Goal: Task Accomplishment & Management: Use online tool/utility

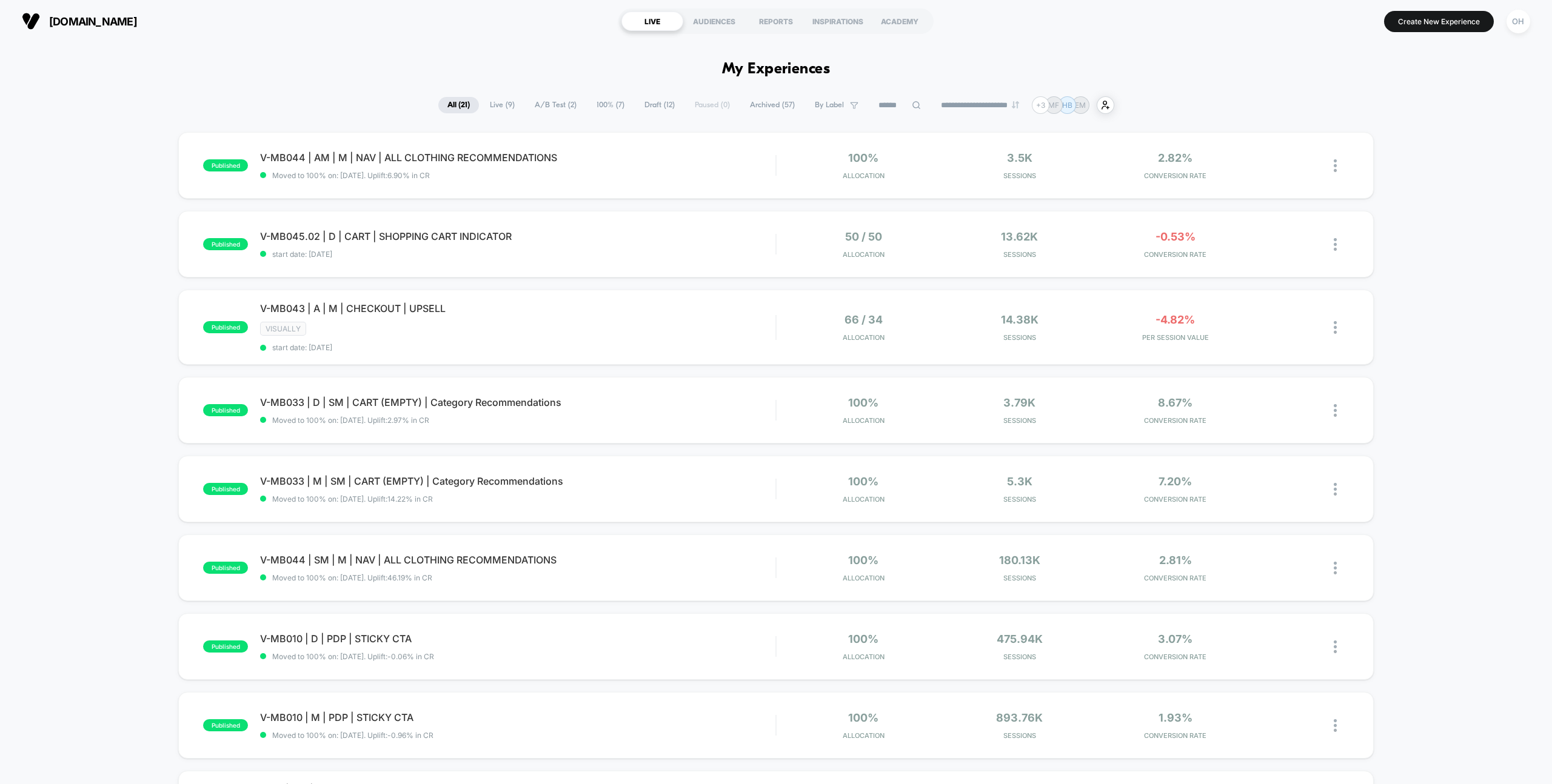
click at [635, 101] on span "Draft ( 12 )" at bounding box center [659, 105] width 48 height 16
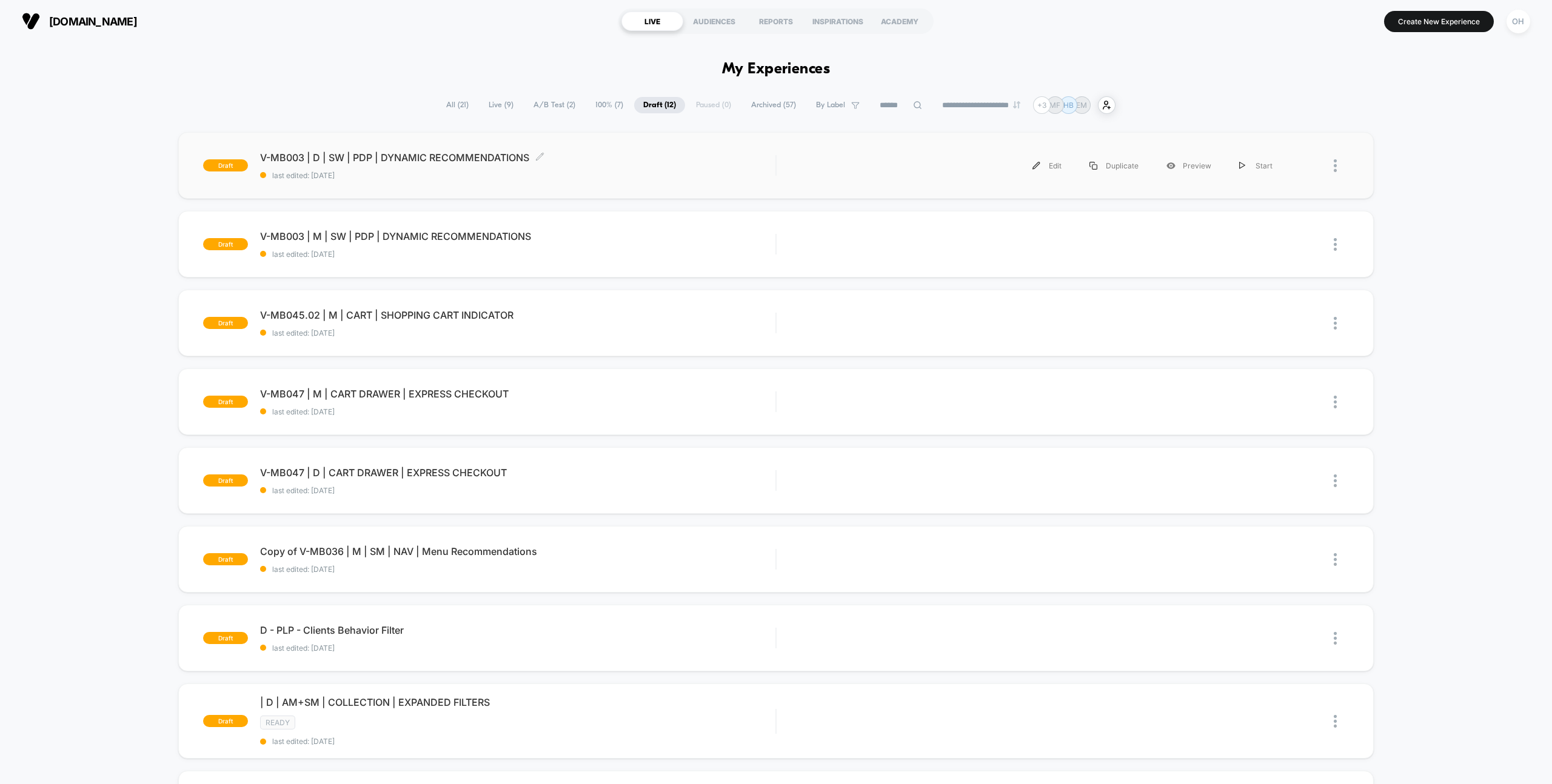
click at [637, 158] on span "V-MB003 | D | SW | PDP | DYNAMIC RECOMMENDATIONS Click to edit experience detai…" at bounding box center [517, 158] width 515 height 12
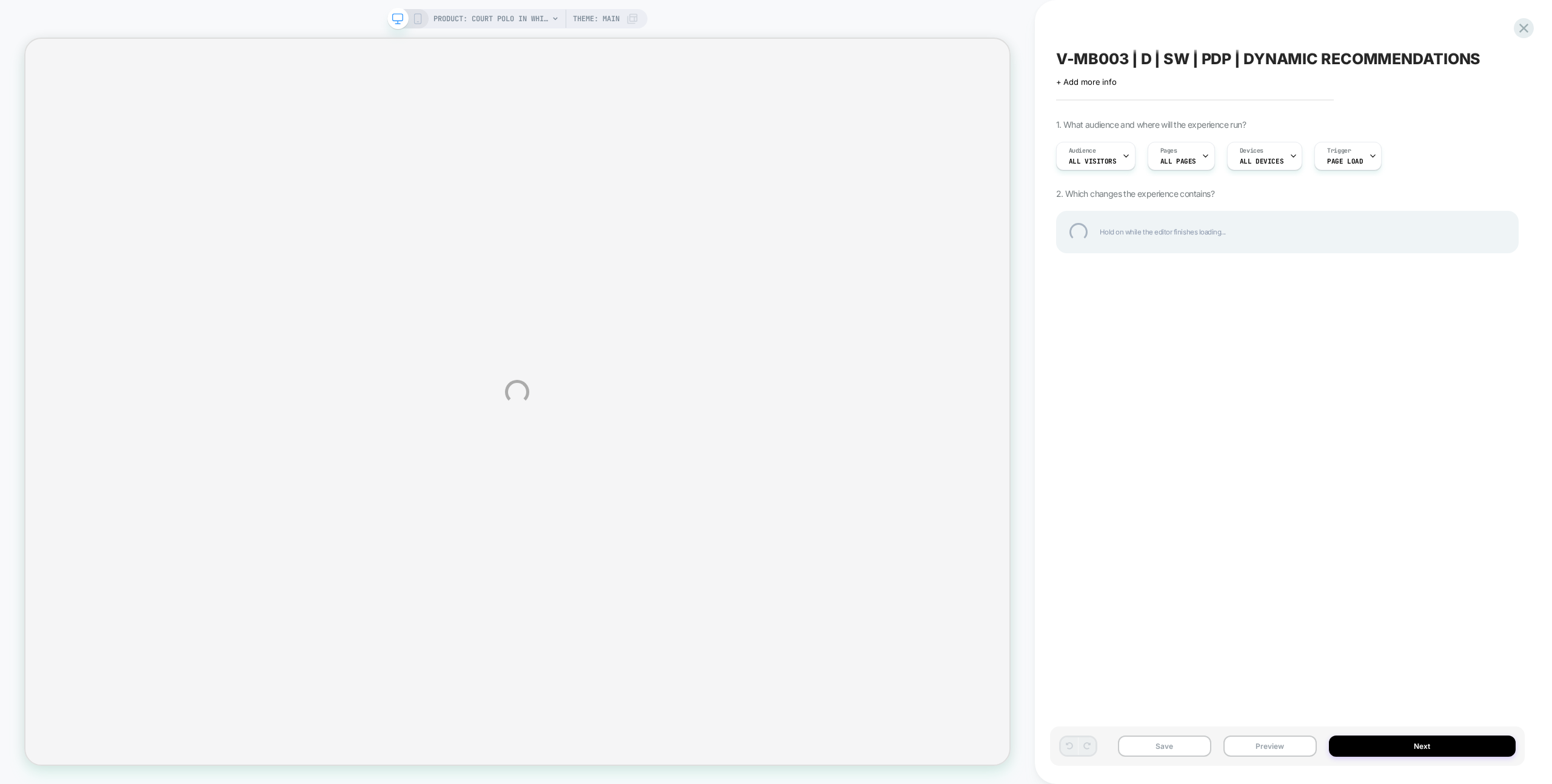
click at [757, 16] on div "PRODUCT: Court Polo in White Pima Pique [sid mashburn s73315] PRODUCT: Court Po…" at bounding box center [776, 392] width 1552 height 784
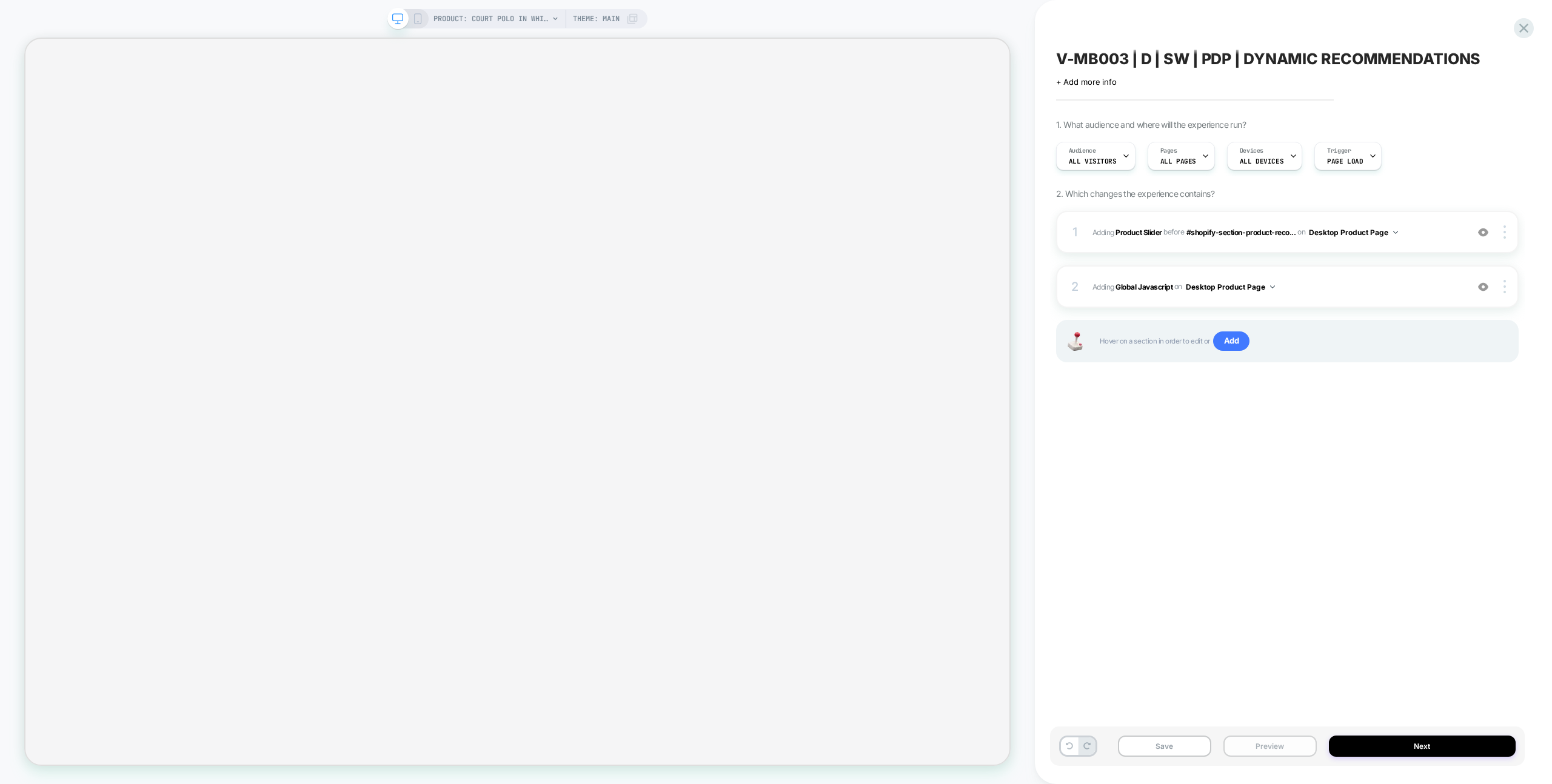
click at [1299, 752] on button "Preview" at bounding box center [1270, 746] width 94 height 21
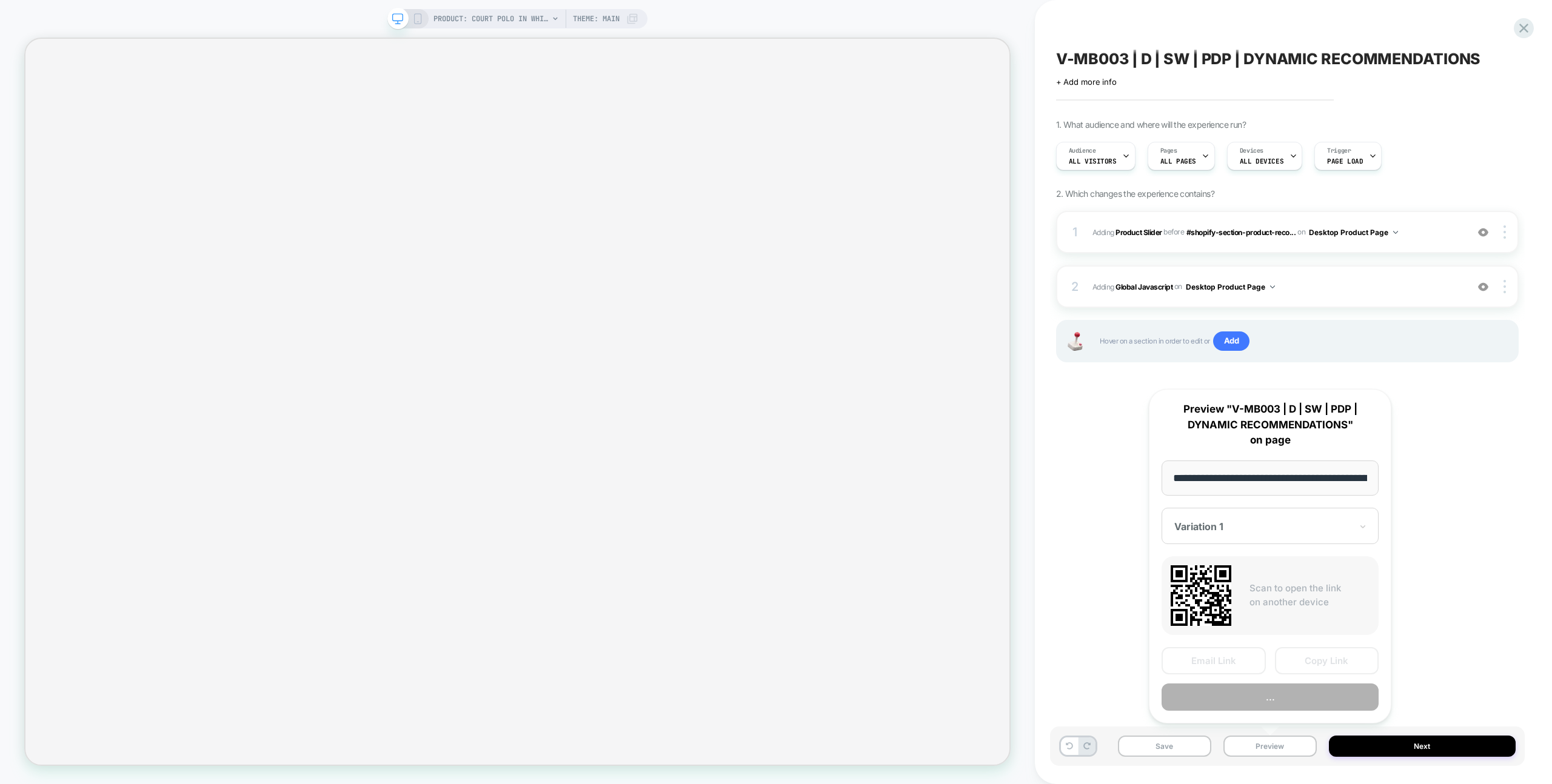
scroll to position [0, 328]
click at [1287, 704] on button "Preview" at bounding box center [1270, 697] width 217 height 27
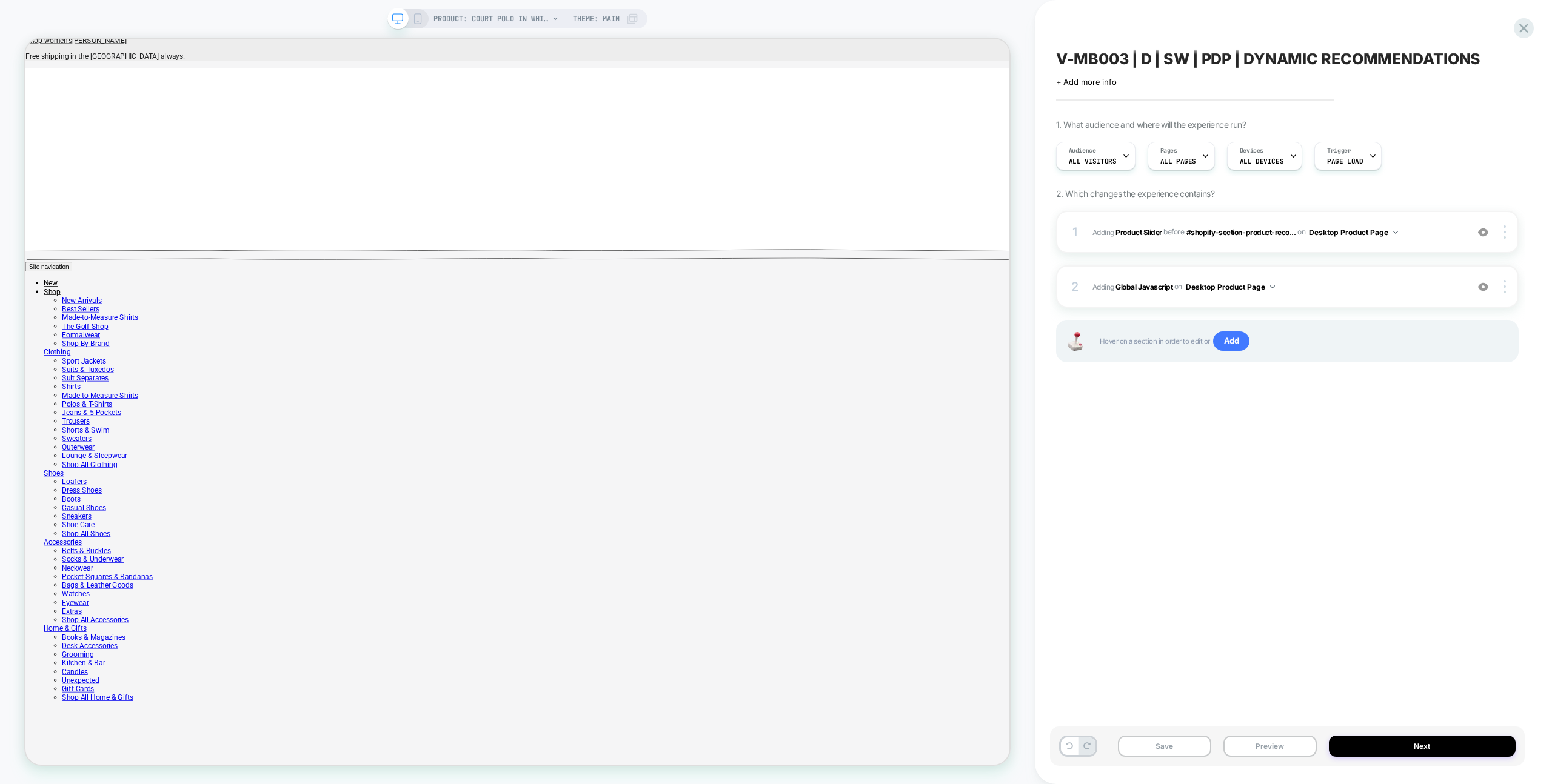
scroll to position [0, 0]
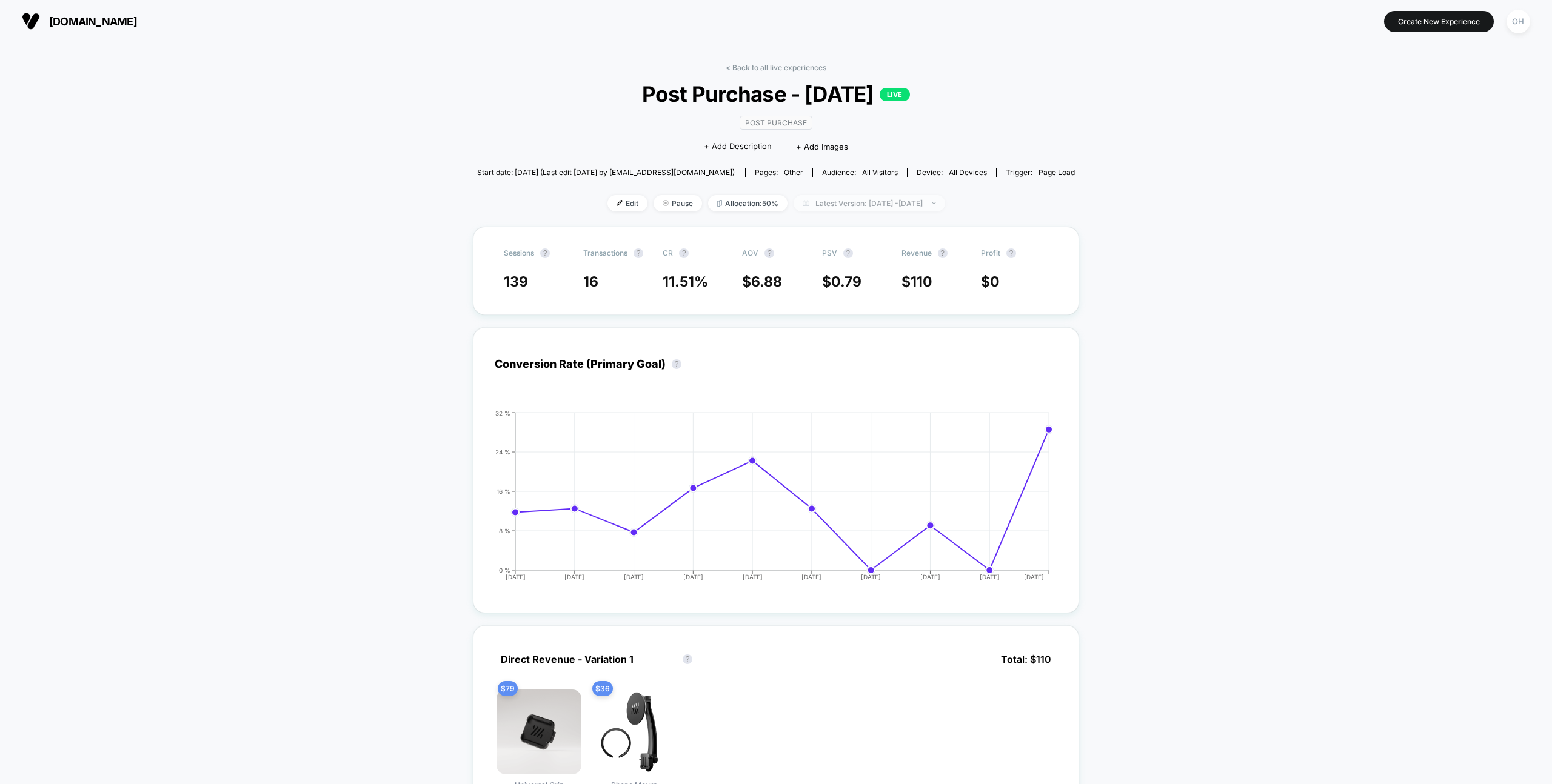
click at [846, 200] on span "Latest Version: Aug 29, 2025 - Sep 9, 2025" at bounding box center [869, 203] width 152 height 16
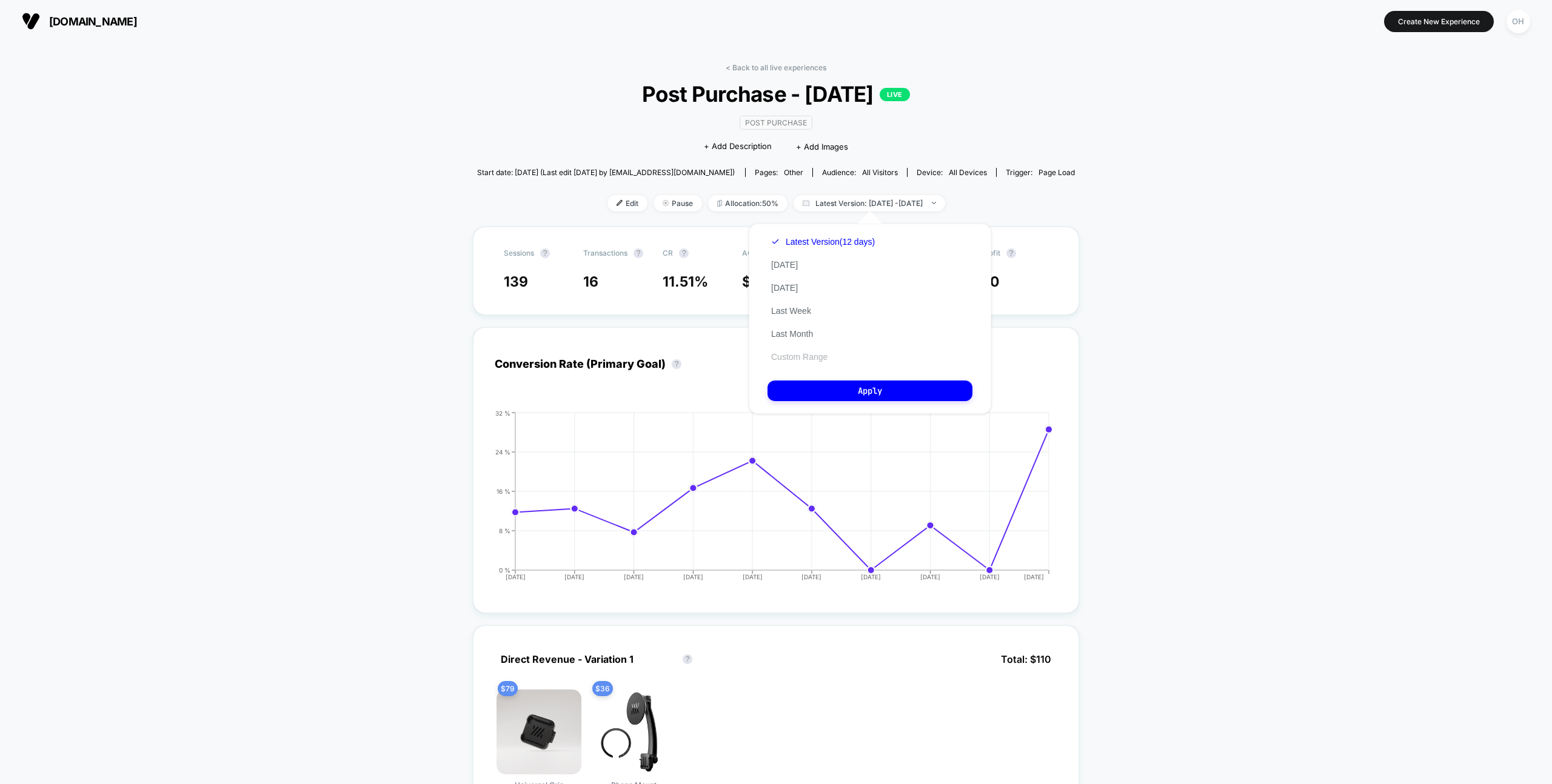
click at [820, 355] on div "Latest Version (12 days) Today Yesterday Last Week Last Month Custom Range" at bounding box center [822, 299] width 111 height 138
click at [820, 355] on button "Custom Range" at bounding box center [799, 356] width 64 height 11
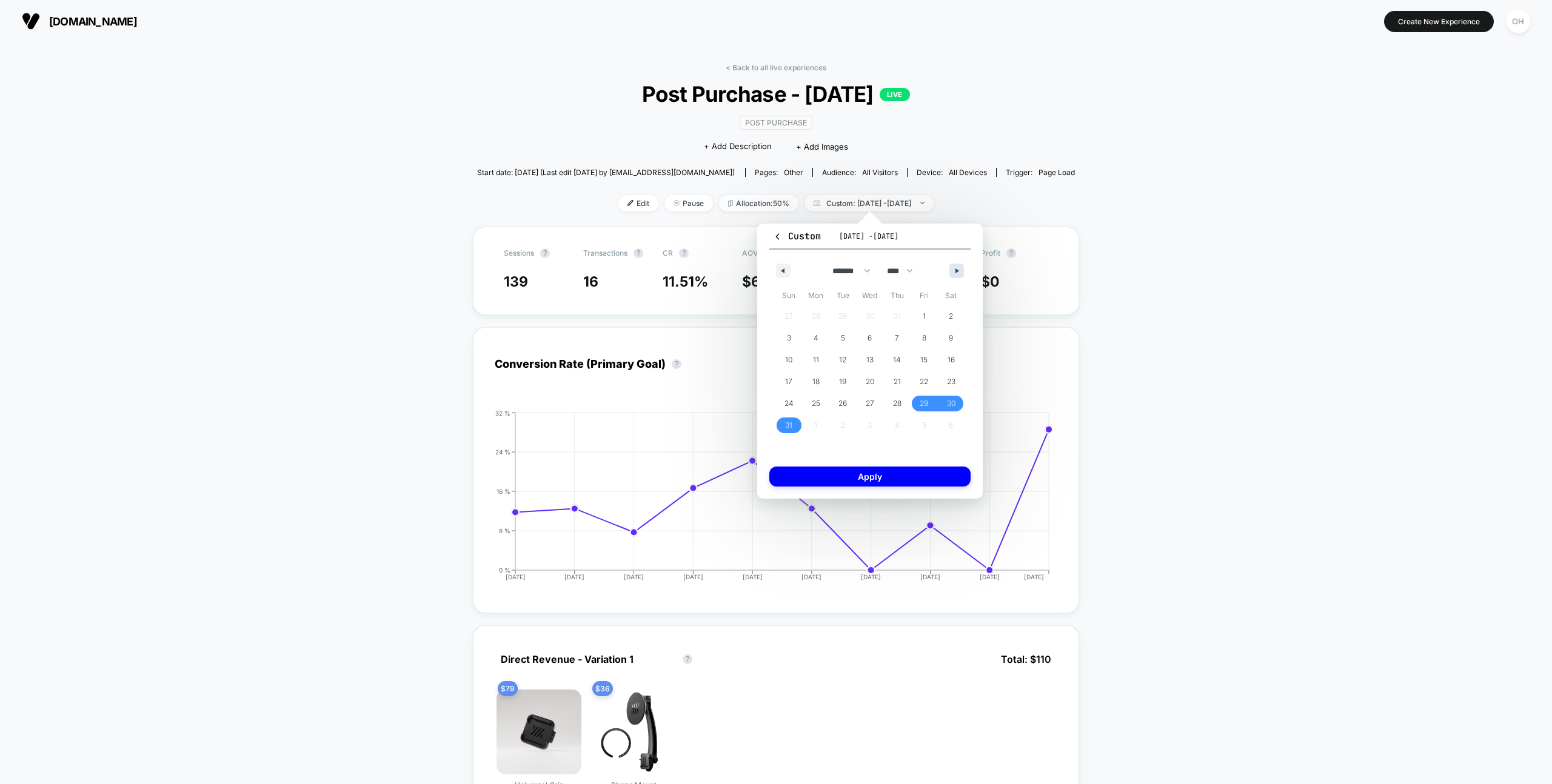
click at [954, 270] on button "button" at bounding box center [957, 271] width 15 height 15
select select "*"
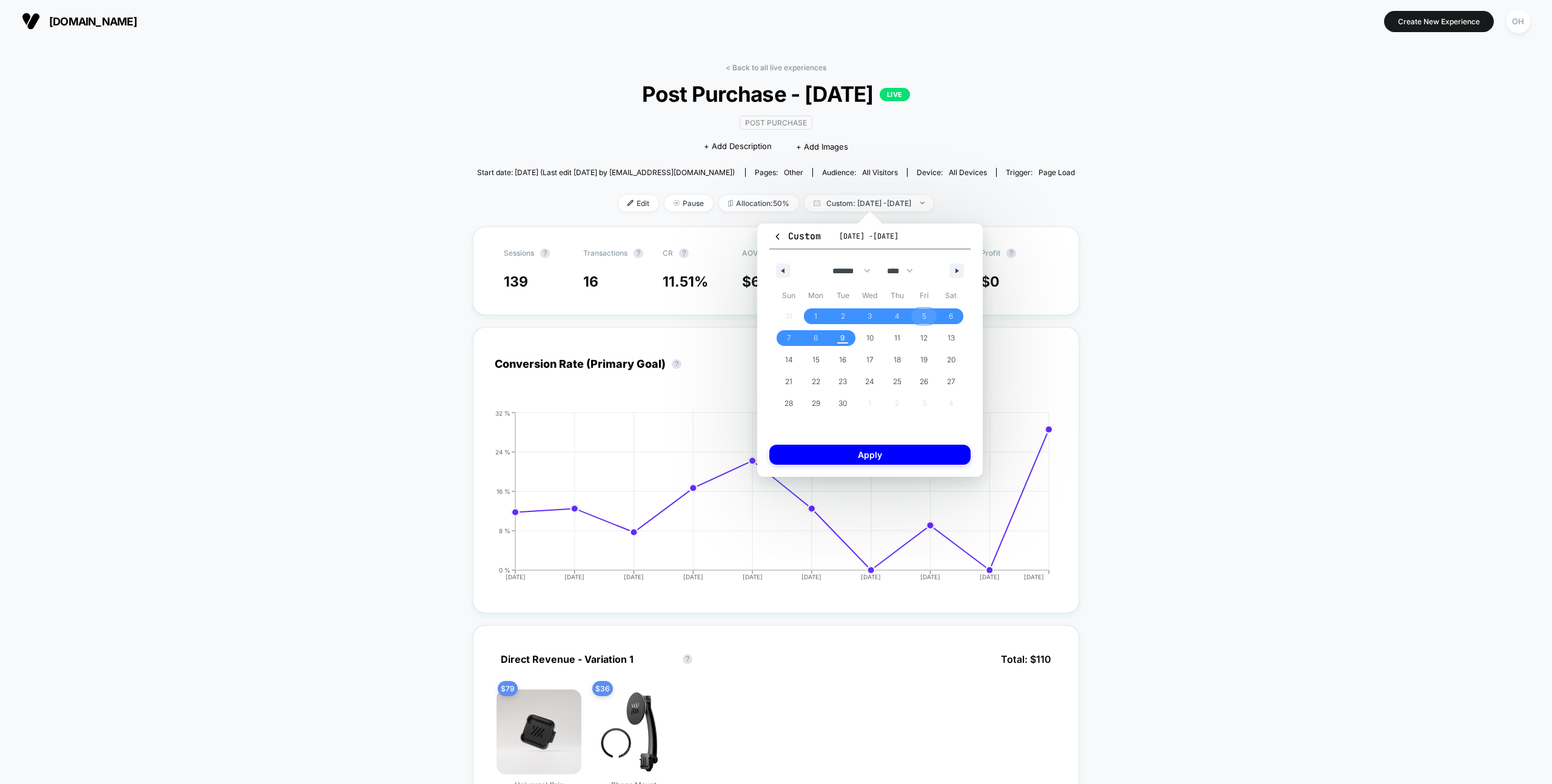
click at [923, 318] on span "5" at bounding box center [924, 316] width 4 height 22
click at [847, 341] on span "9" at bounding box center [843, 338] width 27 height 16
click at [879, 460] on button "Apply" at bounding box center [870, 455] width 202 height 20
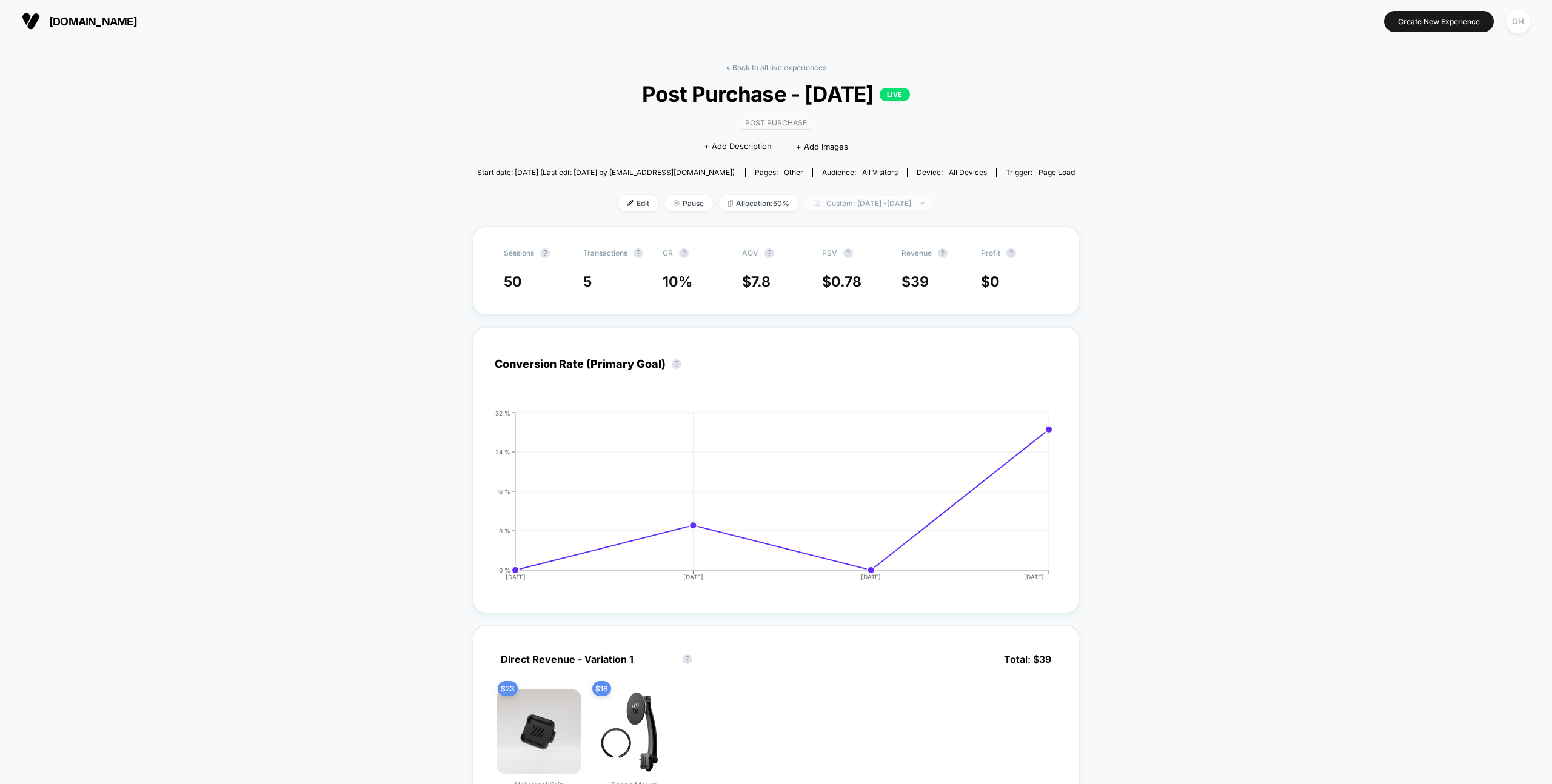
click at [886, 204] on span "Custom: Sep 5, 2025 - Sep 9, 2025" at bounding box center [869, 203] width 129 height 16
select select "*"
select select "****"
click at [819, 360] on button "Custom Range" at bounding box center [806, 356] width 78 height 11
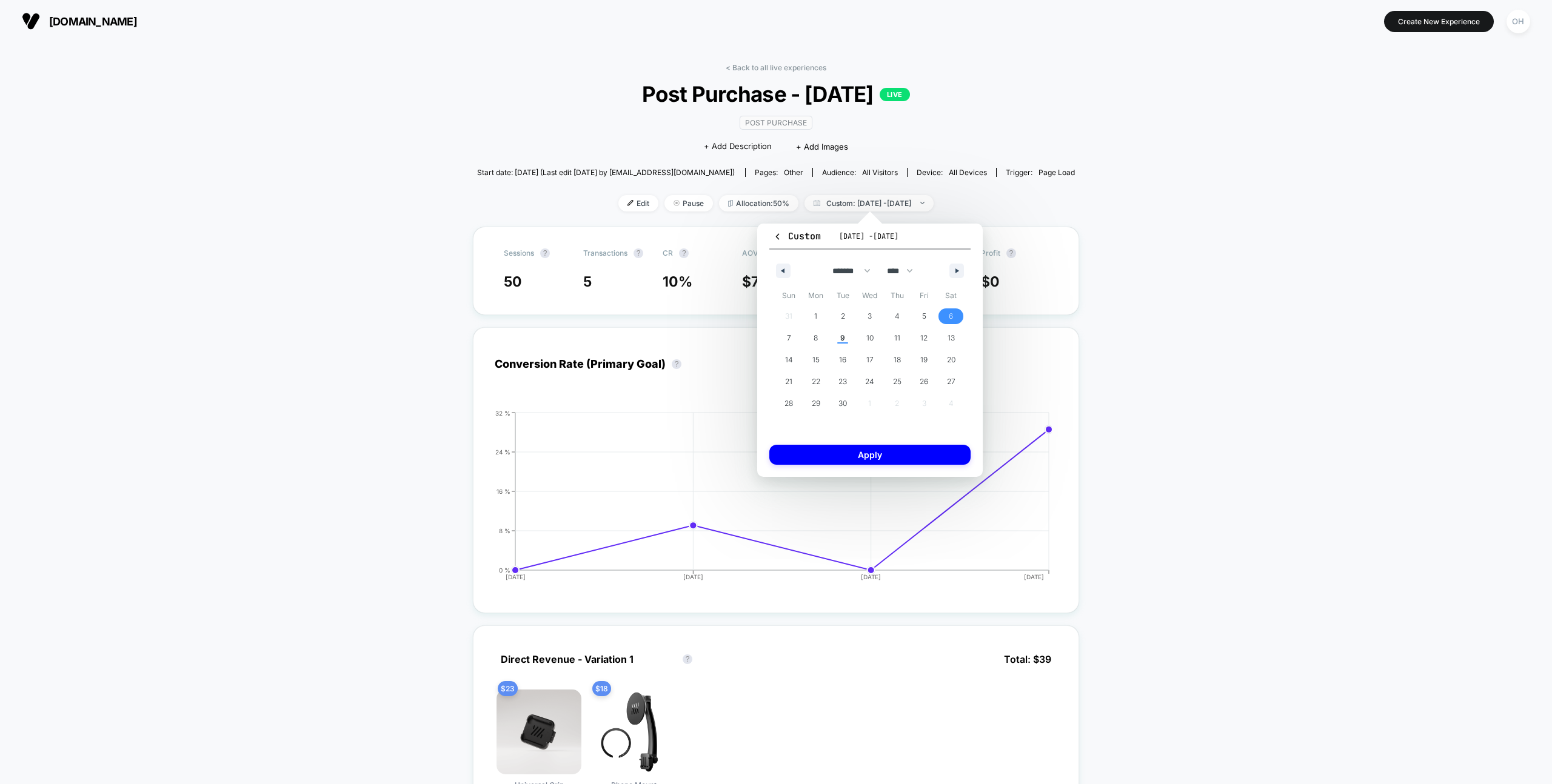
click at [958, 314] on span "6" at bounding box center [951, 316] width 27 height 16
click at [844, 337] on span "9" at bounding box center [842, 338] width 5 height 22
click at [819, 341] on span "8" at bounding box center [816, 338] width 27 height 16
drag, startPoint x: 950, startPoint y: 318, endPoint x: 899, endPoint y: 331, distance: 52.6
click at [950, 318] on span "6" at bounding box center [951, 316] width 4 height 22
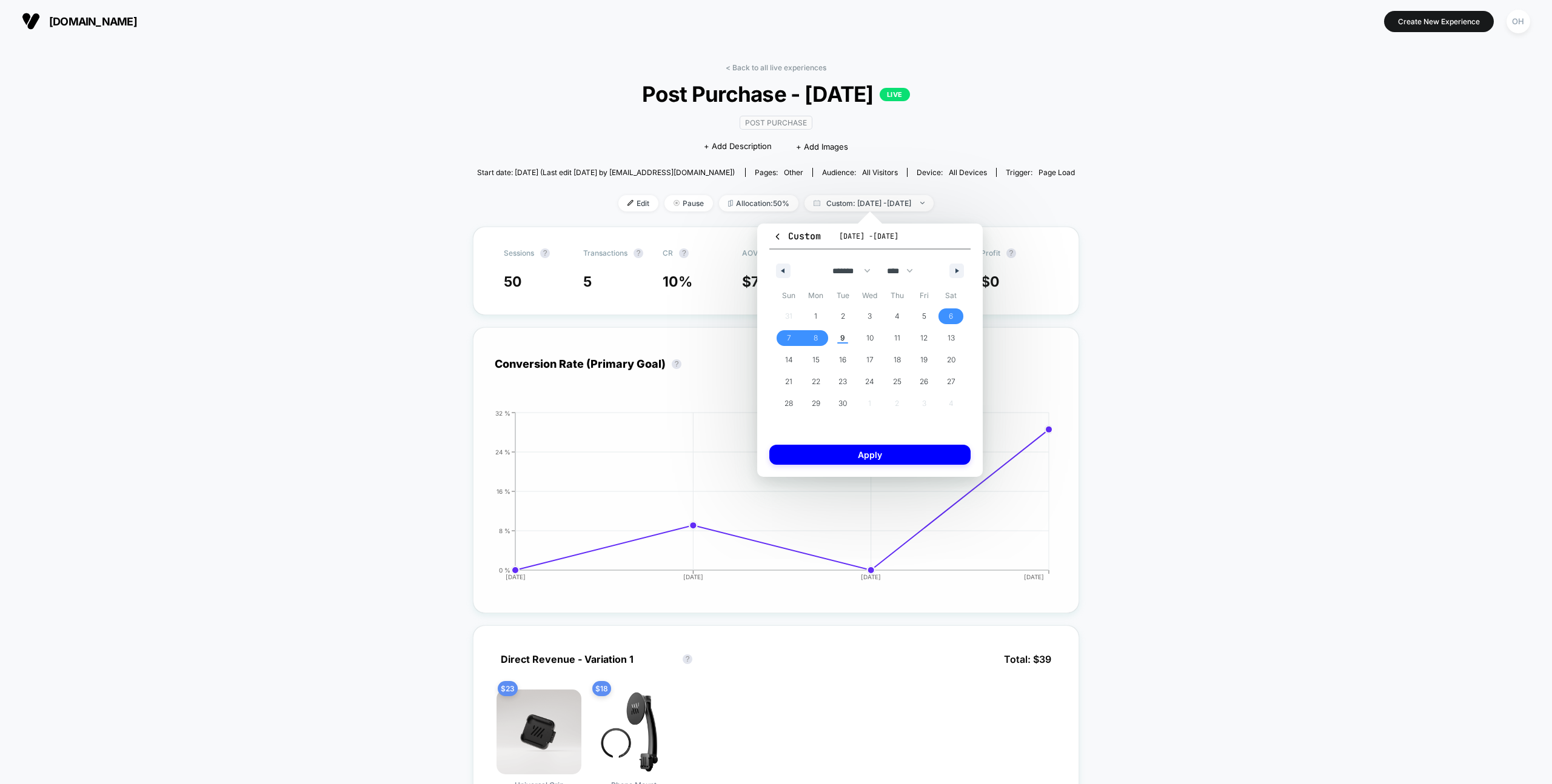
drag, startPoint x: 852, startPoint y: 454, endPoint x: 869, endPoint y: 451, distance: 17.3
click at [852, 454] on button "Apply" at bounding box center [870, 455] width 202 height 20
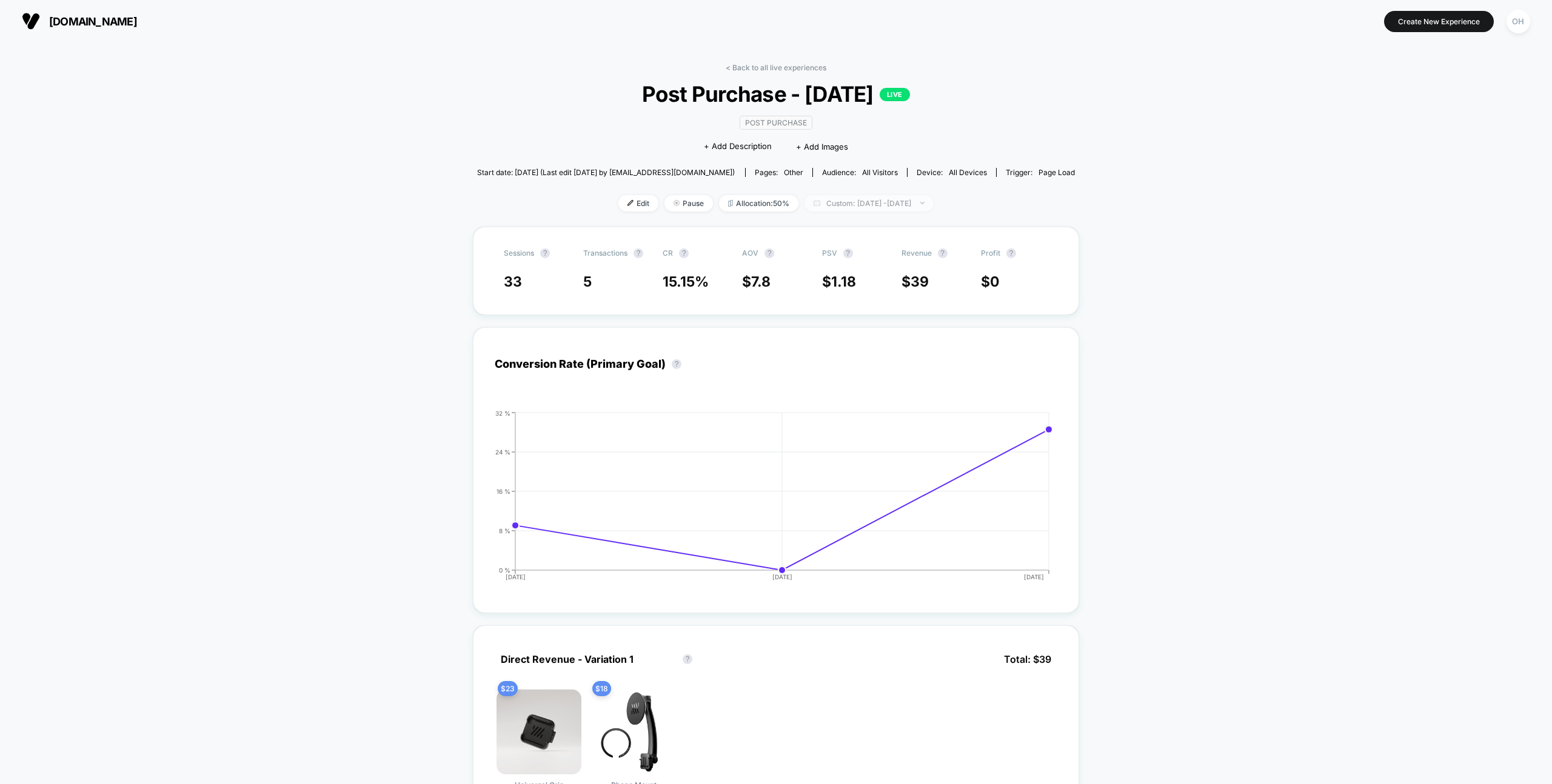
click at [844, 205] on span "Custom: Sep 6, 2025 - Sep 8, 2025" at bounding box center [869, 203] width 129 height 16
select select "*"
select select "****"
click at [806, 247] on button "Latest Version" at bounding box center [798, 241] width 61 height 11
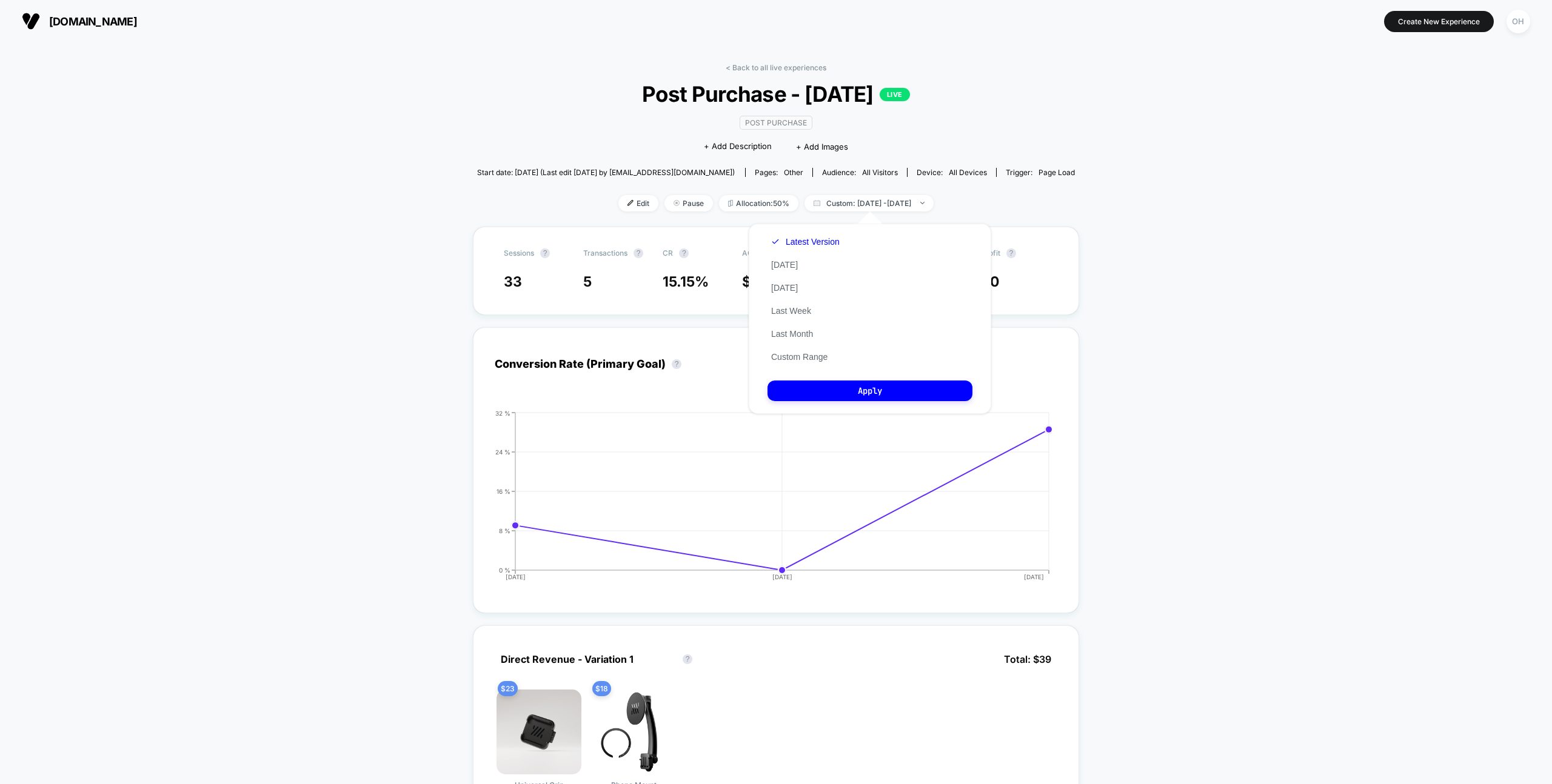
click at [810, 350] on div "Latest Version Today Yesterday Last Week Last Month Custom Range" at bounding box center [805, 299] width 76 height 138
click at [810, 354] on button "Custom Range" at bounding box center [799, 356] width 64 height 11
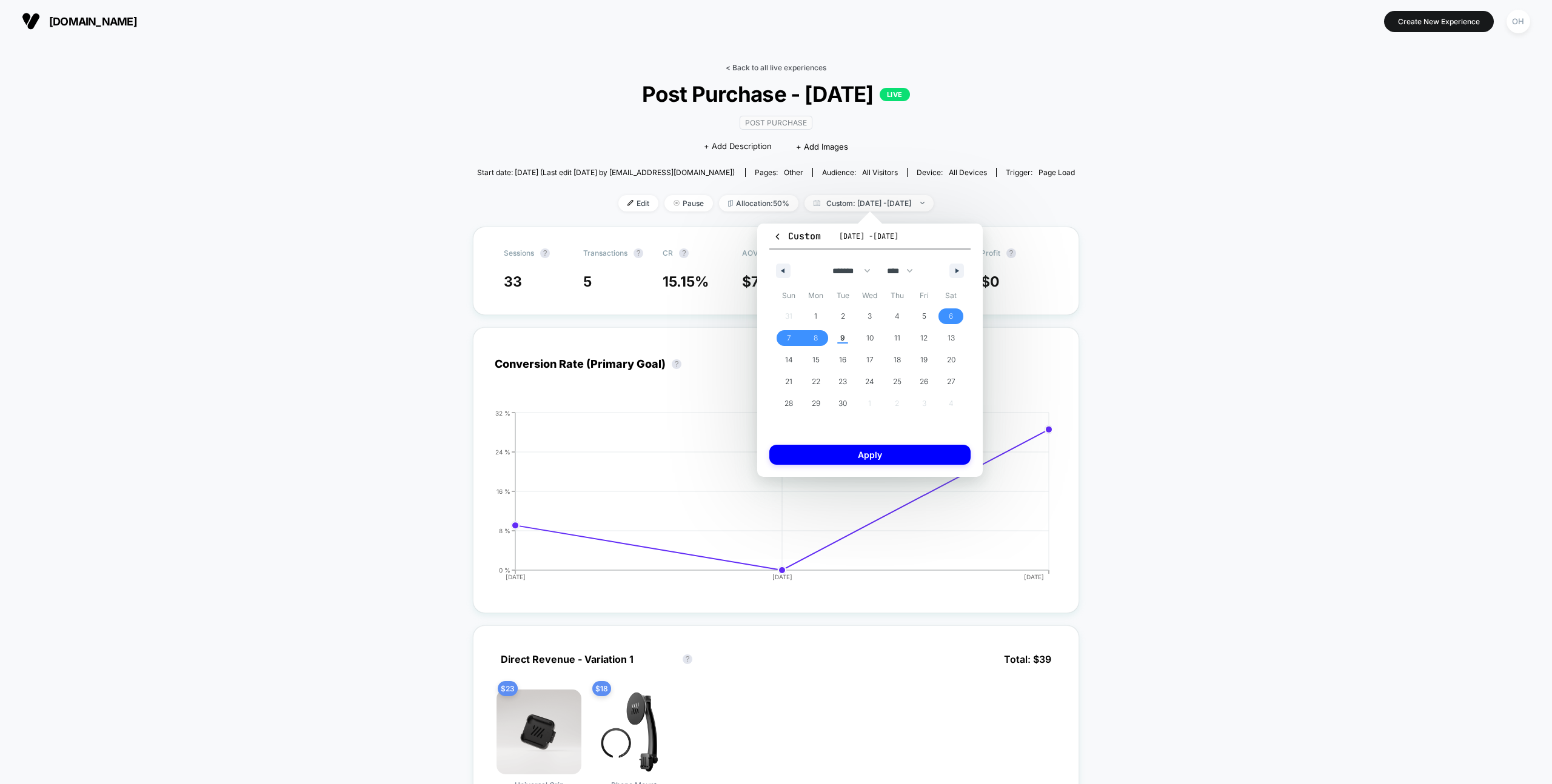
click at [756, 69] on link "< Back to all live experiences" at bounding box center [776, 67] width 101 height 9
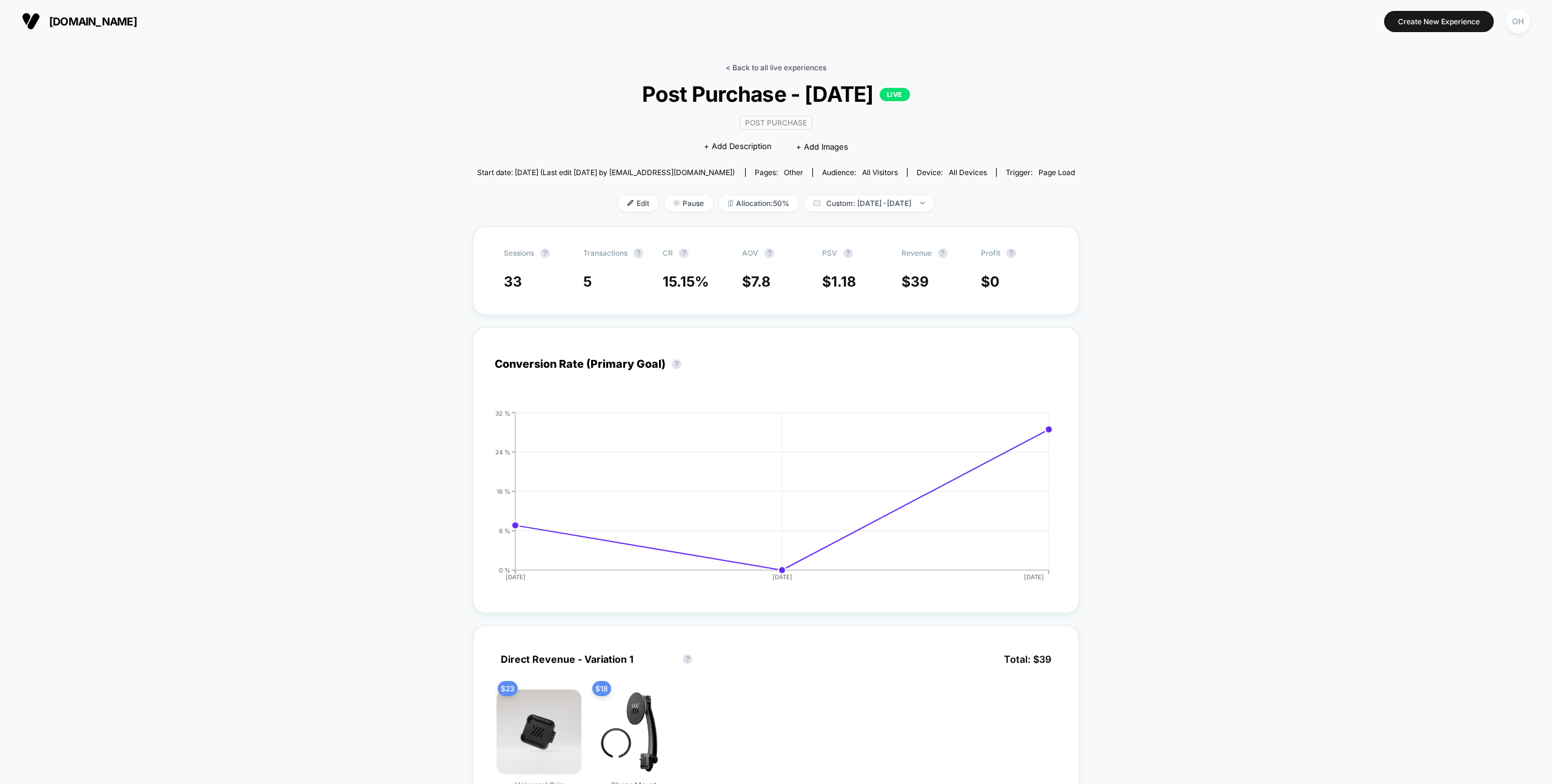
click at [755, 67] on link "< Back to all live experiences" at bounding box center [776, 67] width 101 height 9
click at [741, 69] on link "< Back to all live experiences" at bounding box center [776, 67] width 101 height 9
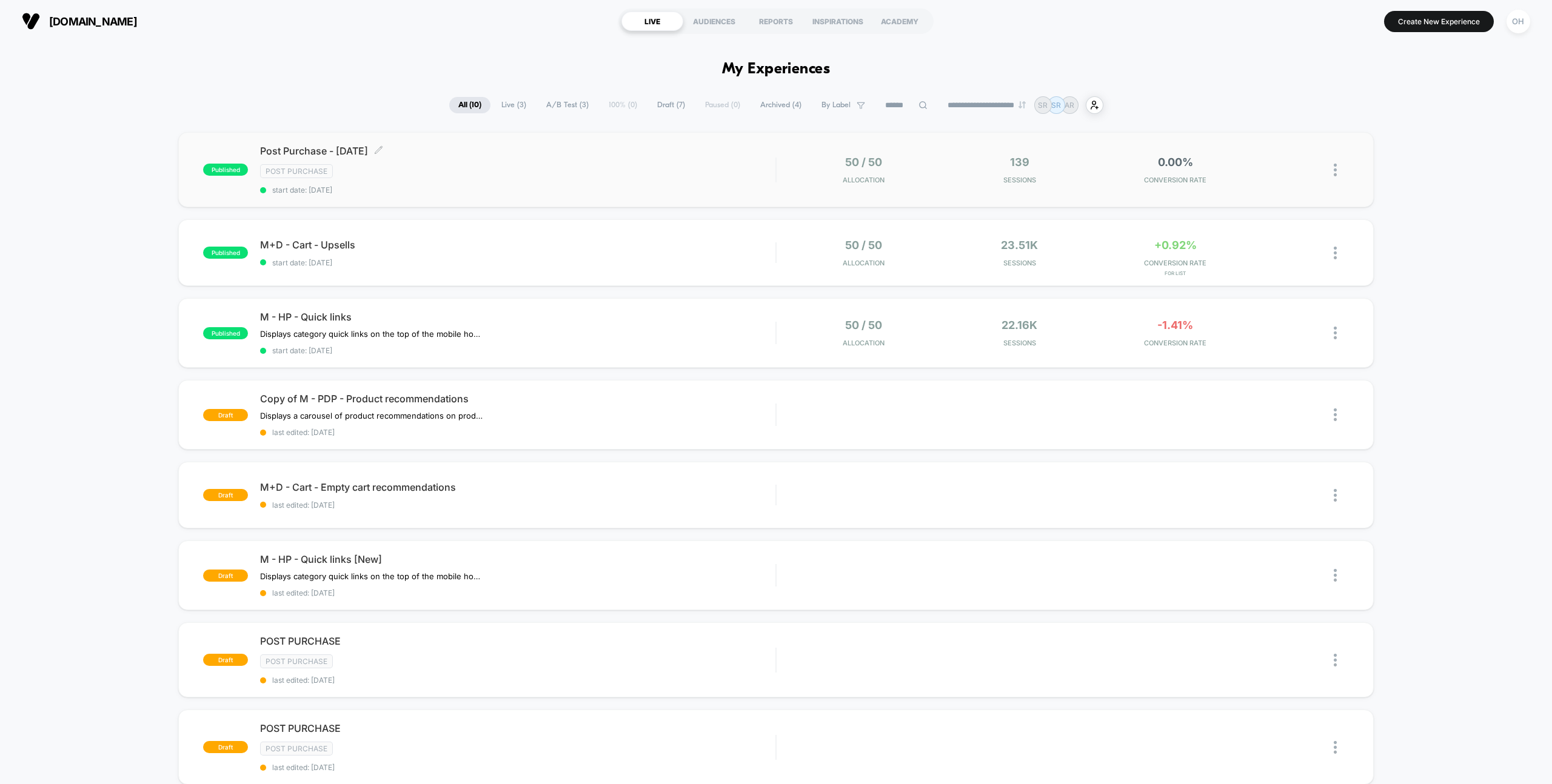
click at [607, 183] on div "Post Purchase - Labor Day 2025 Click to edit experience details Click to edit e…" at bounding box center [517, 170] width 515 height 50
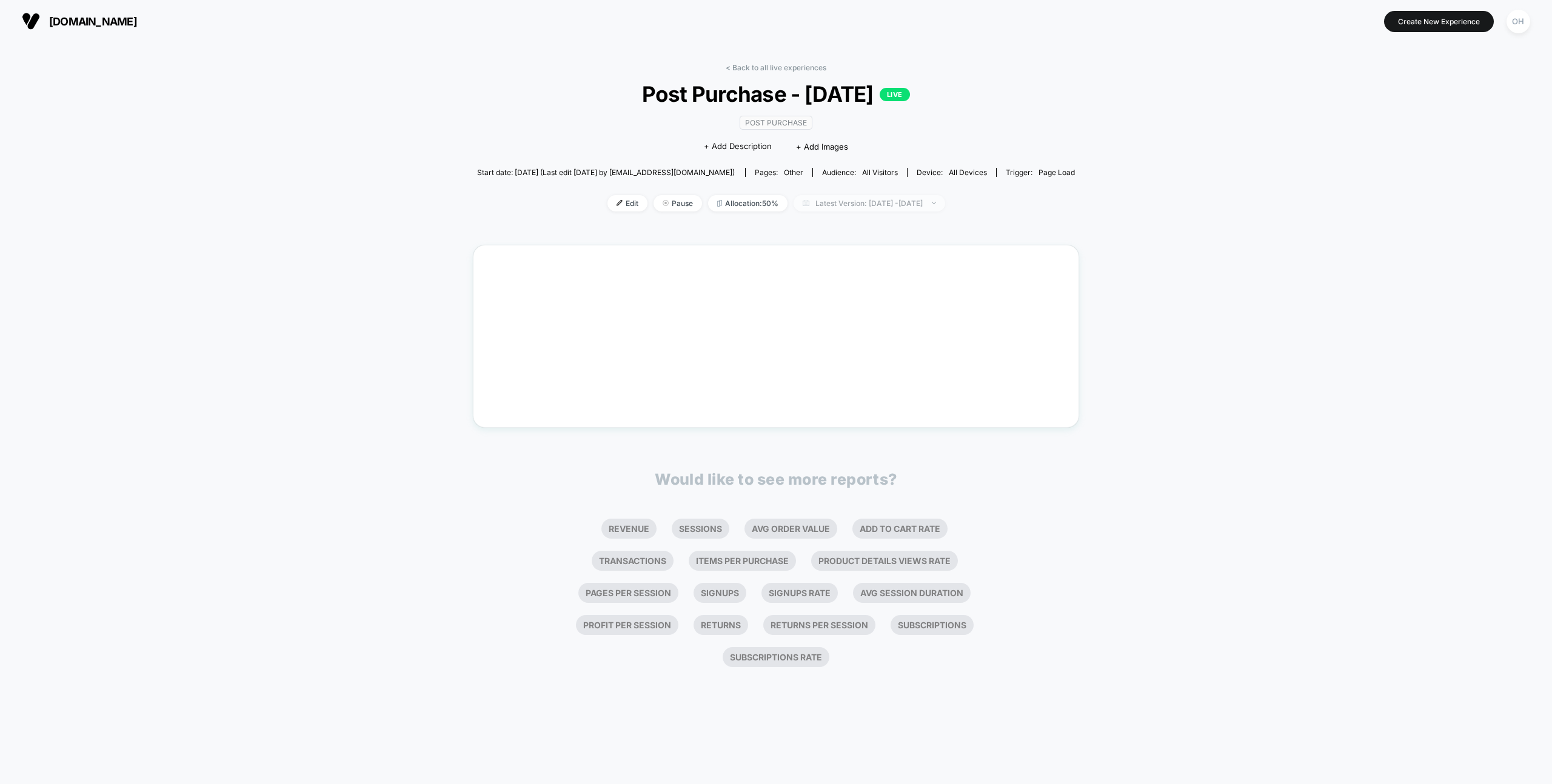
click at [890, 209] on span "Latest Version: Aug 29, 2025 - Sep 9, 2025" at bounding box center [869, 203] width 152 height 16
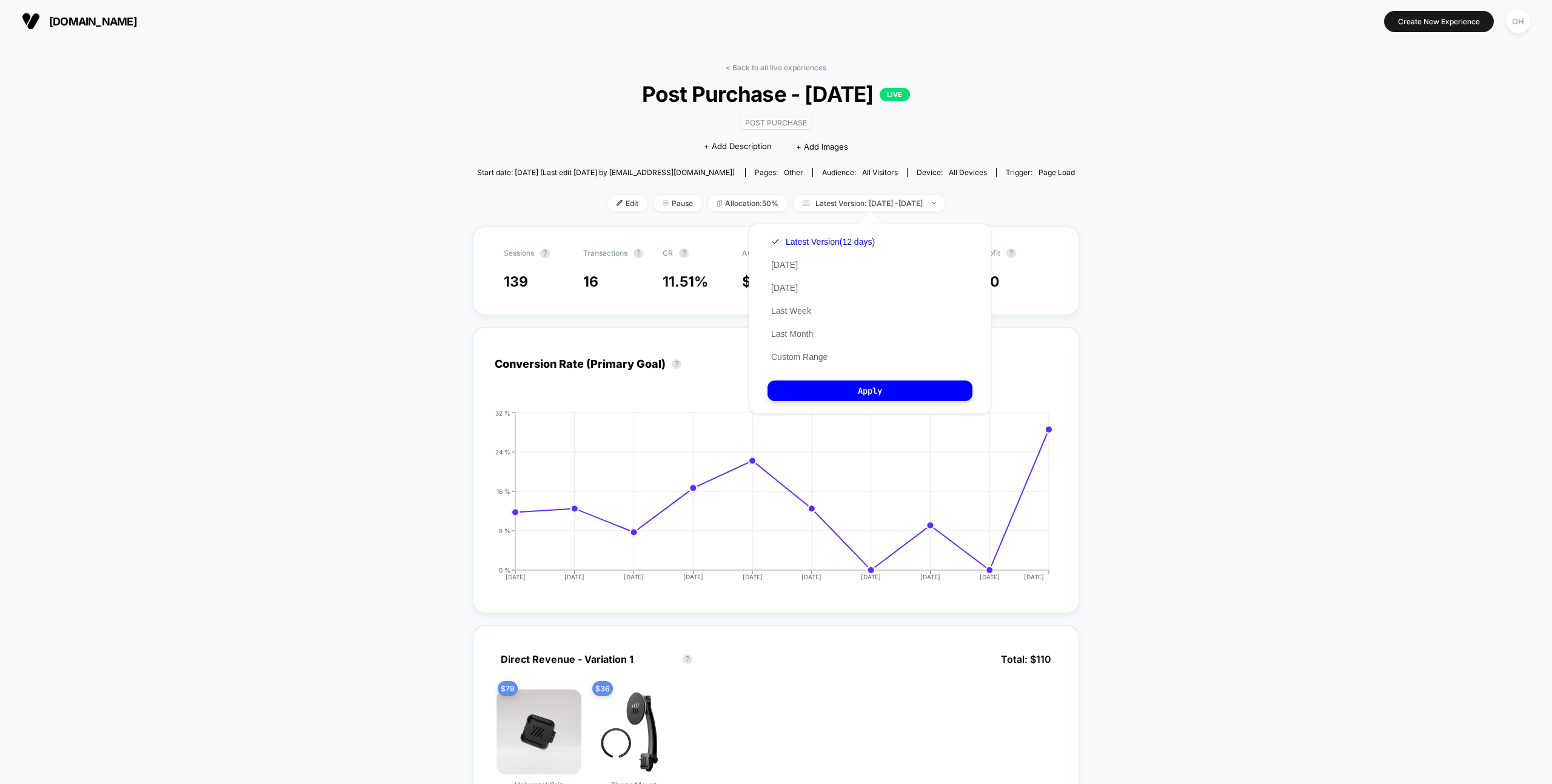
click at [805, 363] on div "Latest Version (12 days) Today Yesterday Last Week Last Month Custom Range" at bounding box center [822, 299] width 111 height 138
click at [809, 357] on button "Custom Range" at bounding box center [799, 356] width 64 height 11
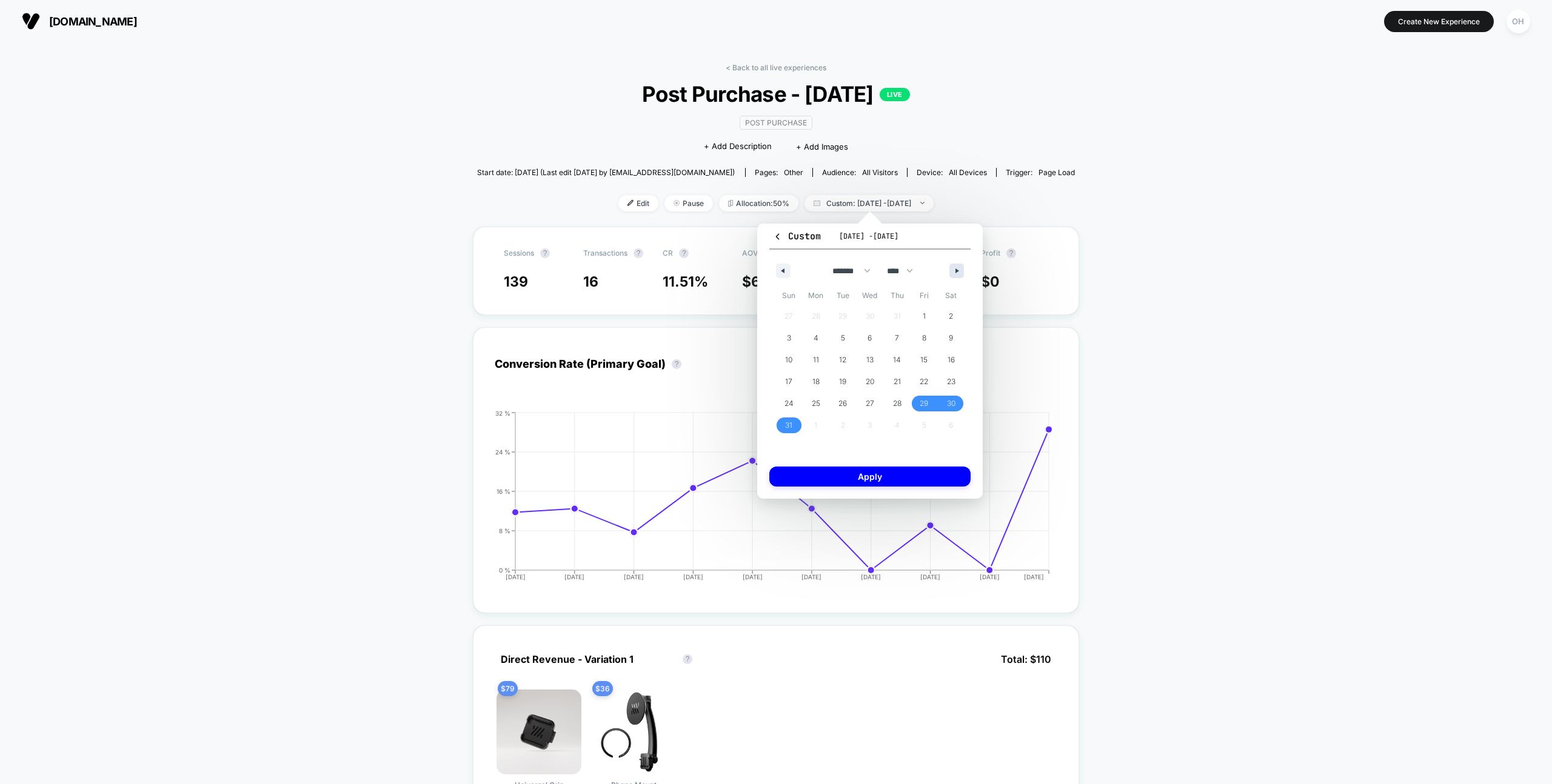
click at [956, 267] on button "button" at bounding box center [957, 271] width 15 height 15
select select "*"
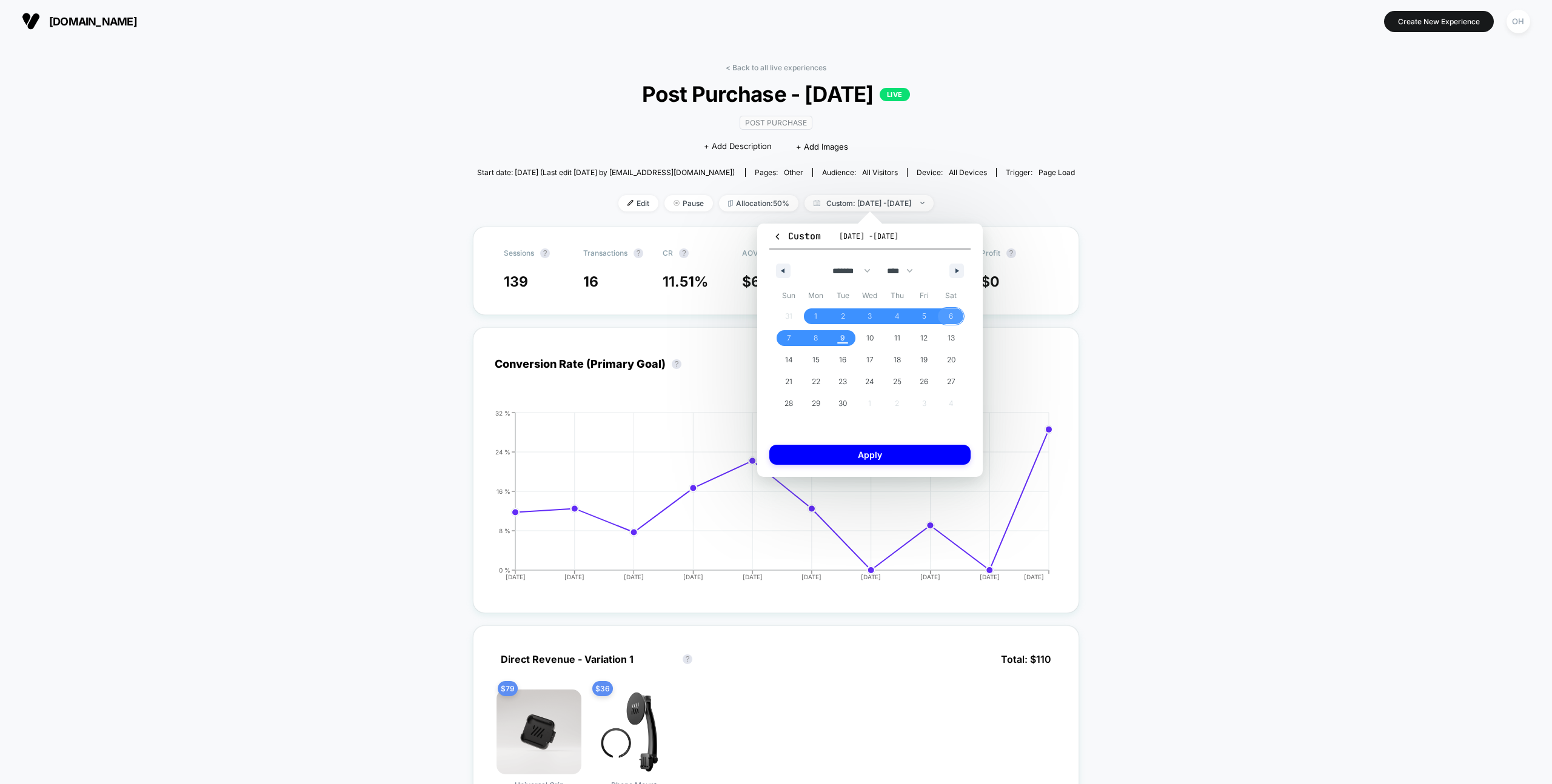
click at [953, 315] on span "6" at bounding box center [951, 316] width 27 height 16
click at [810, 337] on span "8" at bounding box center [816, 338] width 27 height 16
click at [867, 456] on button "Apply" at bounding box center [870, 455] width 202 height 20
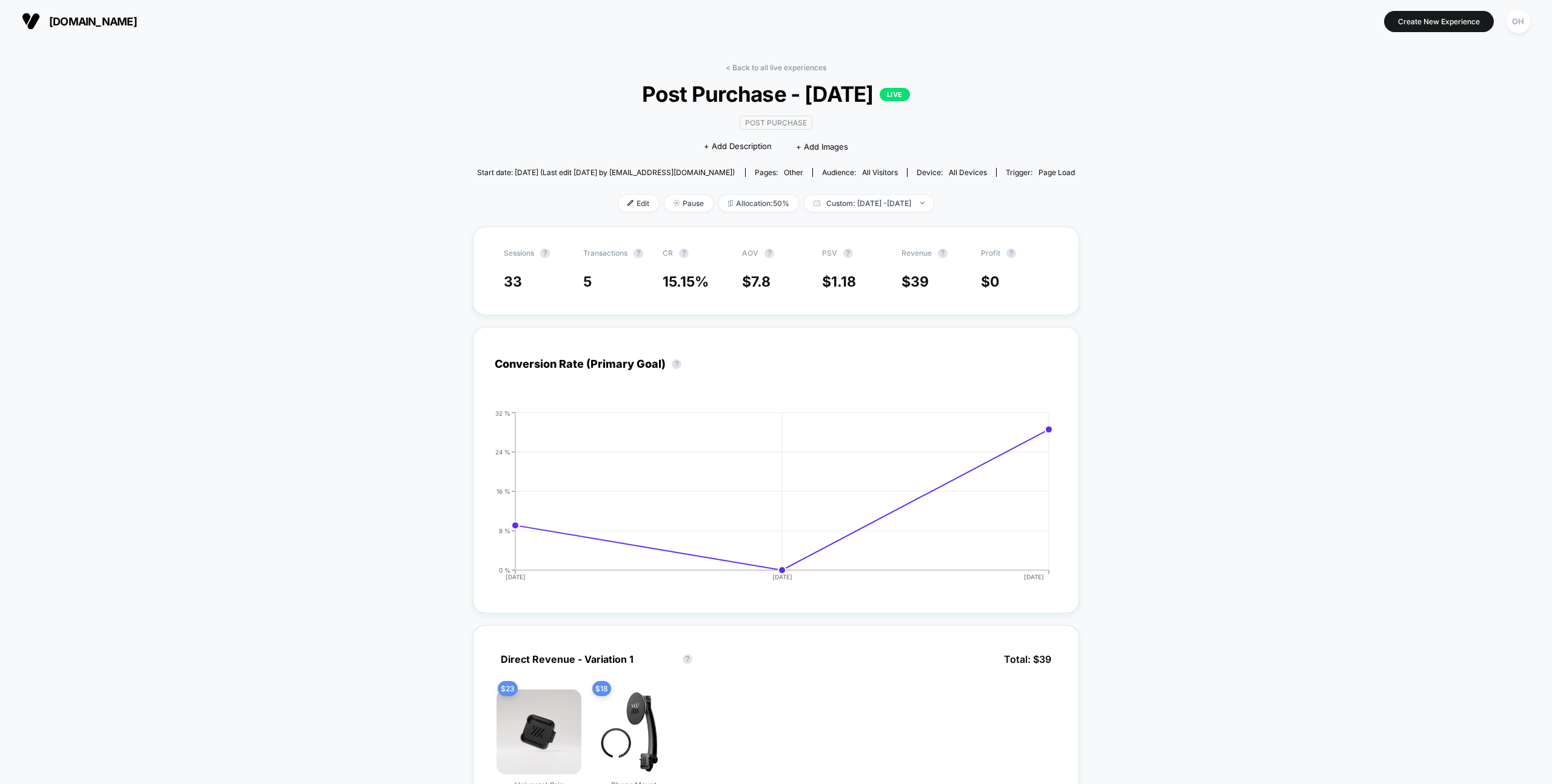
click at [889, 201] on span "Custom: Sep 6, 2025 - Sep 8, 2025" at bounding box center [869, 203] width 129 height 16
click at [879, 204] on span "Custom: Sep 6, 2025 - Sep 8, 2025" at bounding box center [869, 203] width 129 height 16
select select "*"
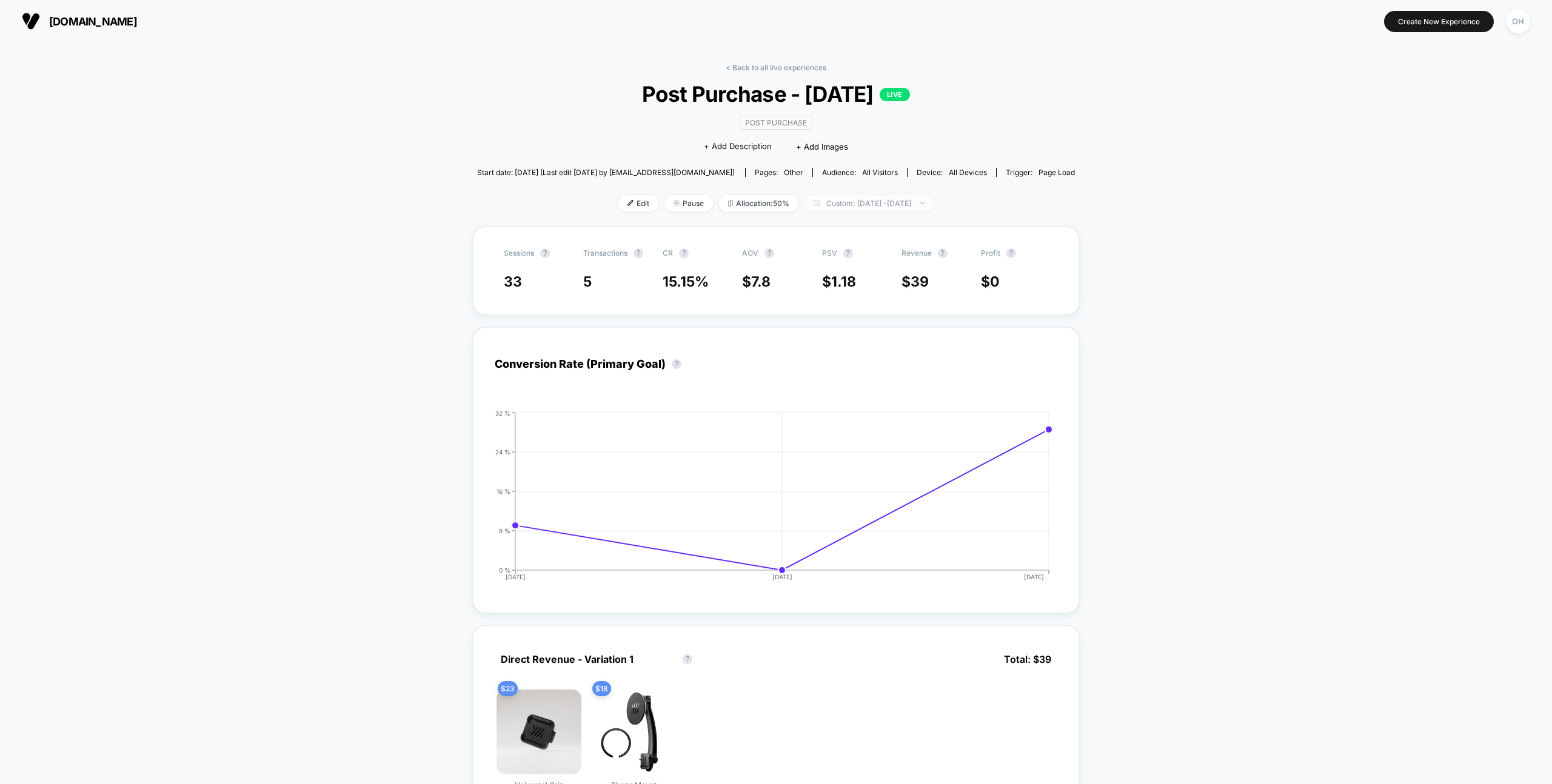
select select "****"
click at [809, 352] on button "Custom Range" at bounding box center [806, 356] width 78 height 11
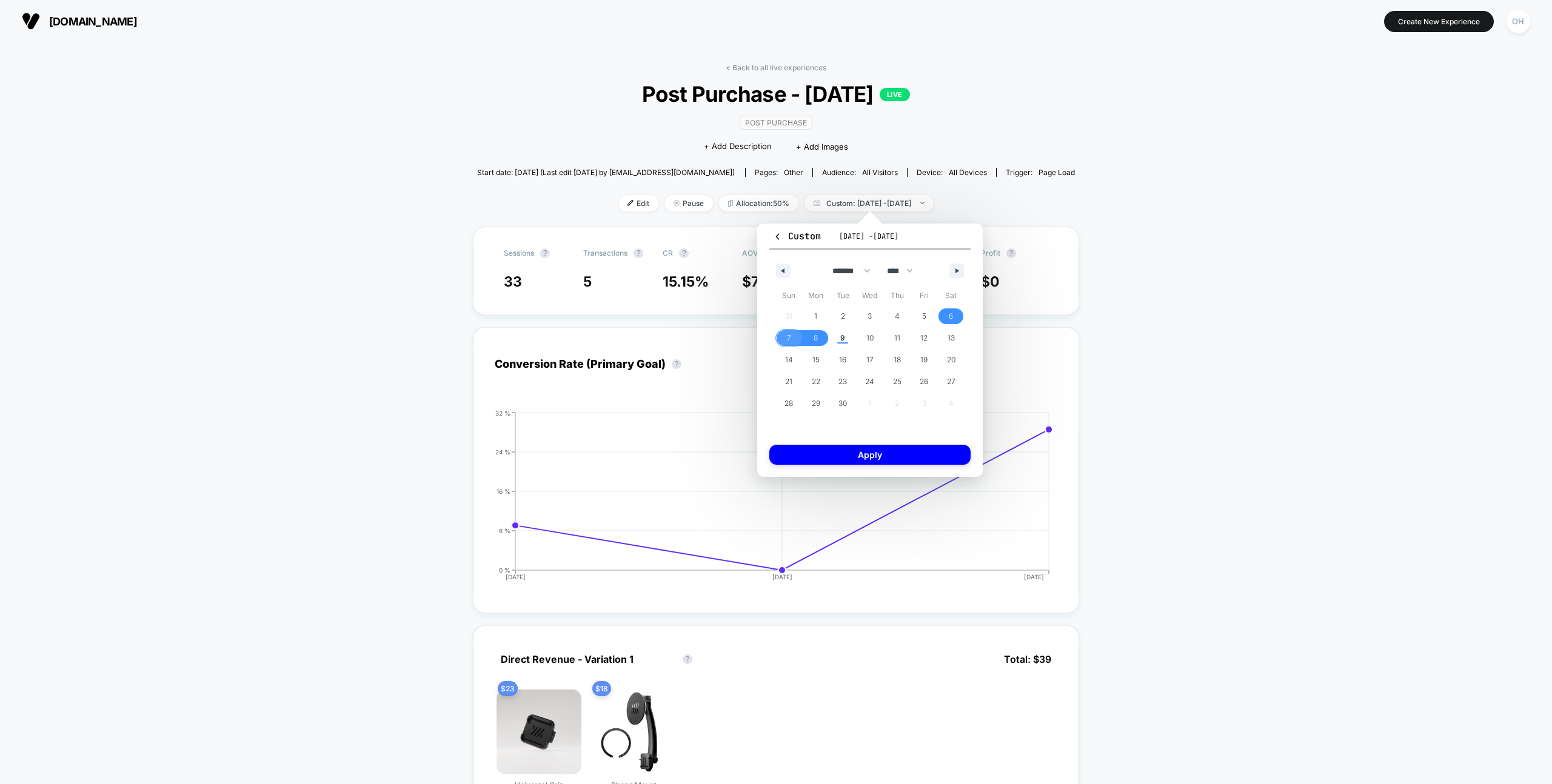
click at [791, 340] on span "7" at bounding box center [789, 338] width 27 height 16
drag, startPoint x: 888, startPoint y: 460, endPoint x: 910, endPoint y: 456, distance: 22.4
click at [888, 460] on button "Apply" at bounding box center [870, 455] width 202 height 20
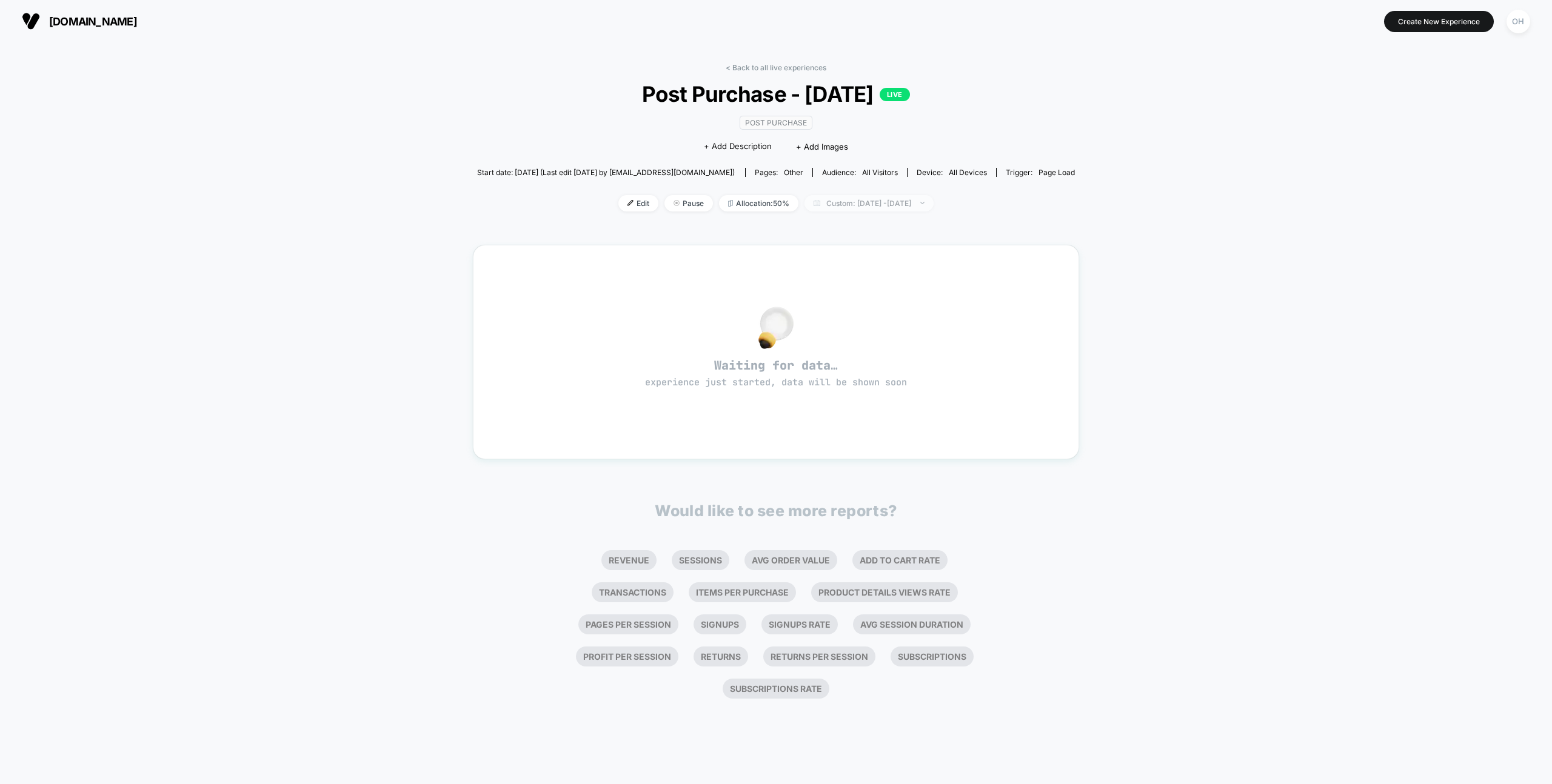
click at [901, 199] on span "Custom: Sep 7, 2025 - Sep 7, 2025" at bounding box center [869, 203] width 129 height 16
select select "*"
select select "****"
click at [801, 361] on button "Custom Range" at bounding box center [806, 356] width 78 height 11
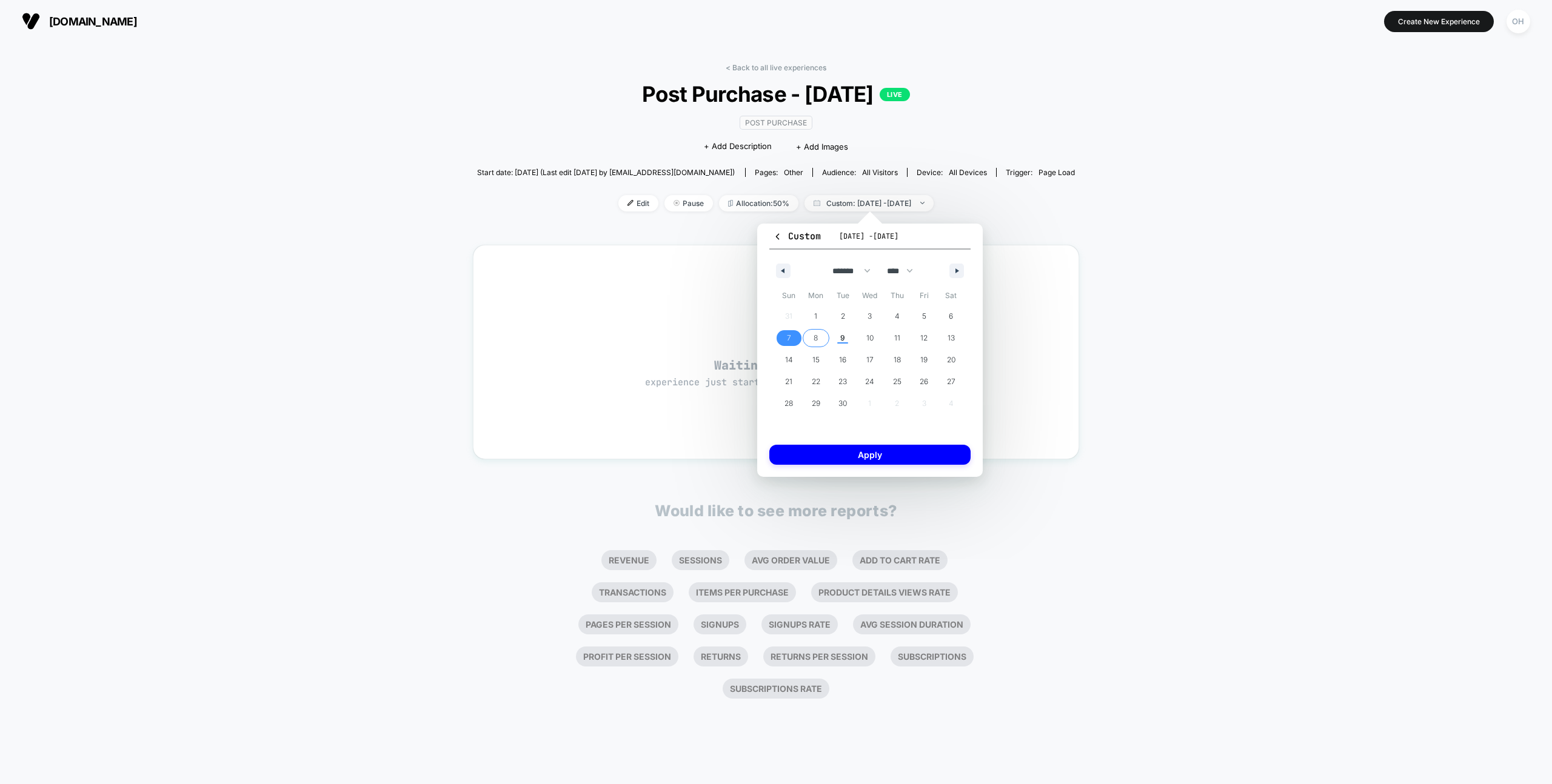
click at [818, 338] on span "8" at bounding box center [816, 338] width 27 height 16
click at [792, 333] on span "7" at bounding box center [789, 338] width 27 height 16
drag, startPoint x: 844, startPoint y: 451, endPoint x: 976, endPoint y: 446, distance: 132.1
click at [843, 451] on button "Apply" at bounding box center [870, 455] width 202 height 20
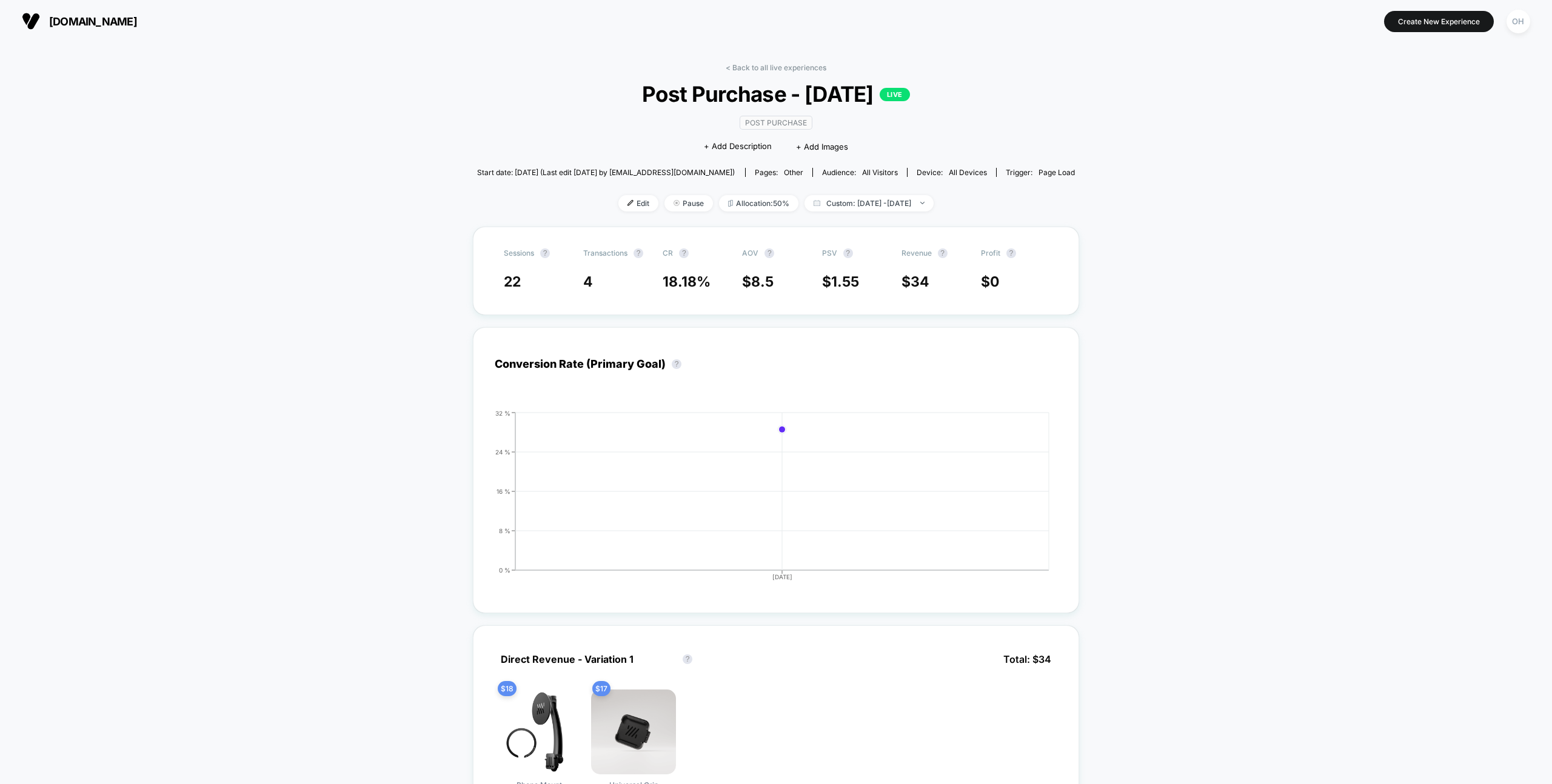
click at [920, 204] on span "Custom: Sep 7, 2025 - Sep 8, 2025" at bounding box center [869, 203] width 129 height 16
click at [787, 242] on button "Latest Version" at bounding box center [798, 241] width 61 height 11
click at [872, 397] on button "Apply" at bounding box center [869, 390] width 205 height 21
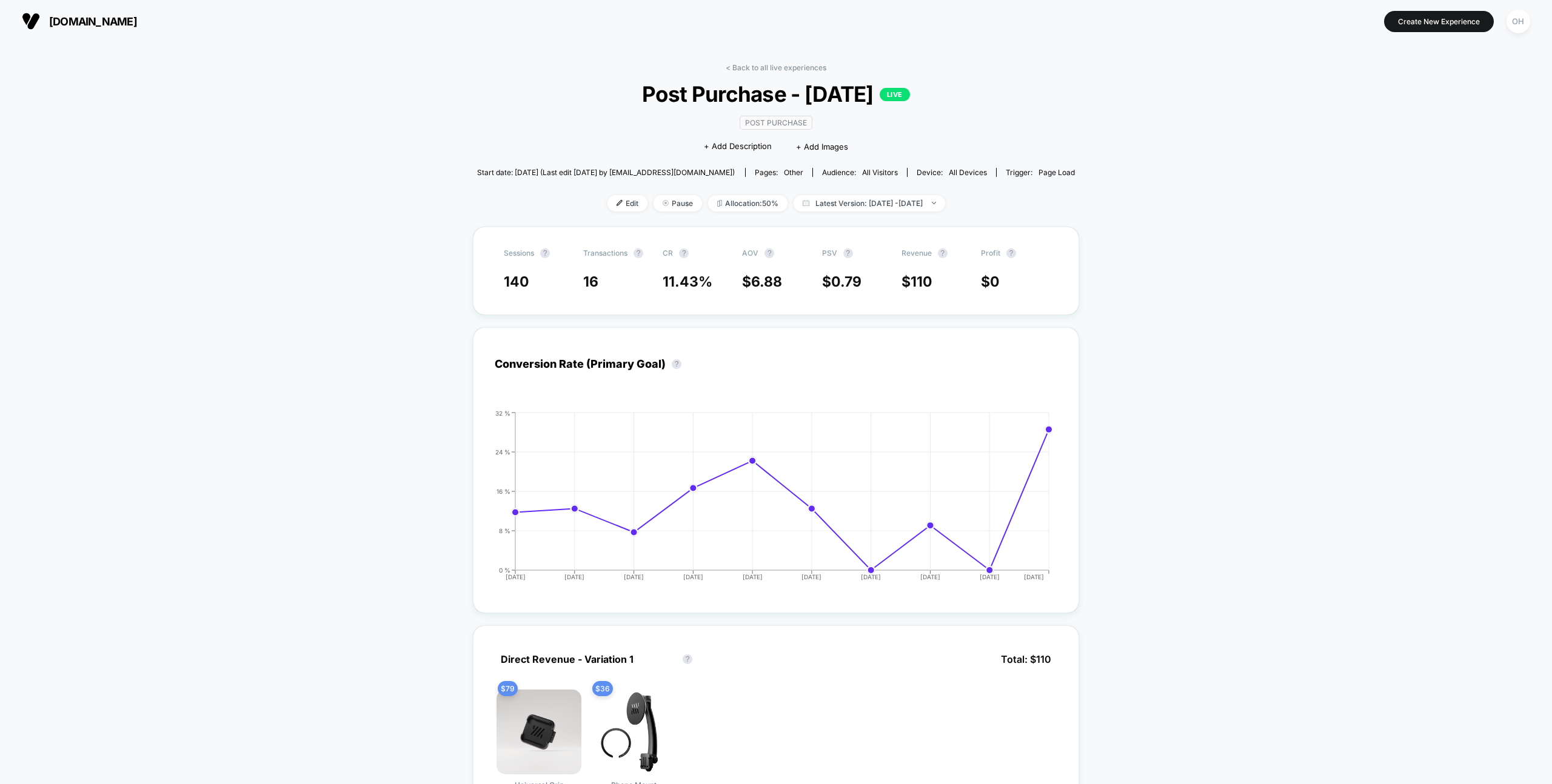
click at [788, 64] on link "< Back to all live experiences" at bounding box center [776, 67] width 101 height 9
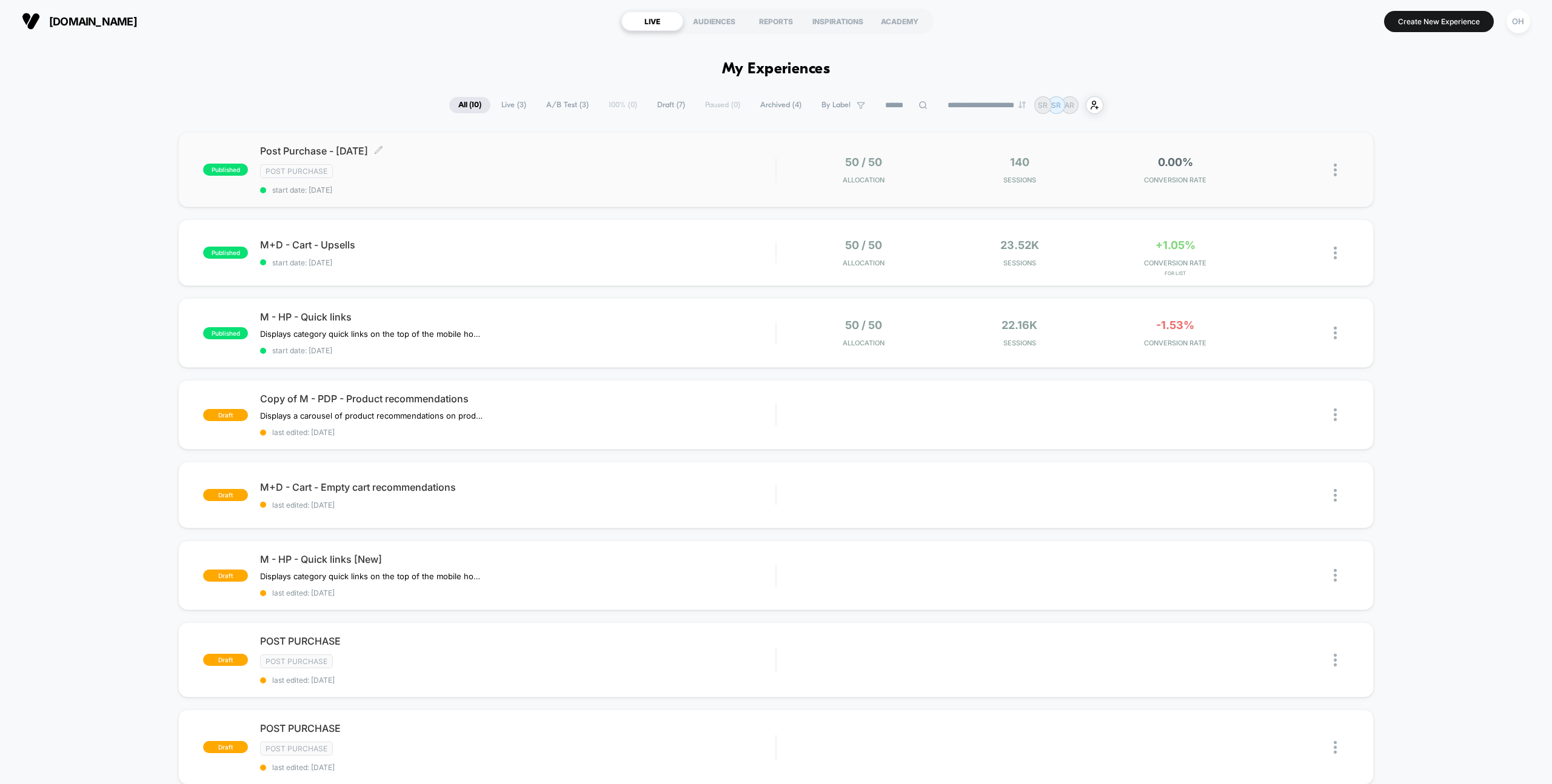
click at [548, 167] on div "Post Purchase" at bounding box center [517, 171] width 515 height 14
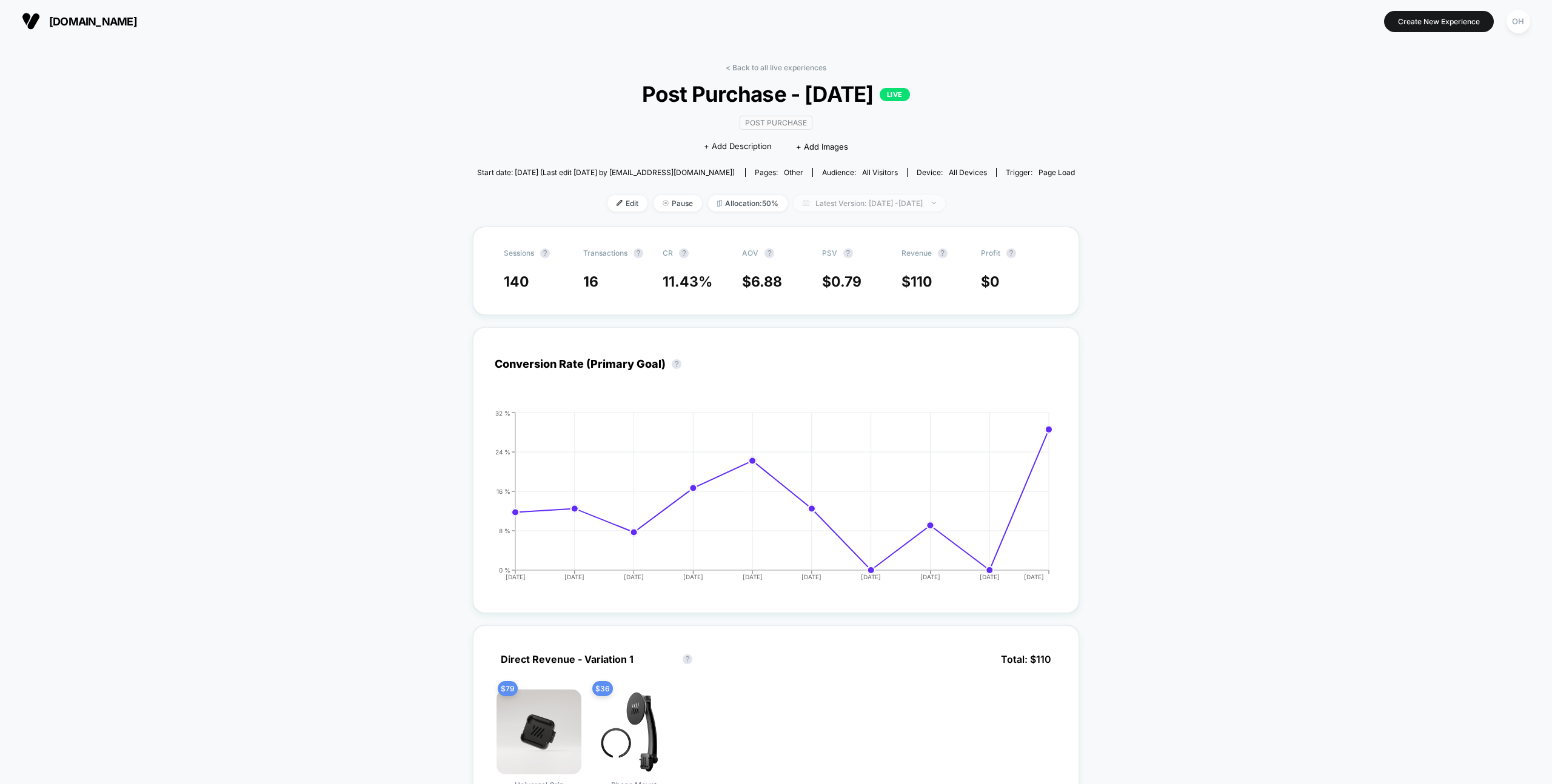
click at [843, 196] on span "Latest Version: Aug 29, 2025 - Sep 9, 2025" at bounding box center [869, 203] width 152 height 16
select select "*"
select select "****"
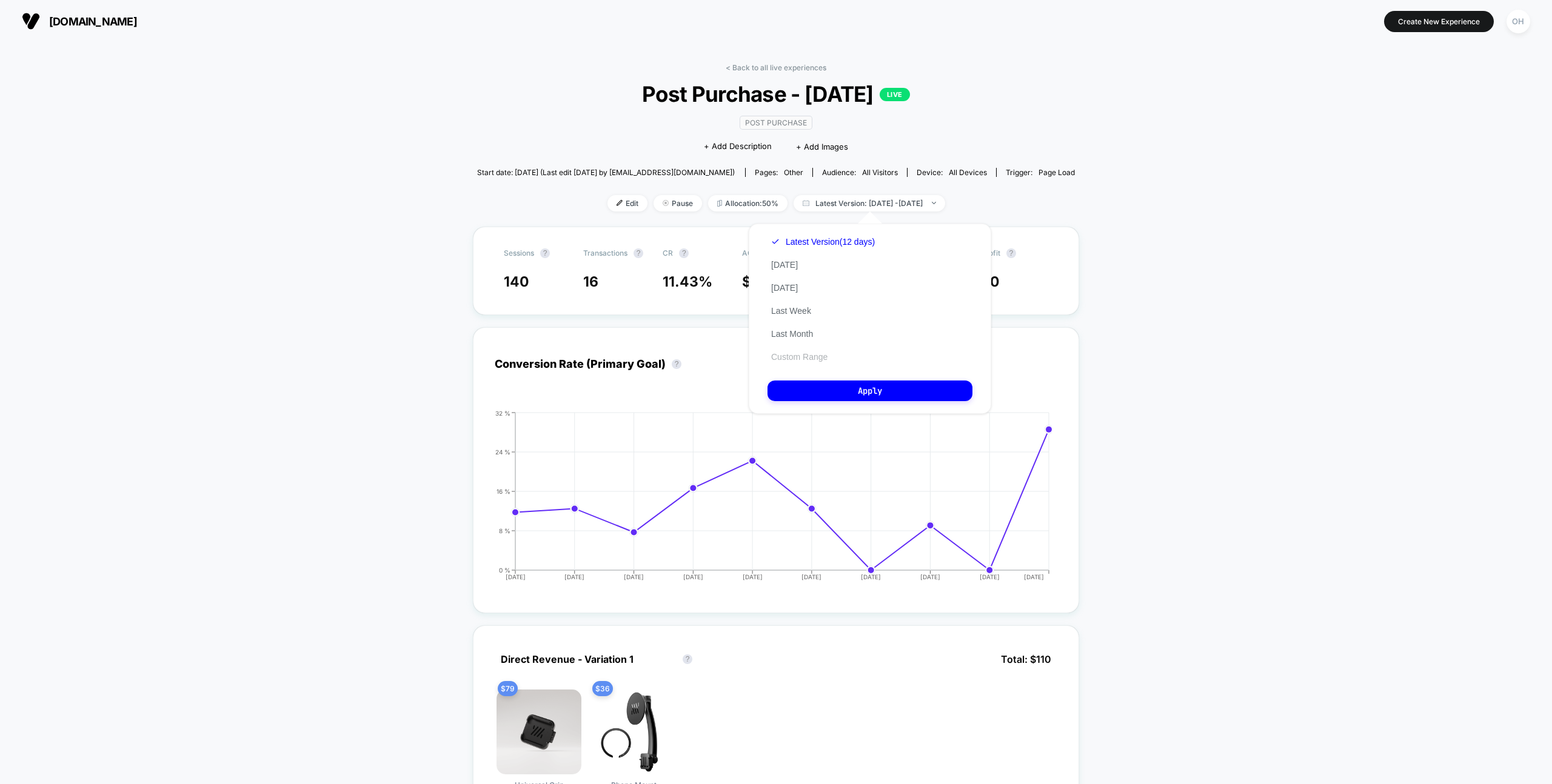
click at [799, 353] on button "Custom Range" at bounding box center [799, 356] width 64 height 11
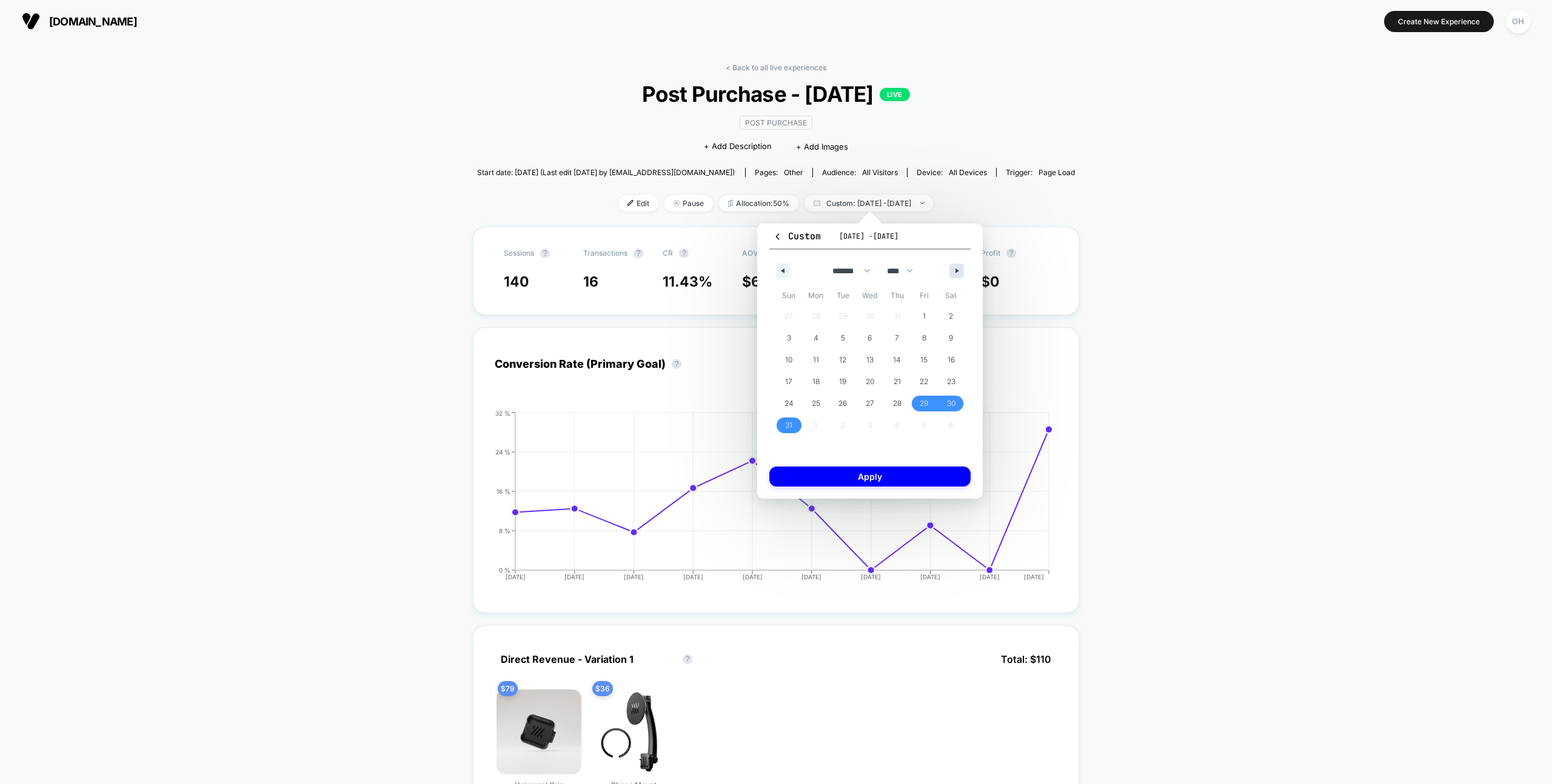
click at [950, 268] on button "button" at bounding box center [957, 271] width 15 height 15
select select "*"
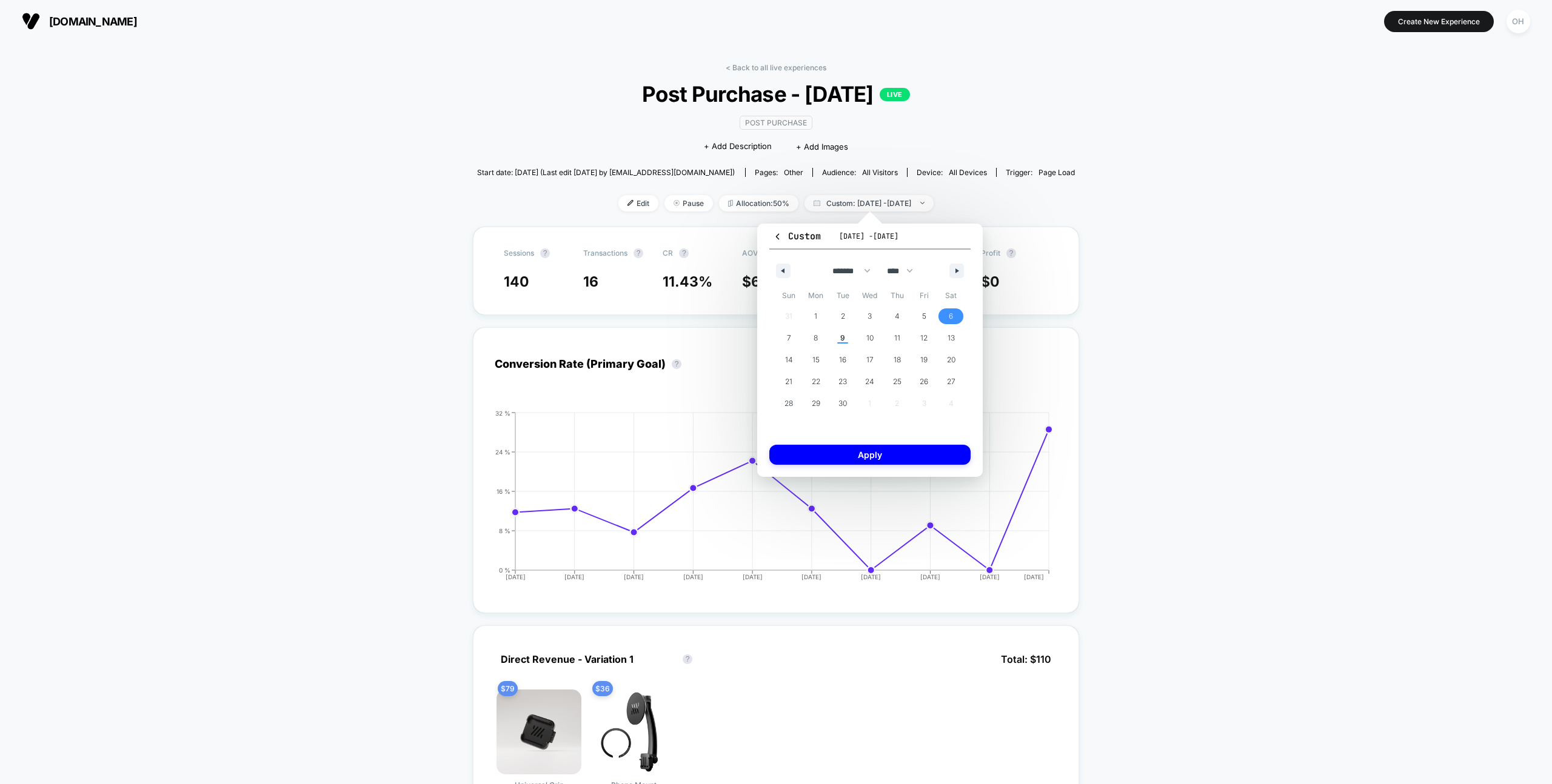
click at [947, 315] on span "6" at bounding box center [951, 316] width 27 height 16
click at [811, 340] on span "8" at bounding box center [816, 338] width 27 height 16
click at [863, 451] on button "Apply" at bounding box center [870, 455] width 202 height 20
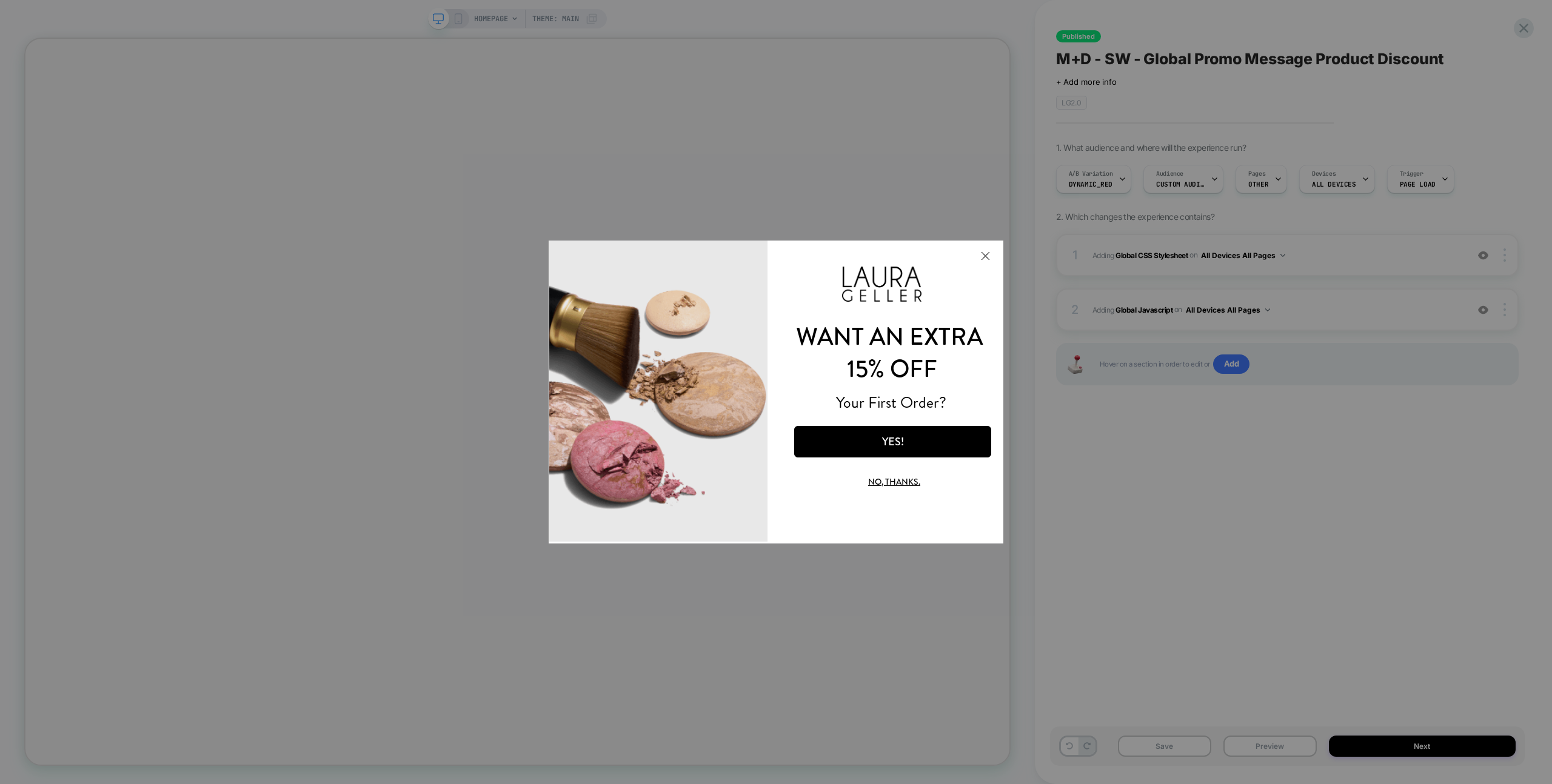
click at [984, 255] on button "Close Modal" at bounding box center [985, 255] width 33 height 29
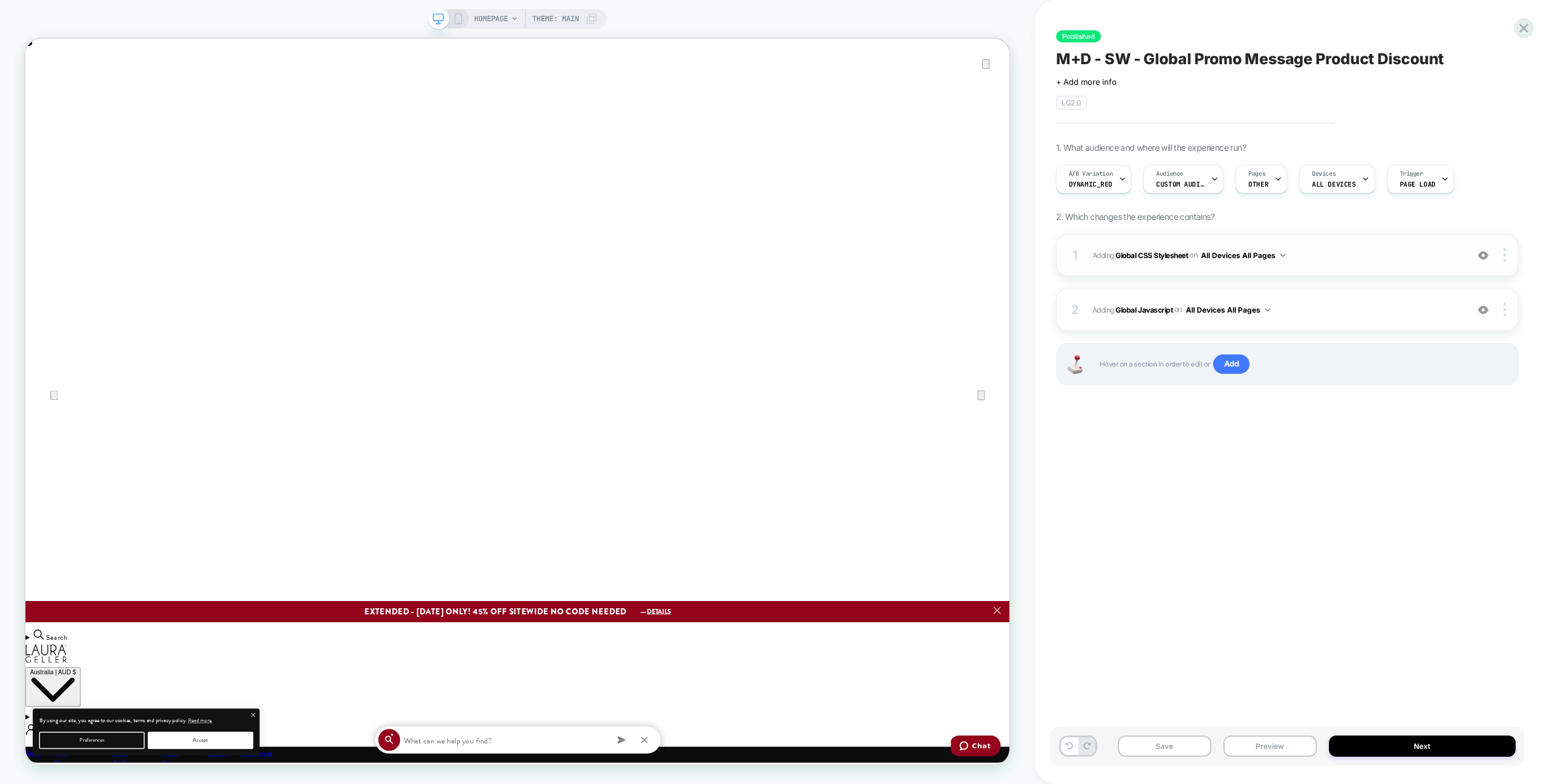
scroll to position [0, 2625]
click at [1338, 312] on span "Adding Global Javascript on All Devices All Pages" at bounding box center [1276, 309] width 368 height 15
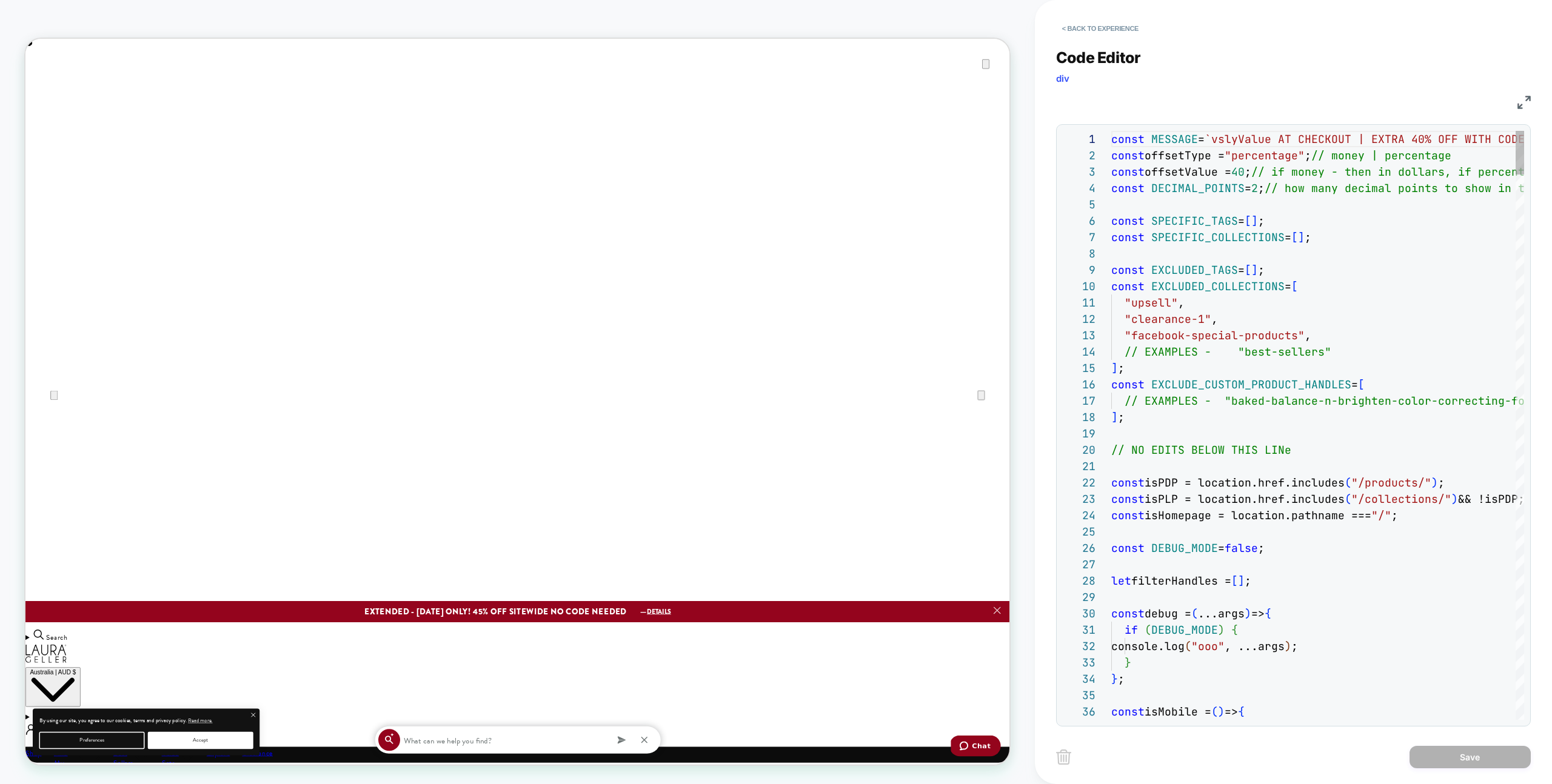
scroll to position [0, 0]
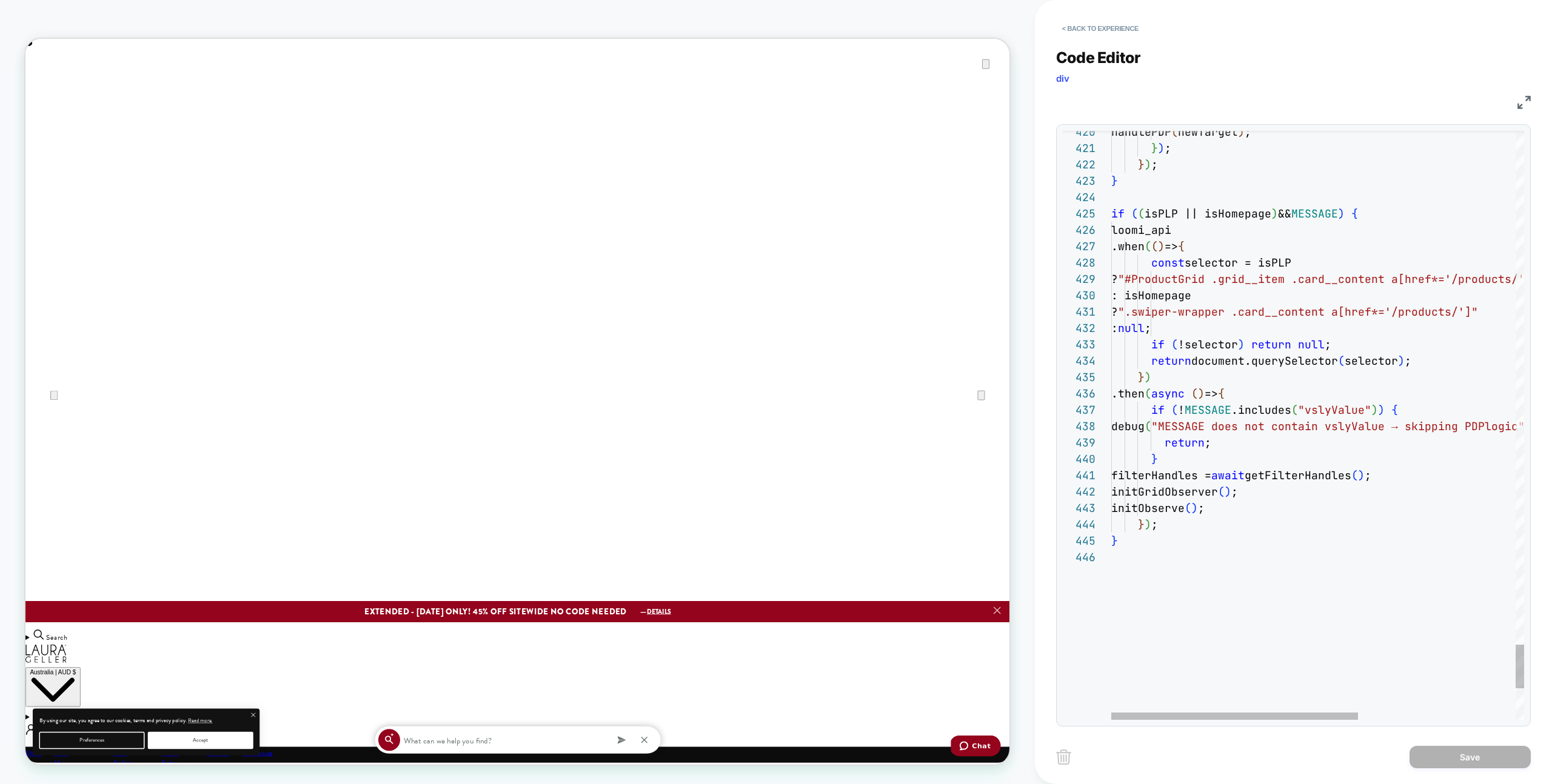
scroll to position [0, 2625]
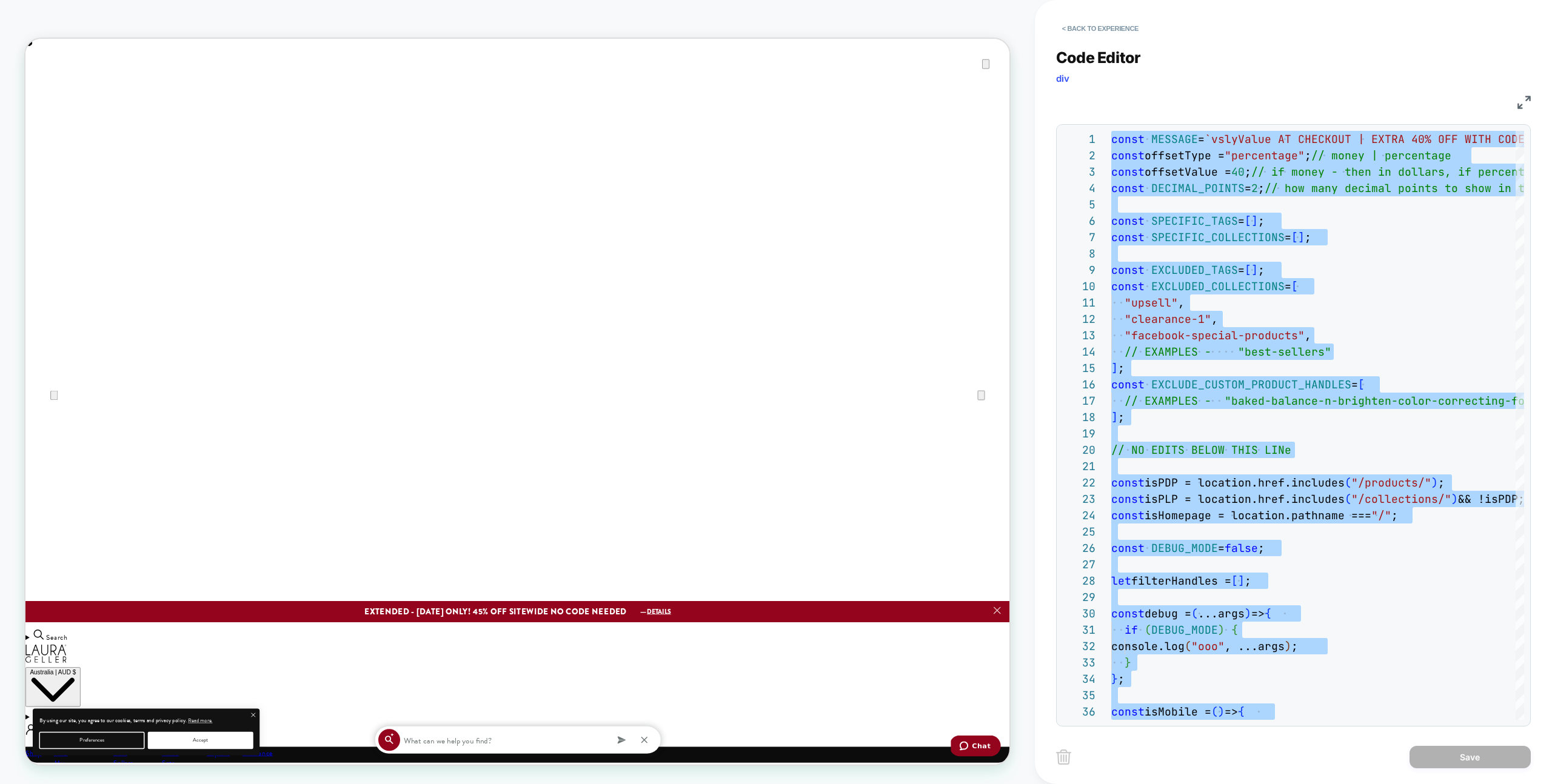
scroll to position [0, 1312]
type textarea "**********"
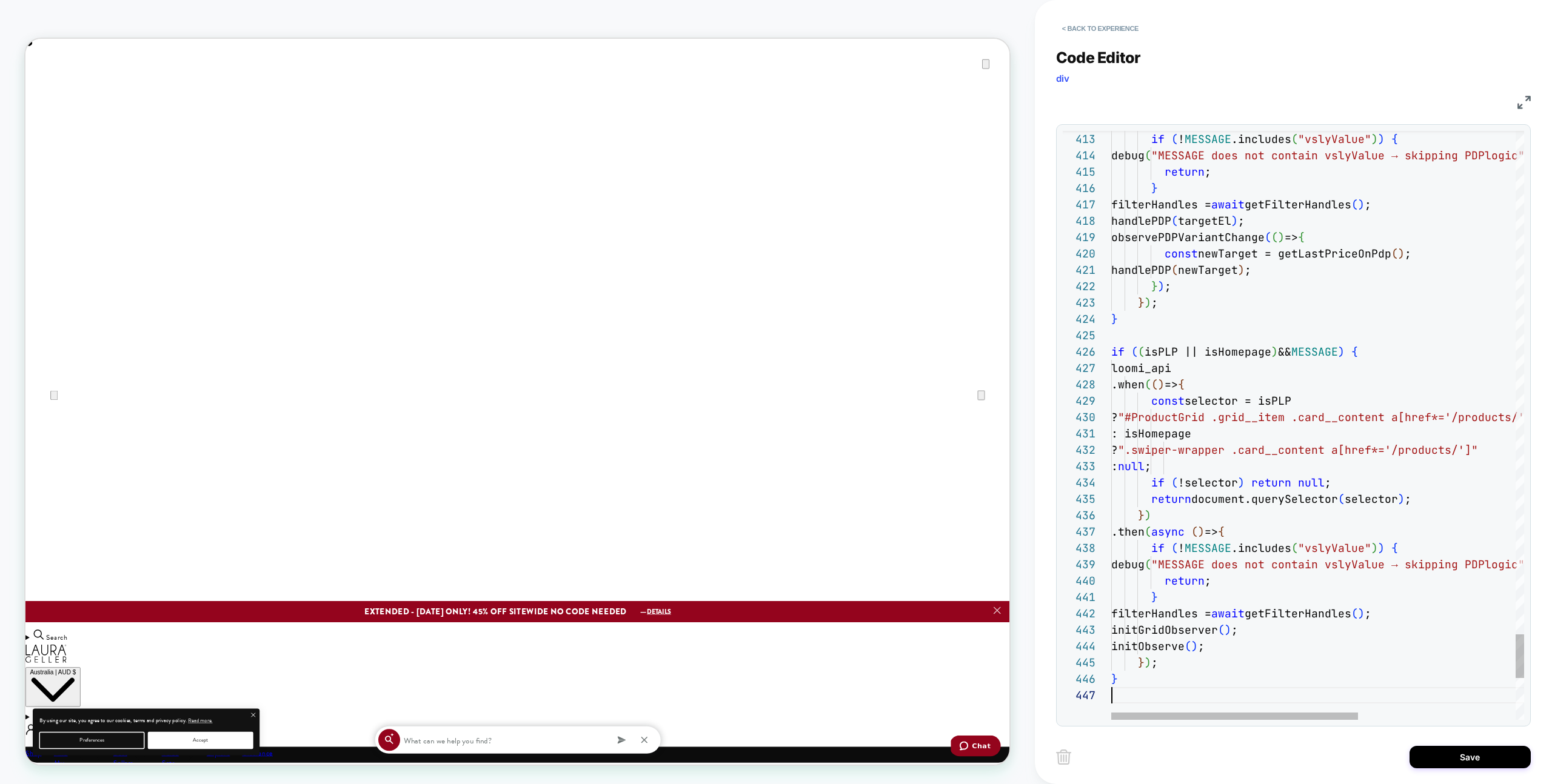
drag, startPoint x: 1456, startPoint y: 758, endPoint x: 1408, endPoint y: 746, distance: 49.5
click at [1456, 758] on button "Save" at bounding box center [1470, 758] width 121 height 23
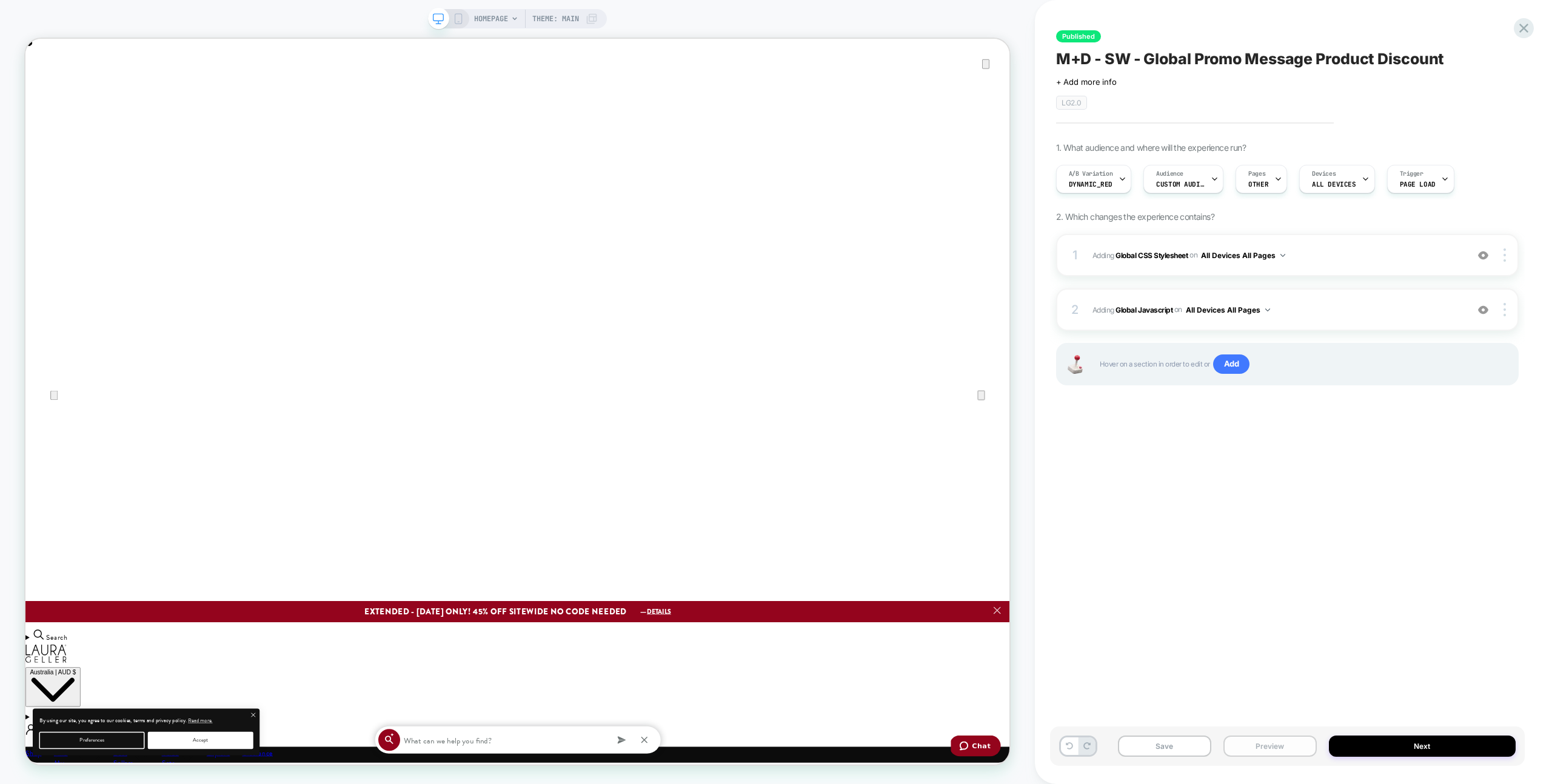
click at [1244, 745] on button "Preview" at bounding box center [1270, 746] width 94 height 21
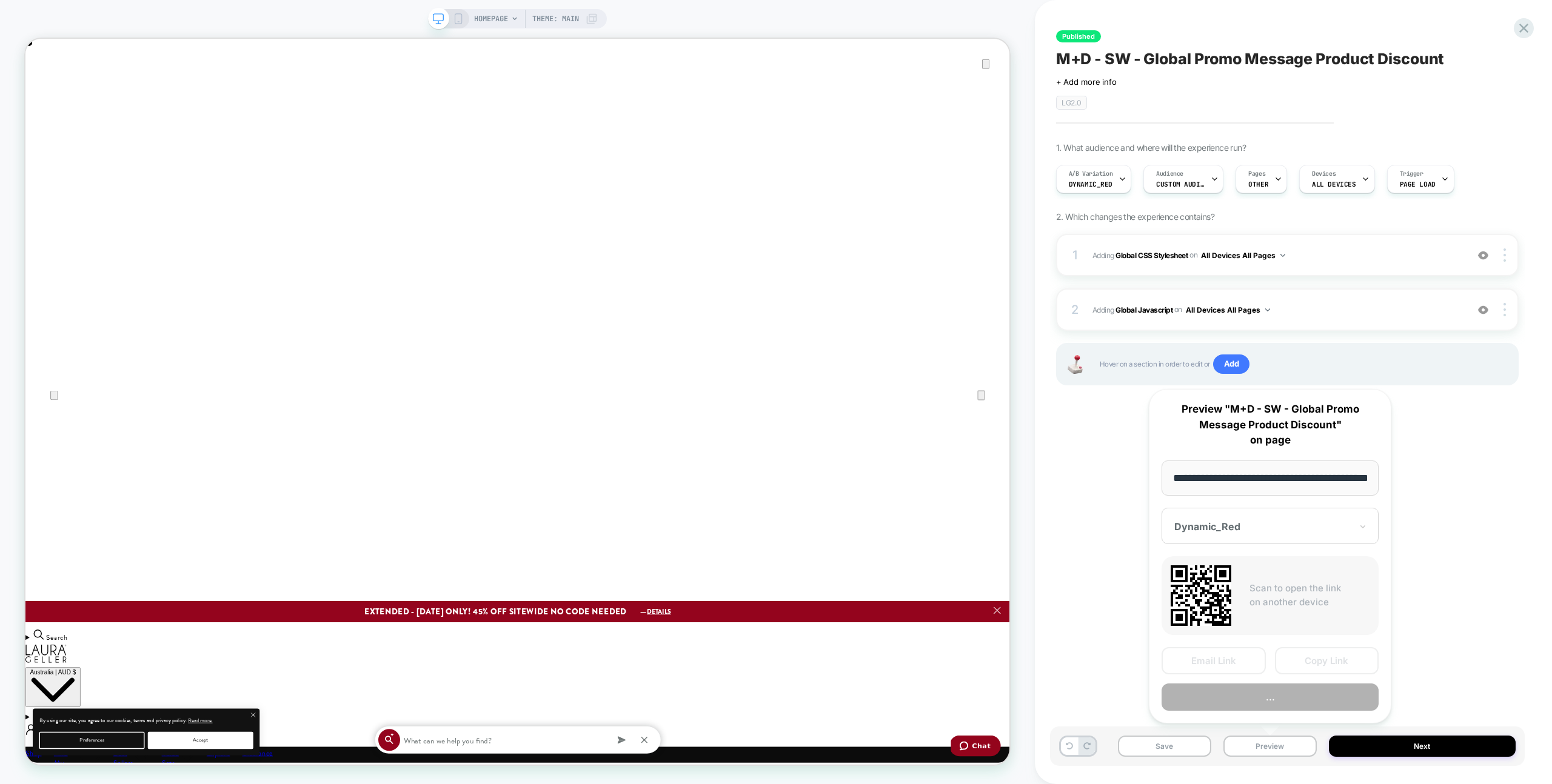
scroll to position [0, 43]
click at [1243, 709] on button "..." at bounding box center [1270, 697] width 217 height 27
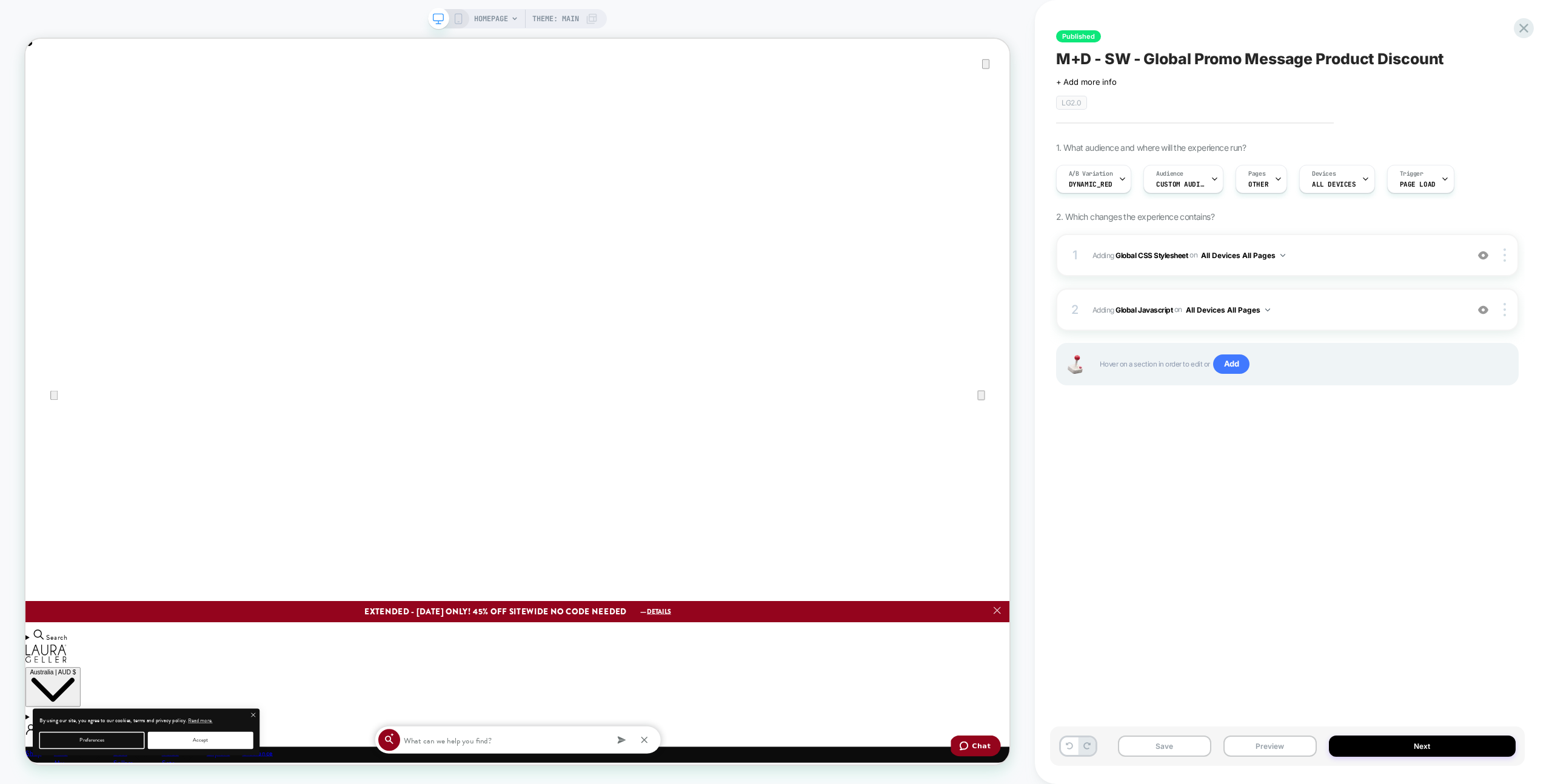
scroll to position [0, 2625]
click at [1346, 331] on div "1 Adding Global CSS Stylesheet on All Devices All Pages Add Before Add After Ta…" at bounding box center [1287, 325] width 463 height 182
click at [1344, 316] on span "Adding Global Javascript on All Devices All Pages" at bounding box center [1276, 309] width 368 height 15
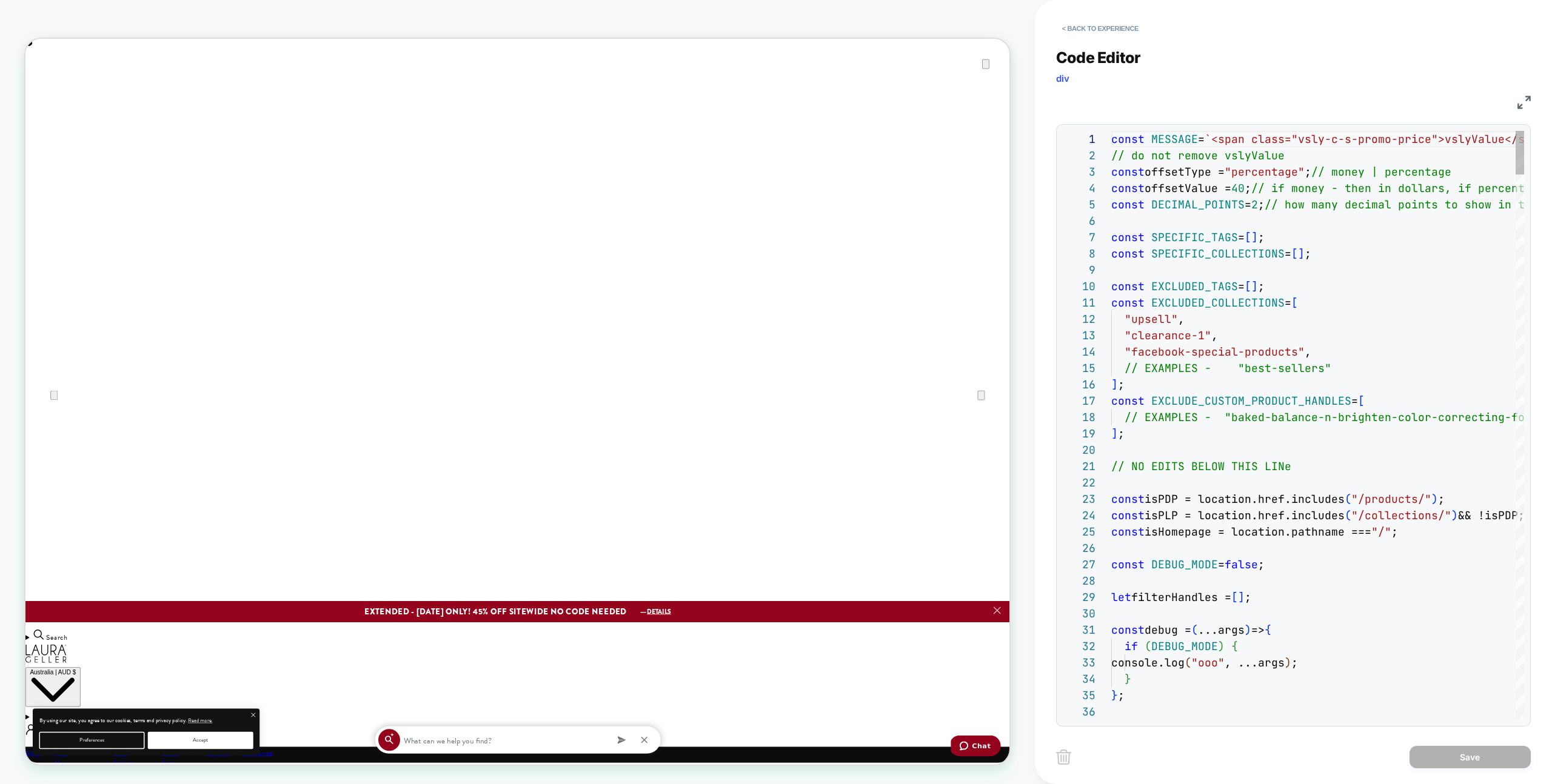
scroll to position [164, 0]
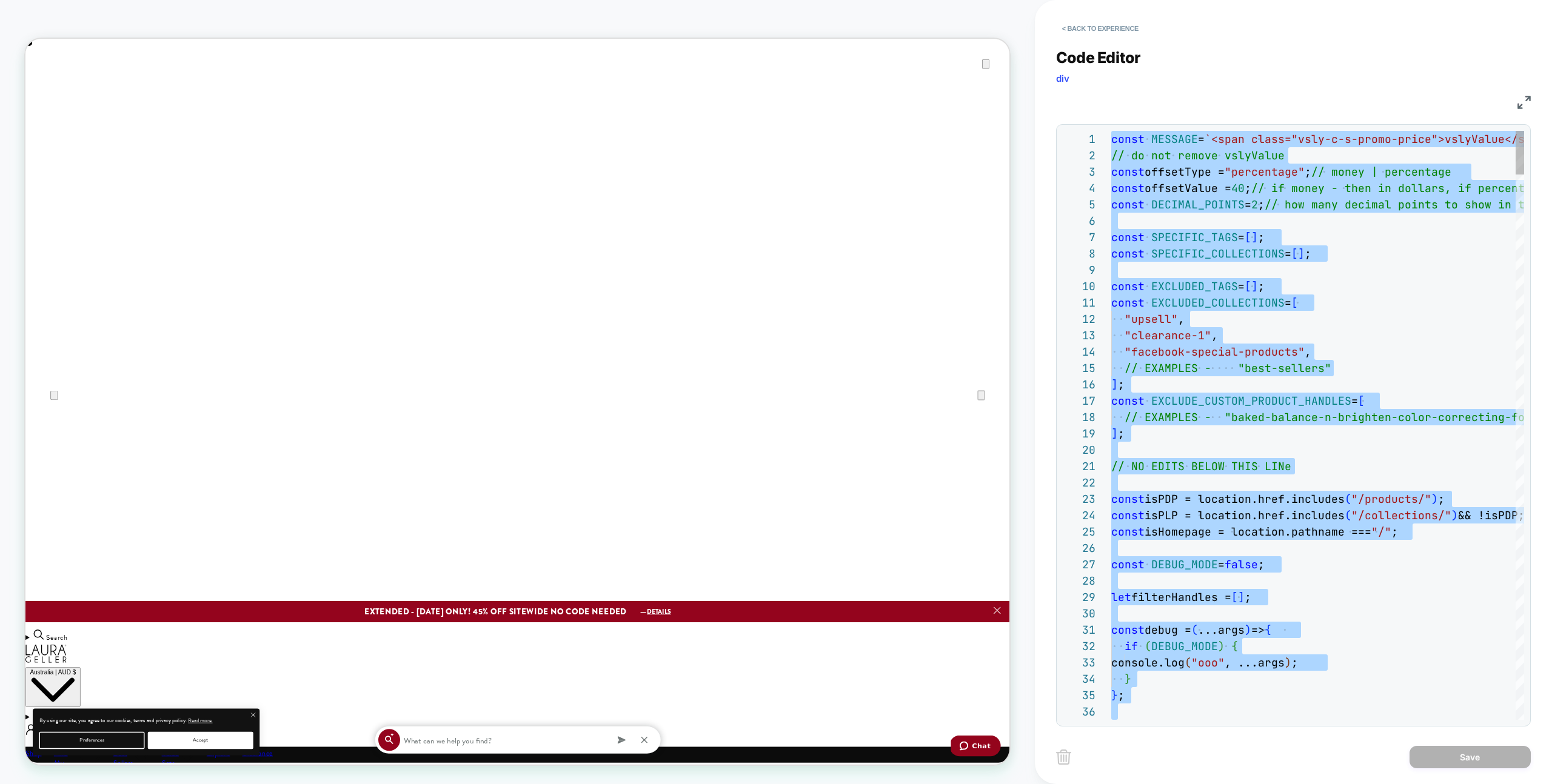
type textarea "**********"
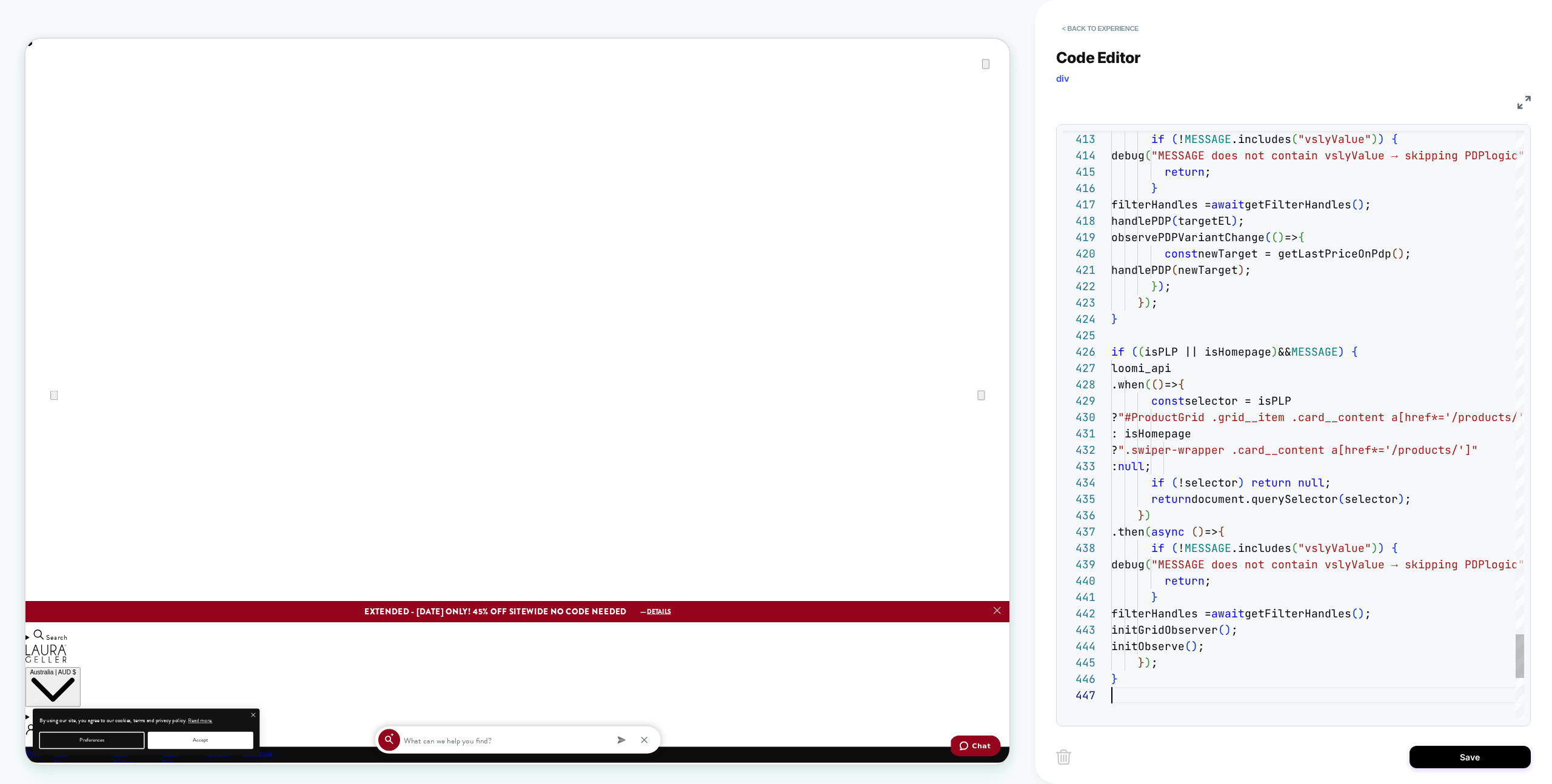
scroll to position [0, 0]
click at [1495, 771] on div "Save" at bounding box center [1293, 757] width 475 height 31
drag, startPoint x: 1436, startPoint y: 765, endPoint x: 1407, endPoint y: 762, distance: 29.2
click at [1436, 765] on button "Save" at bounding box center [1470, 758] width 121 height 23
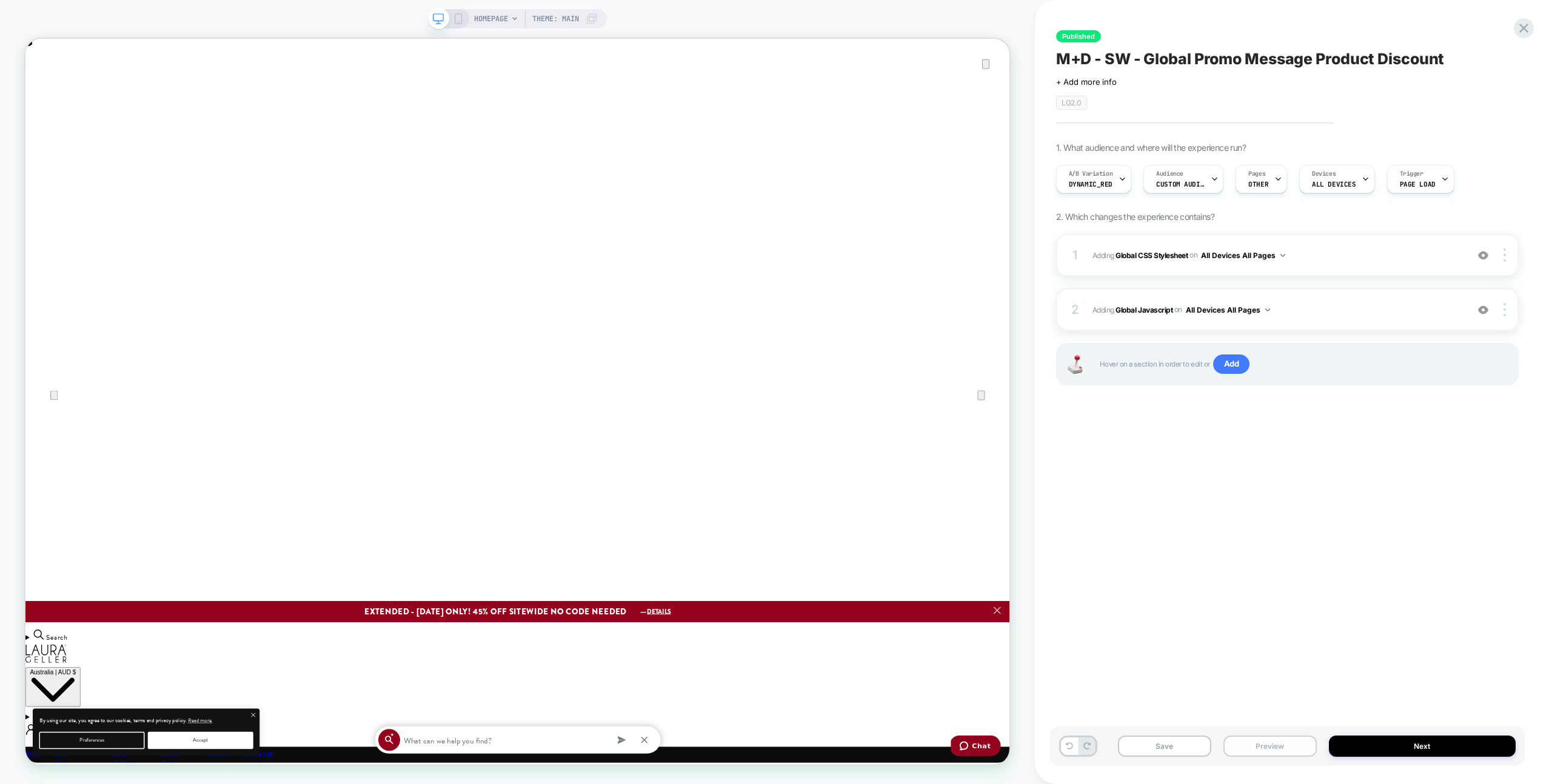
click at [1277, 741] on button "Preview" at bounding box center [1270, 746] width 94 height 21
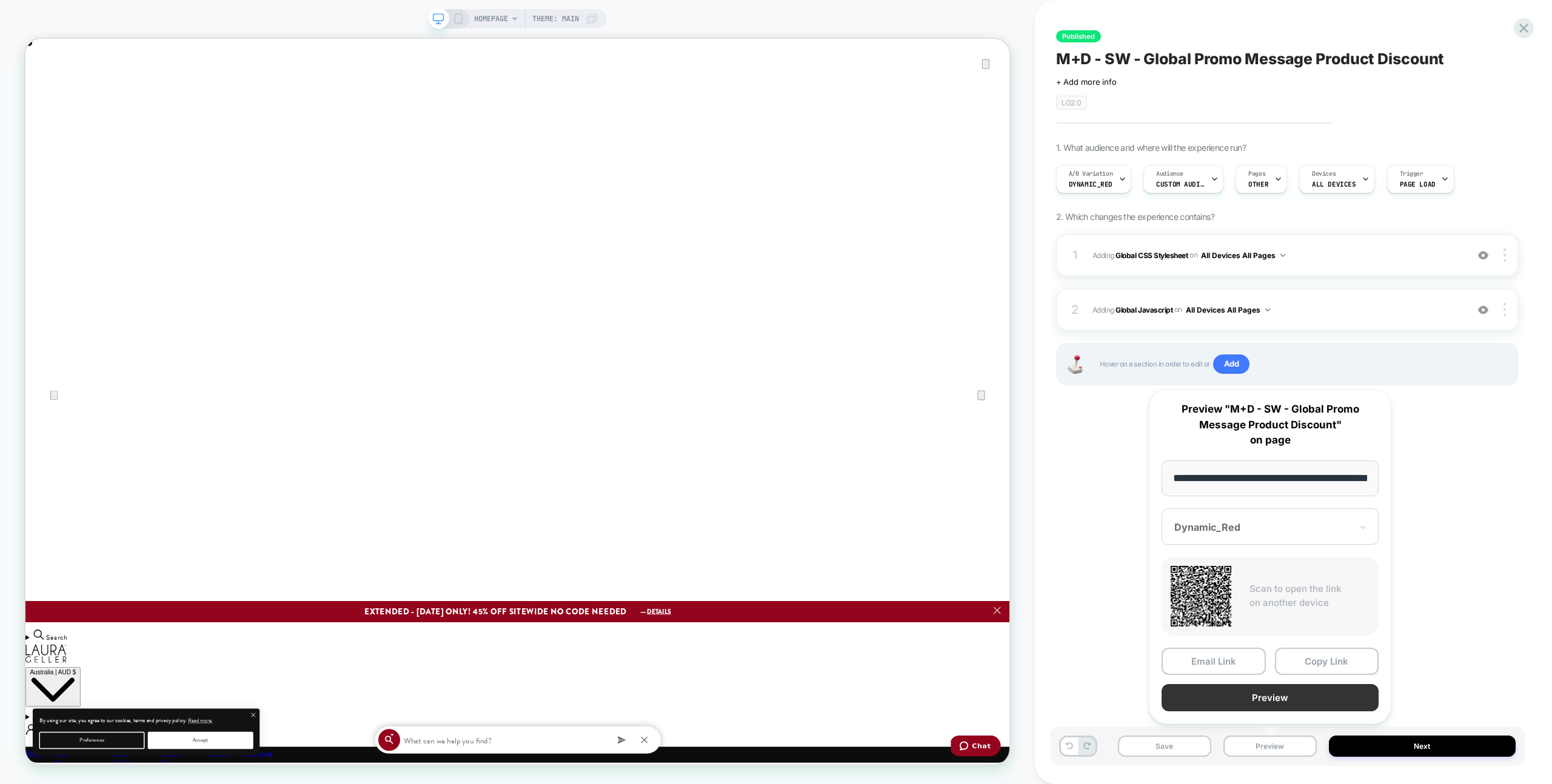
click at [1272, 694] on button "Preview" at bounding box center [1270, 697] width 217 height 27
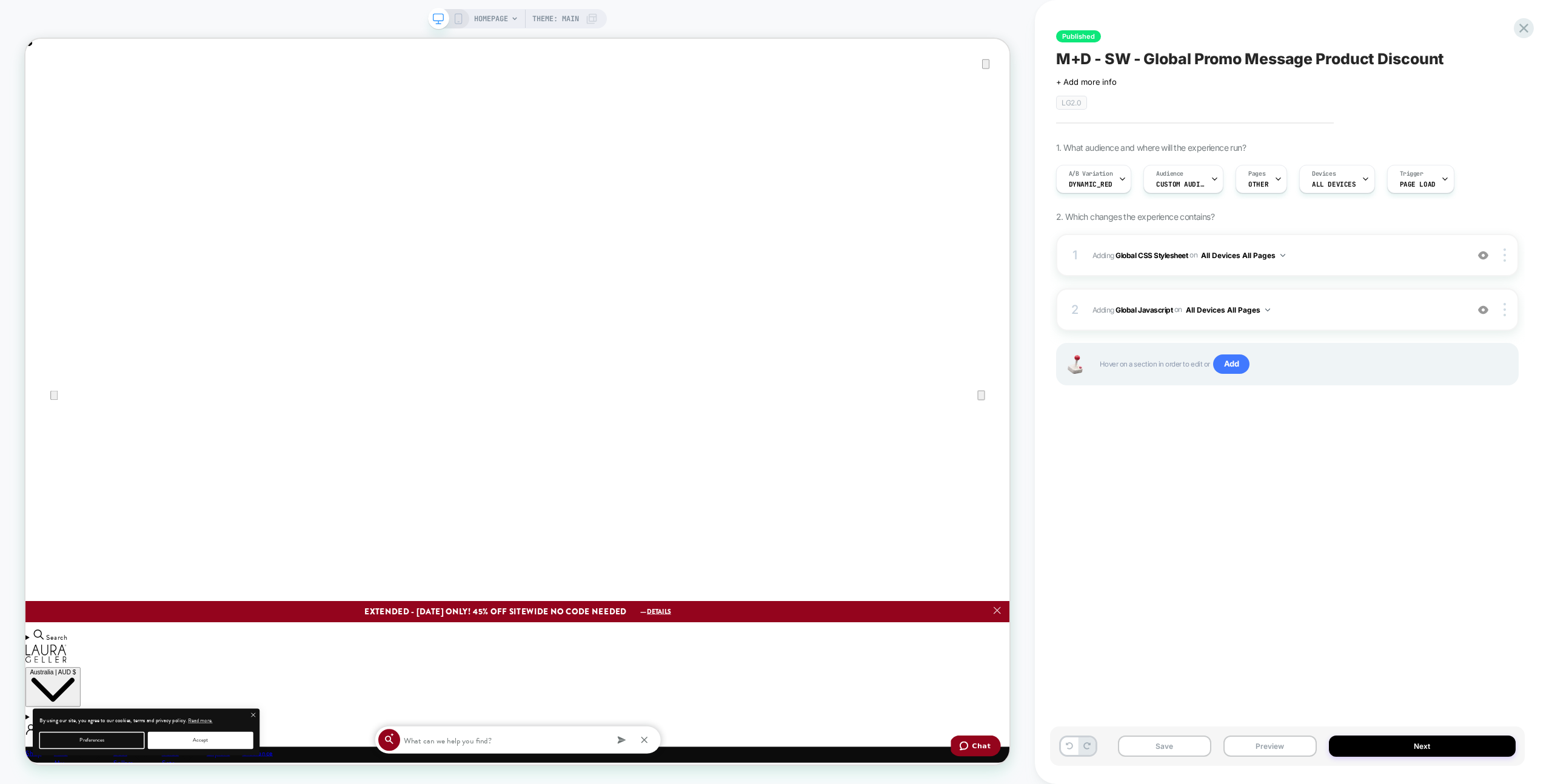
scroll to position [0, 2625]
click at [1336, 260] on span "Adding Global CSS Stylesheet on All Devices All Pages" at bounding box center [1276, 255] width 368 height 15
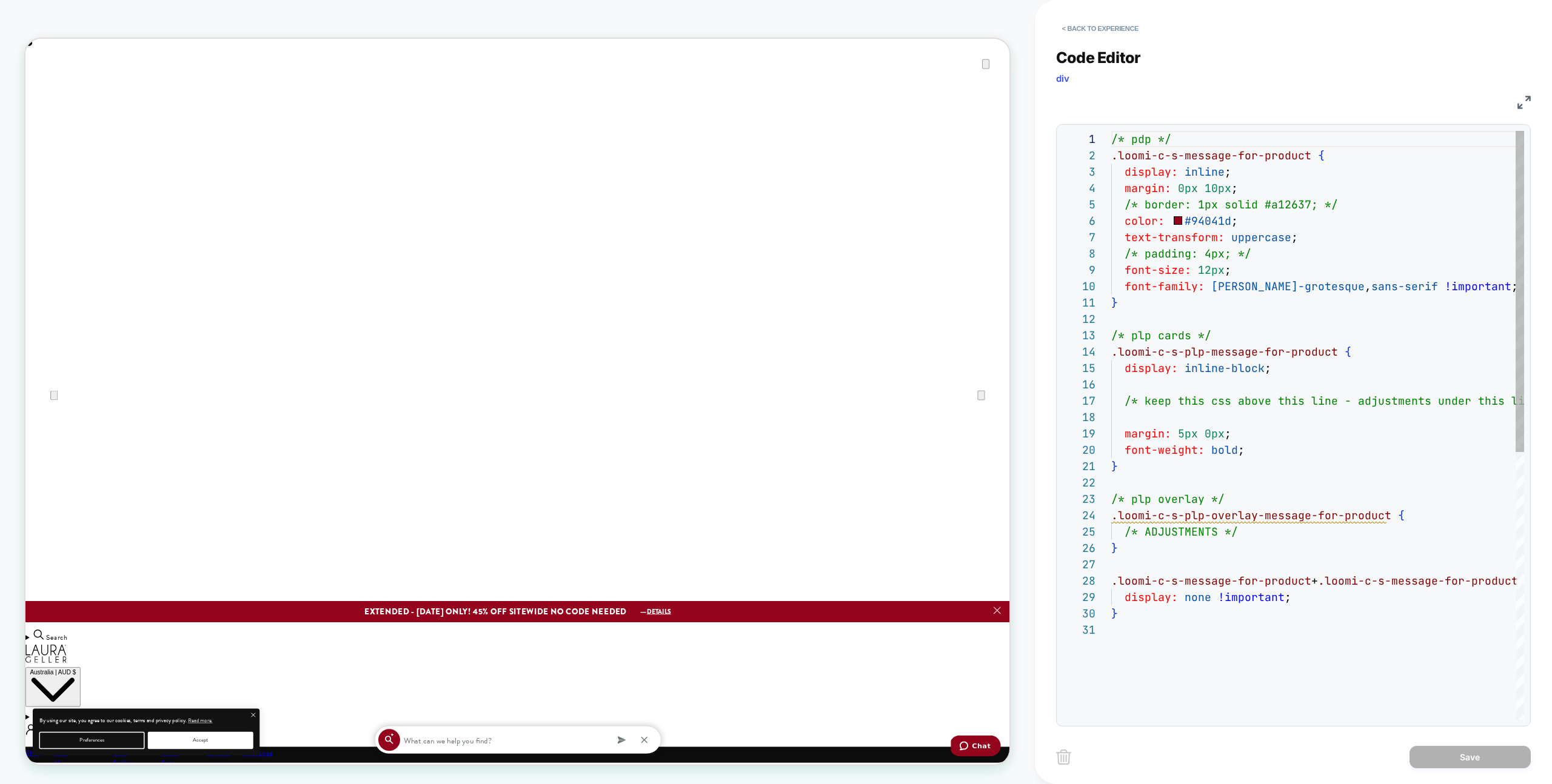
scroll to position [164, 0]
click at [1138, 299] on div "/* pdp */ .loomi-c-s-message-for-product { display: inline ; margin: 0px 10px ;…" at bounding box center [1348, 671] width 473 height 1080
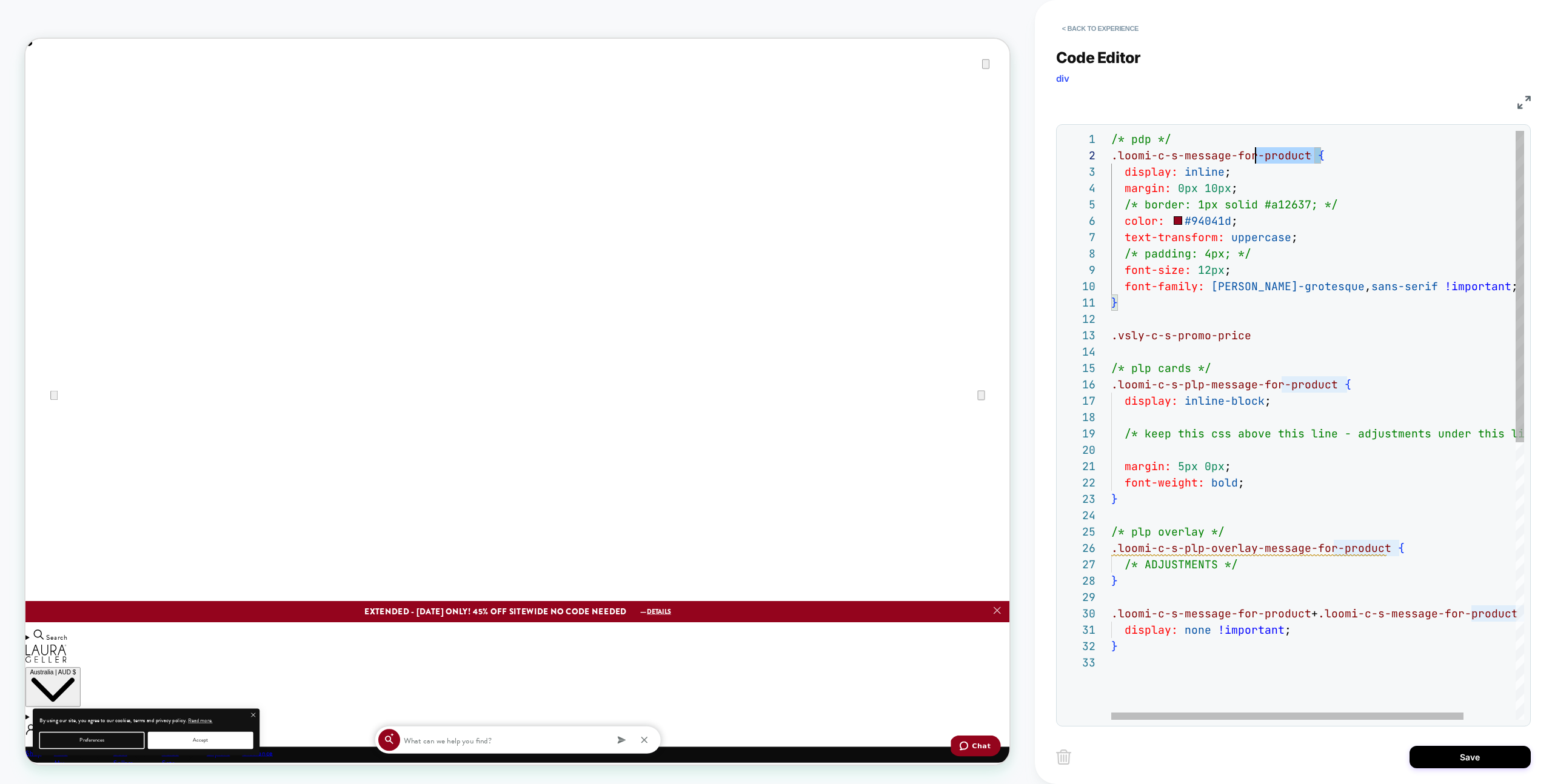
scroll to position [16, 0]
drag, startPoint x: 1254, startPoint y: 159, endPoint x: 1091, endPoint y: 191, distance: 166.1
click at [1111, 151] on div "/* pdp */ .loomi-c-s-message-for-product { display: inline ; margin: 0px 10px ;…" at bounding box center [1348, 688] width 473 height 1112
click at [1165, 336] on div "/* pdp */ .loomi-c-s-message-for-product { display: inline ; margin: 0px 10px ;…" at bounding box center [1348, 688] width 473 height 1112
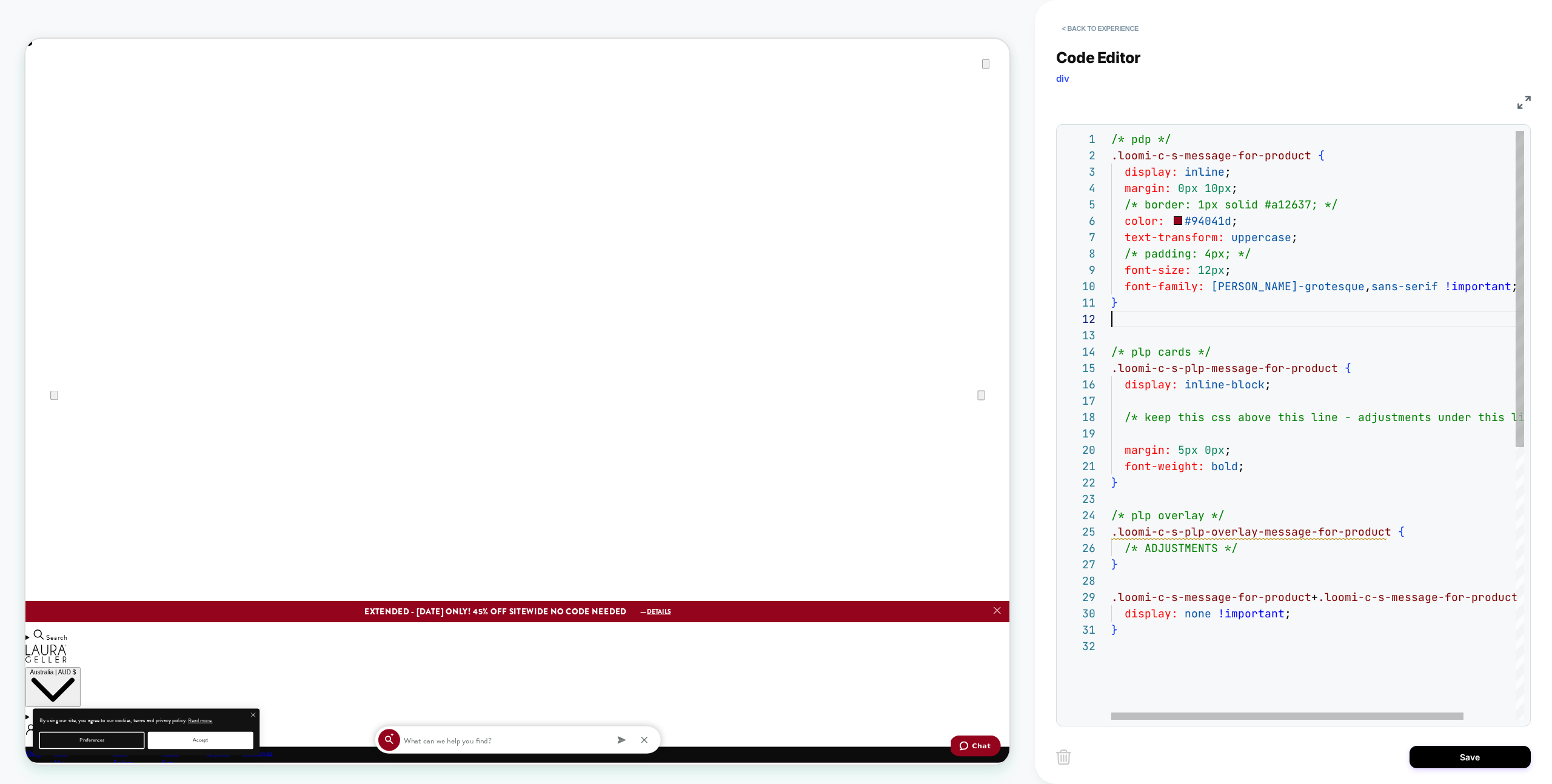
type textarea "**********"
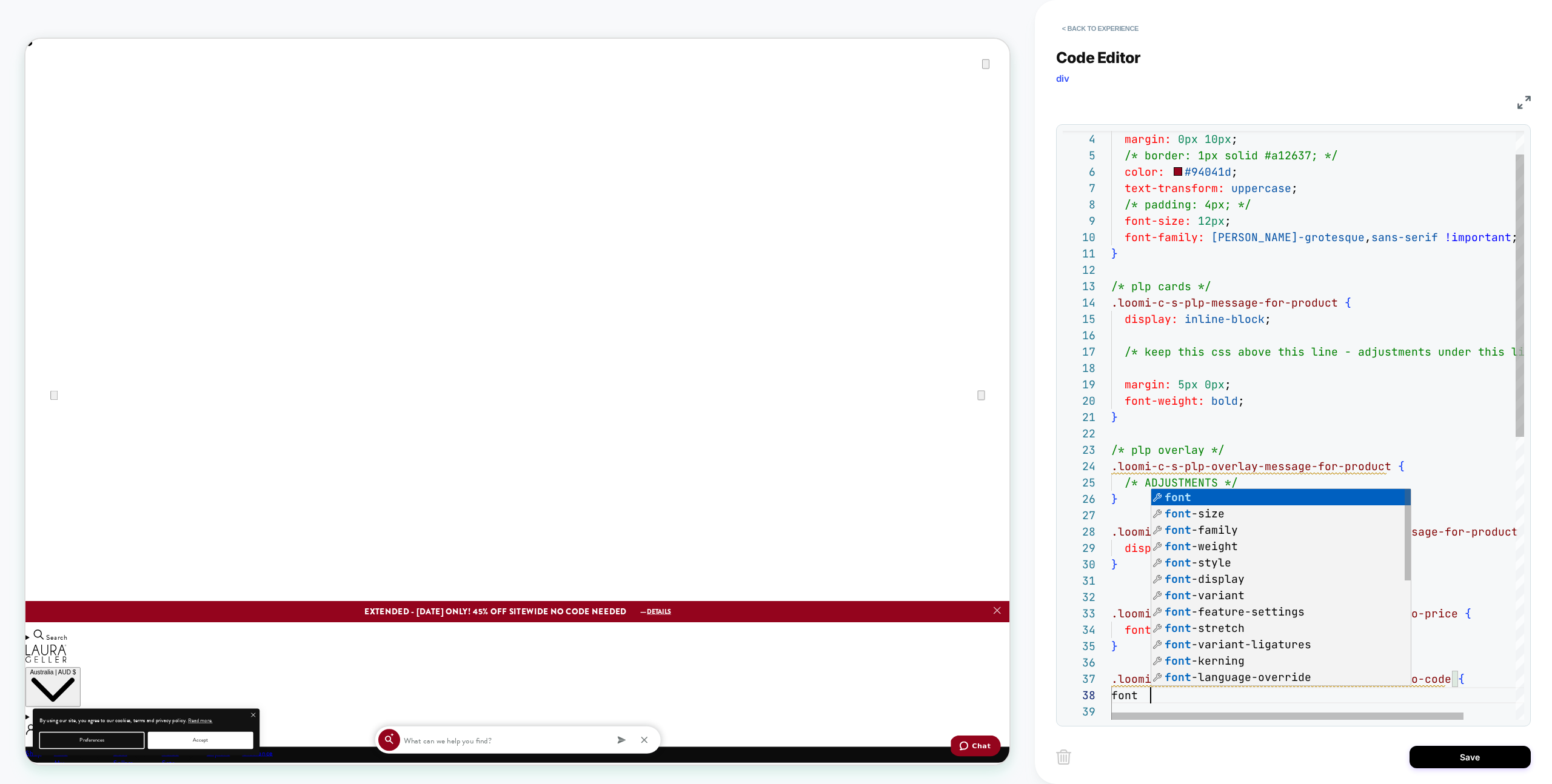
scroll to position [0, 0]
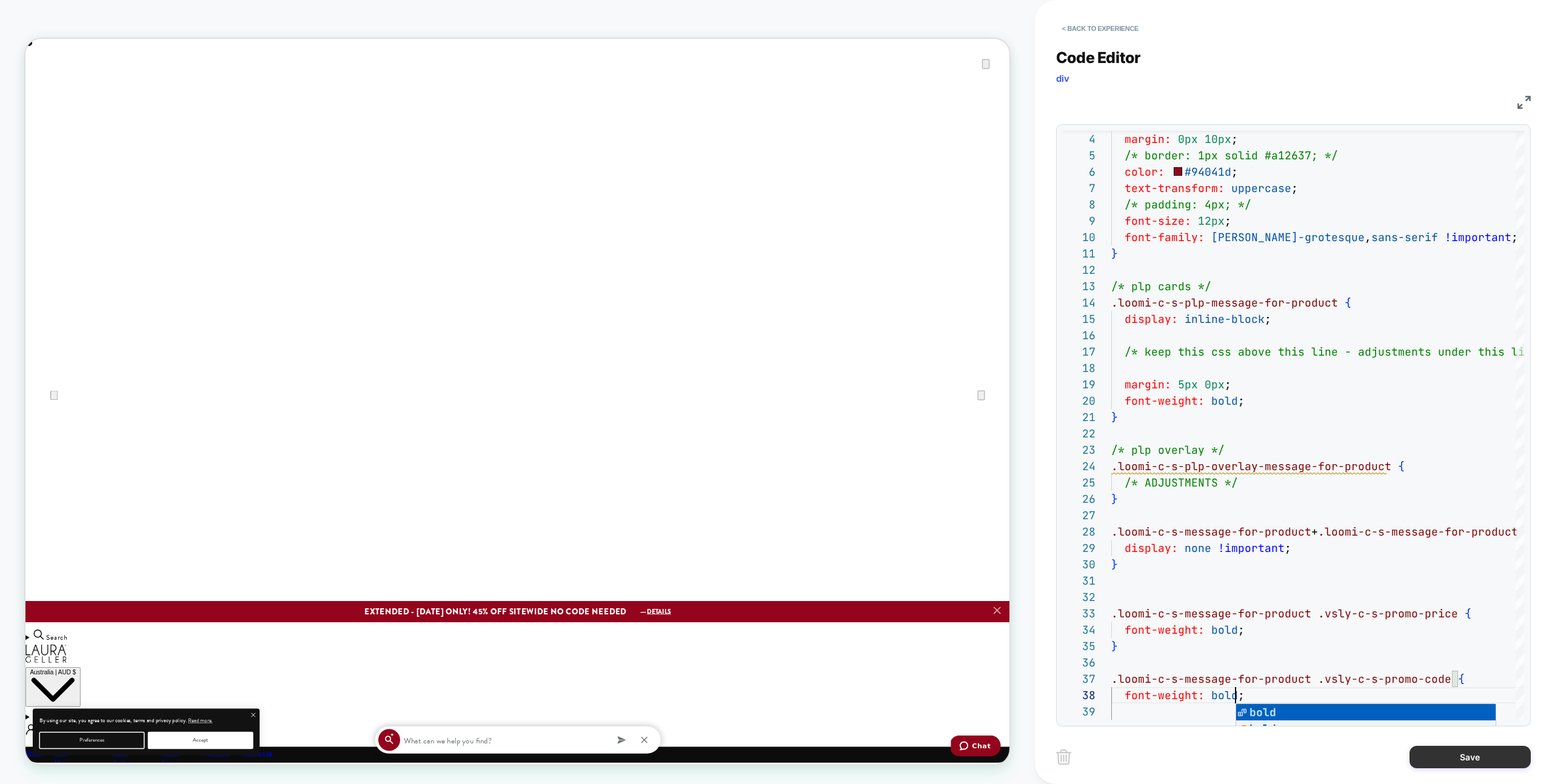
type textarea "**********"
click at [1463, 761] on button "Save" at bounding box center [1470, 758] width 121 height 23
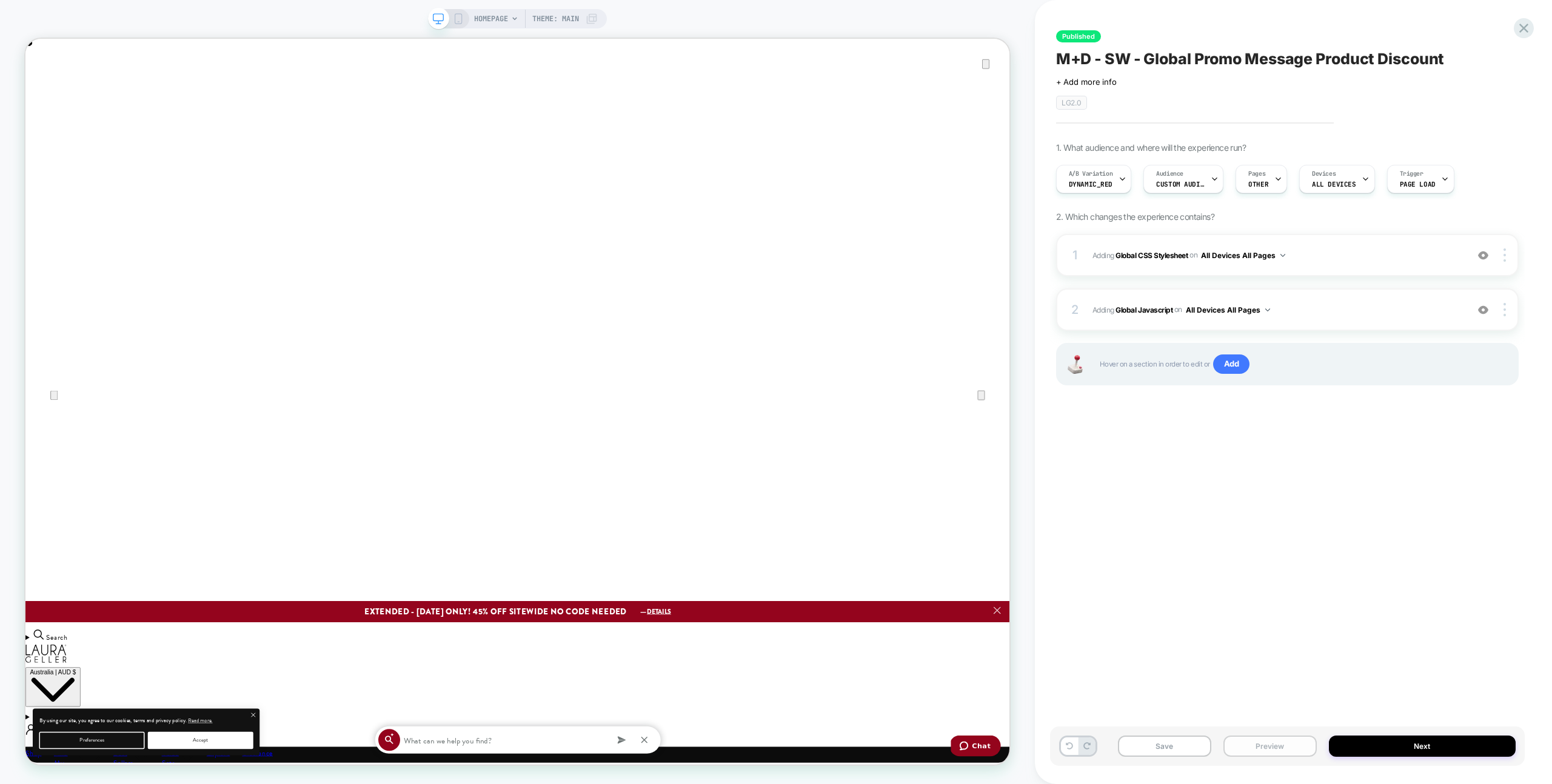
click at [1250, 746] on button "Preview" at bounding box center [1270, 746] width 94 height 21
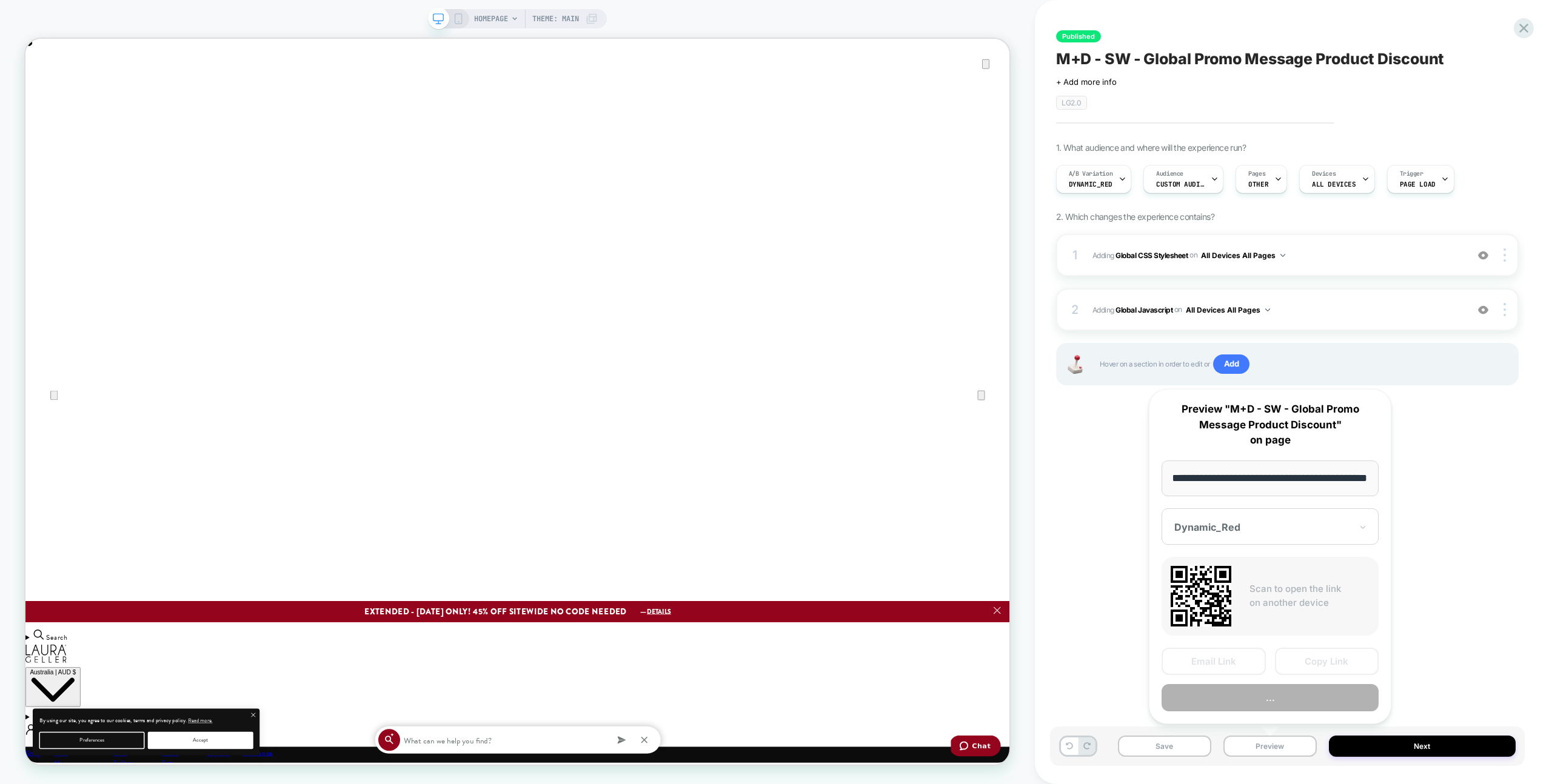
click at [1249, 691] on button "..." at bounding box center [1270, 697] width 217 height 27
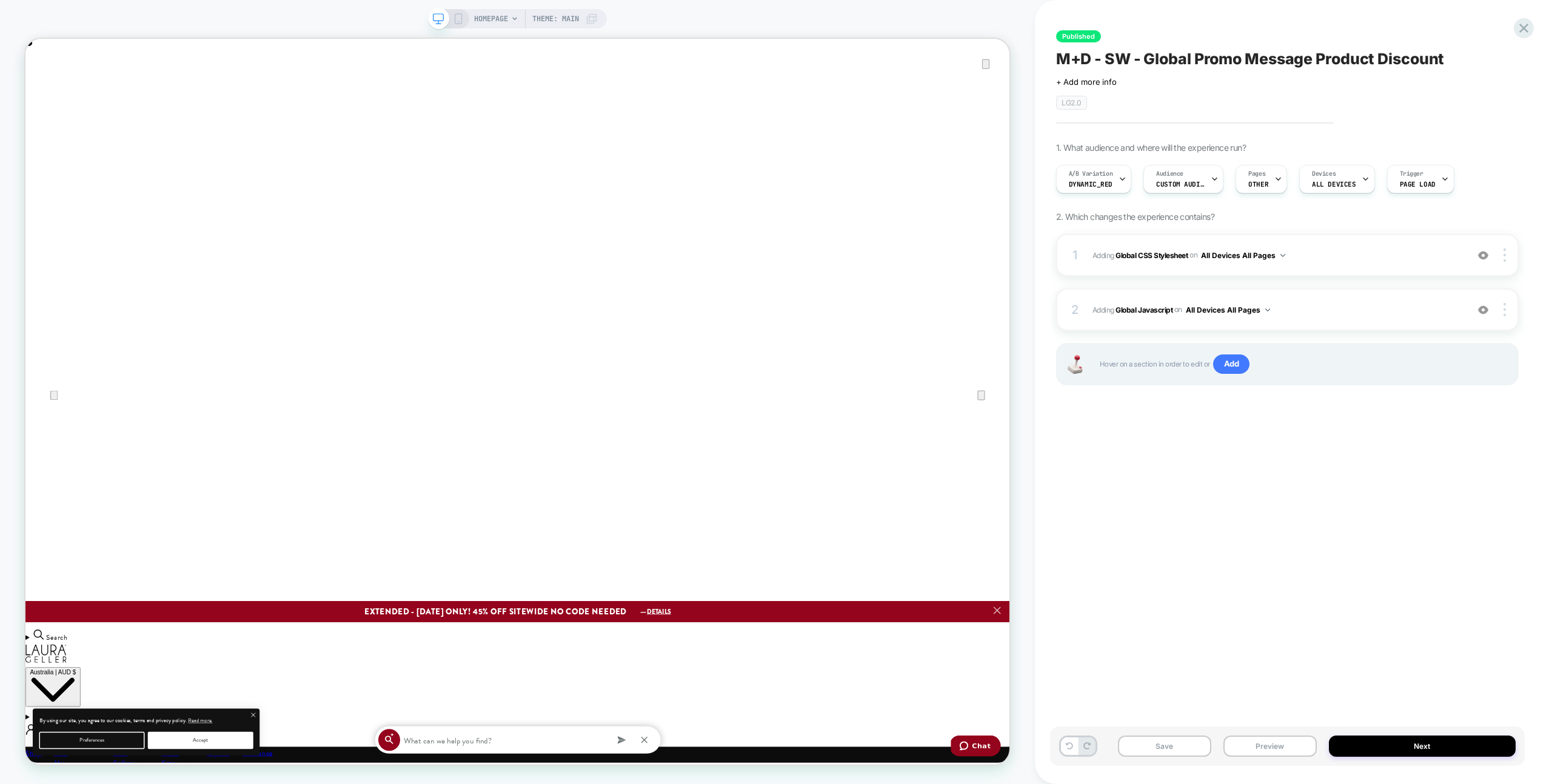
click at [1269, 518] on div "Published M+D - SW - Global Promo Message Product Discount Click to edit experi…" at bounding box center [1287, 392] width 475 height 760
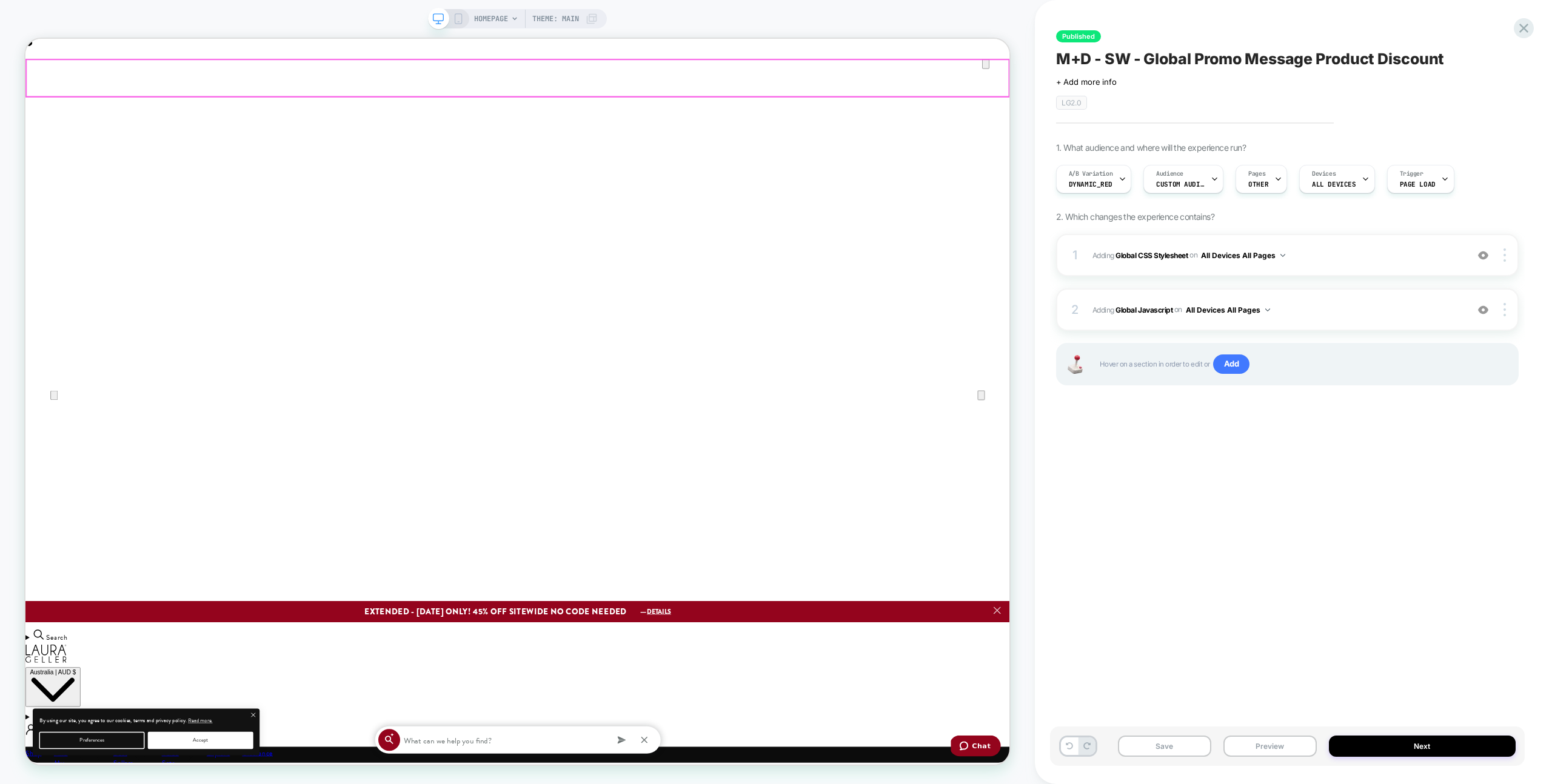
scroll to position [0, 1]
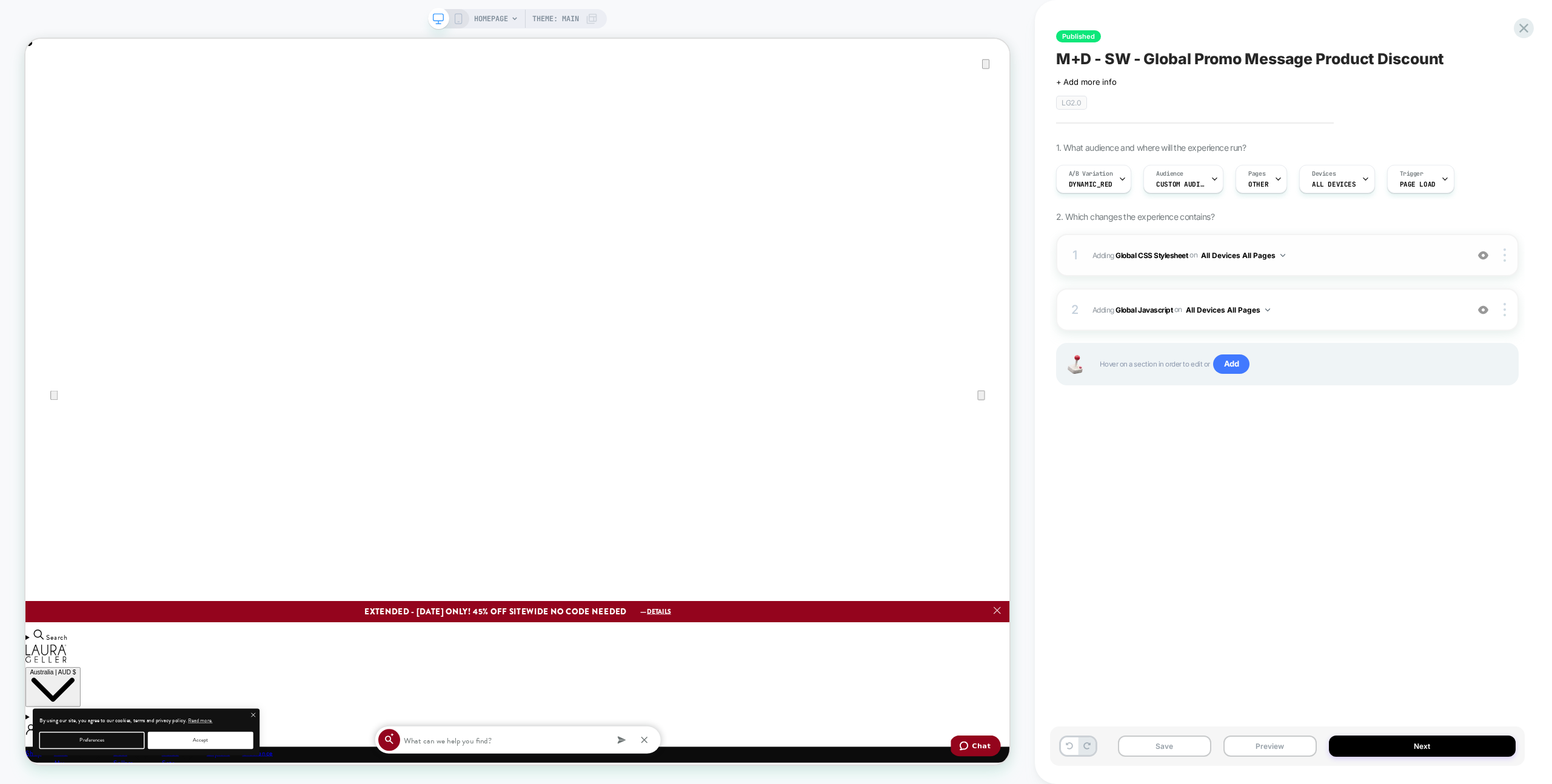
click at [1350, 268] on div "1 Adding Global CSS Stylesheet on All Devices All Pages Add Before Add After Ta…" at bounding box center [1287, 255] width 463 height 43
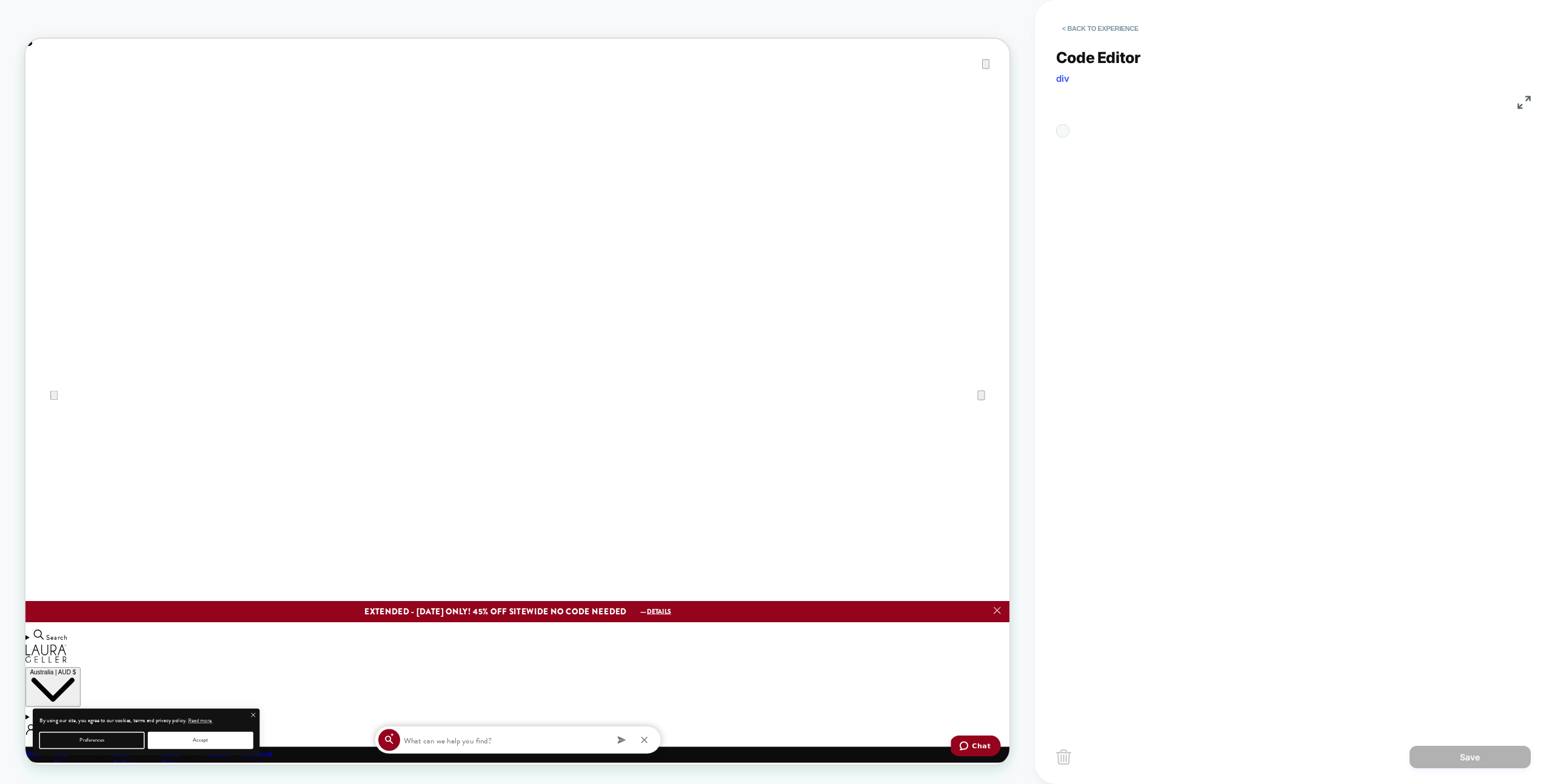
scroll to position [164, 0]
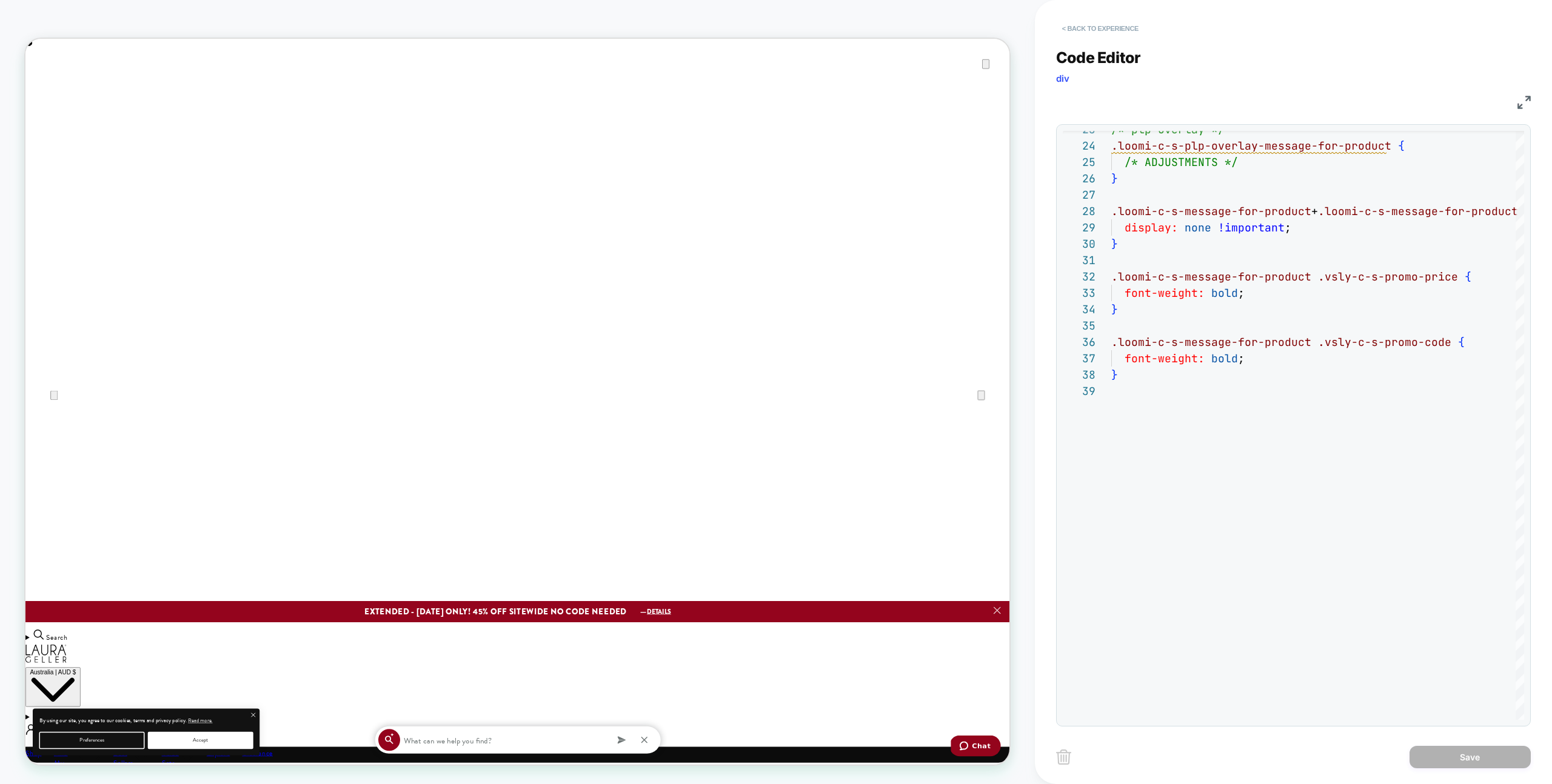
click at [1074, 26] on button "< Back to experience" at bounding box center [1100, 28] width 89 height 19
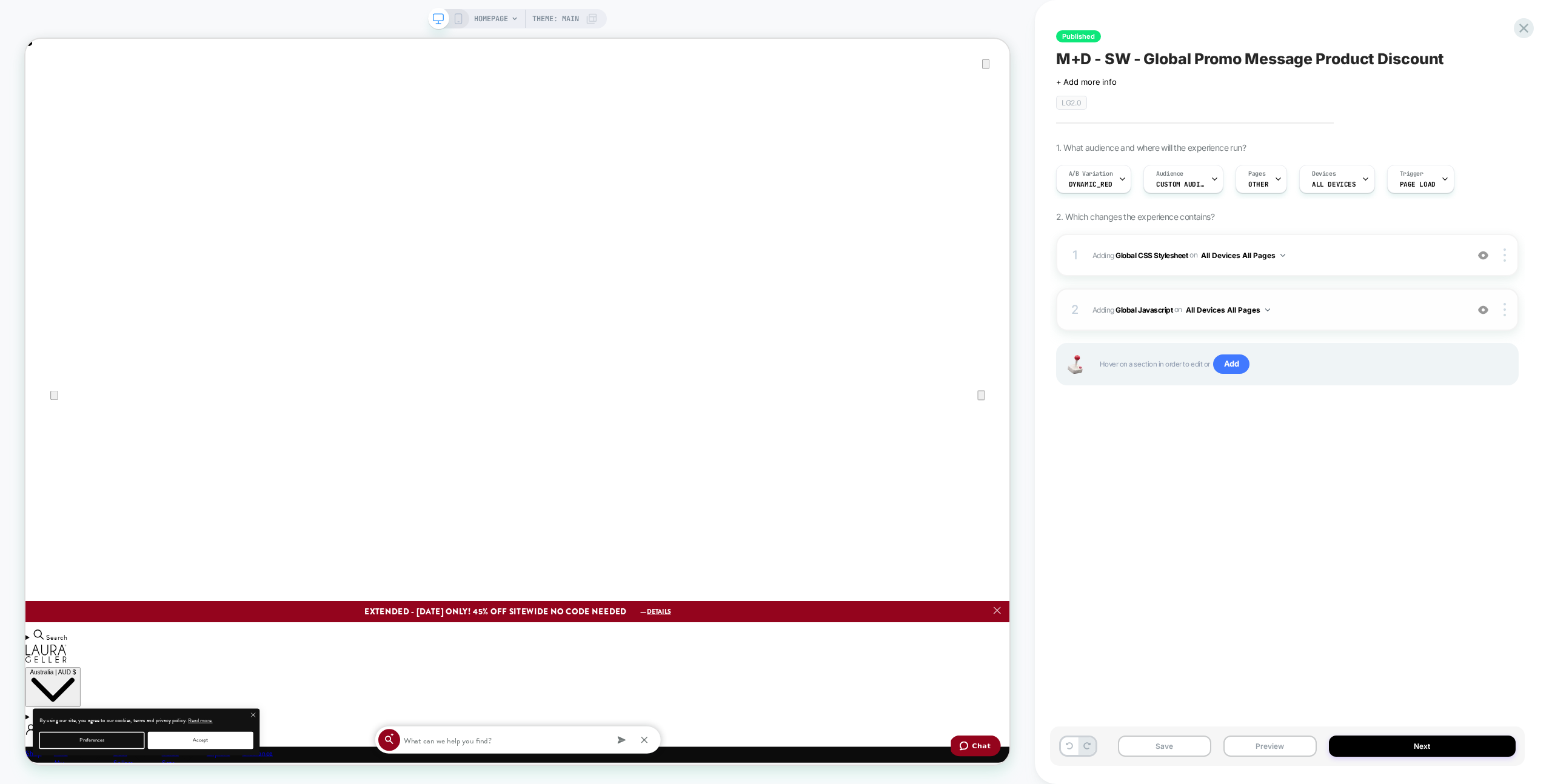
click at [1349, 316] on span "Adding Global Javascript on All Devices All Pages" at bounding box center [1276, 309] width 368 height 15
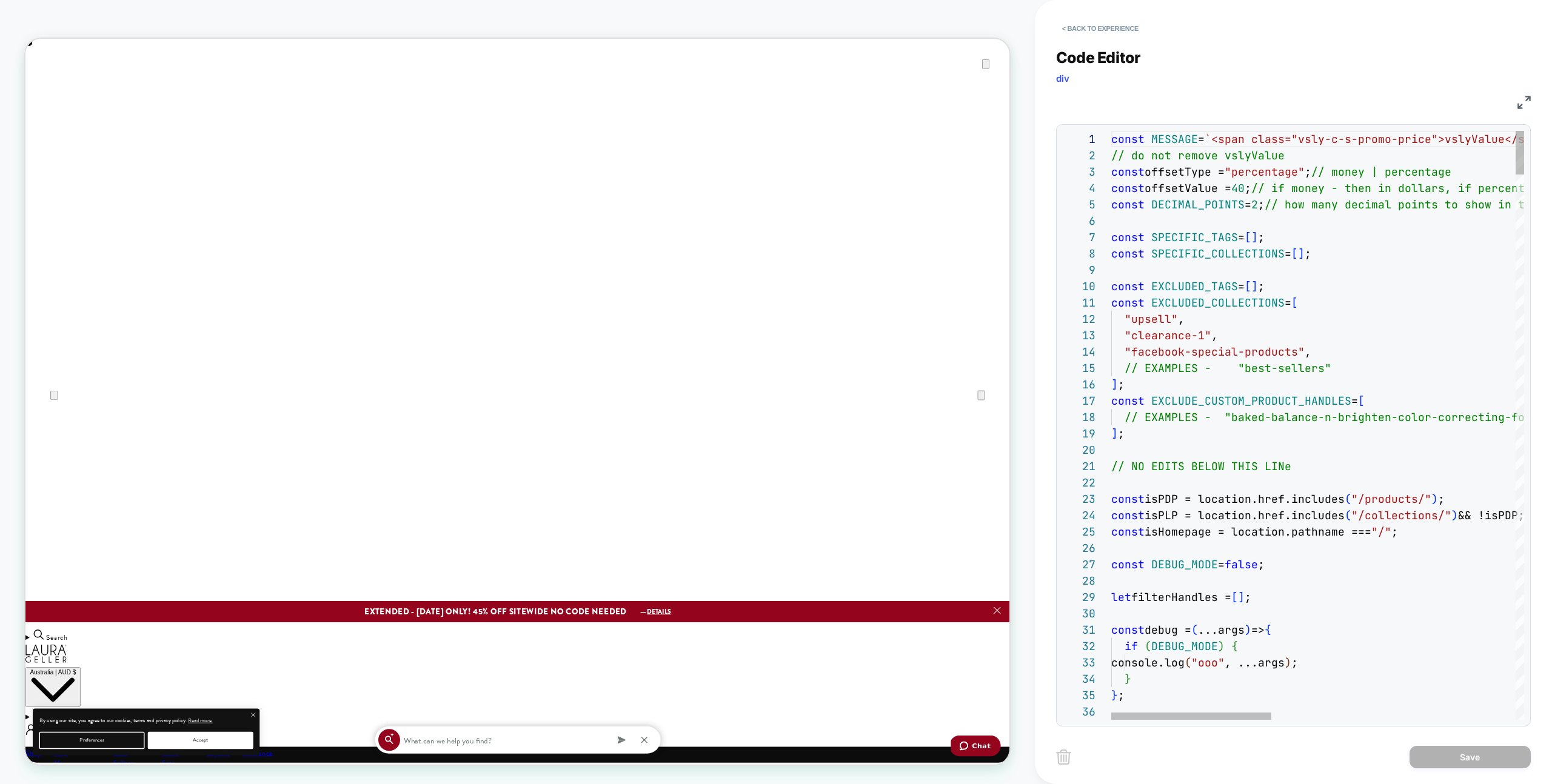
click at [1524, 114] on div "Code Editor div JS 1 2 3 4 5 6 7 8 9 10 11 12 13 14 15 16 17 18 19 20 21 22 23 …" at bounding box center [1293, 380] width 475 height 693
click at [1522, 110] on div "JS" at bounding box center [1293, 100] width 475 height 21
click at [1519, 105] on img at bounding box center [1524, 102] width 13 height 13
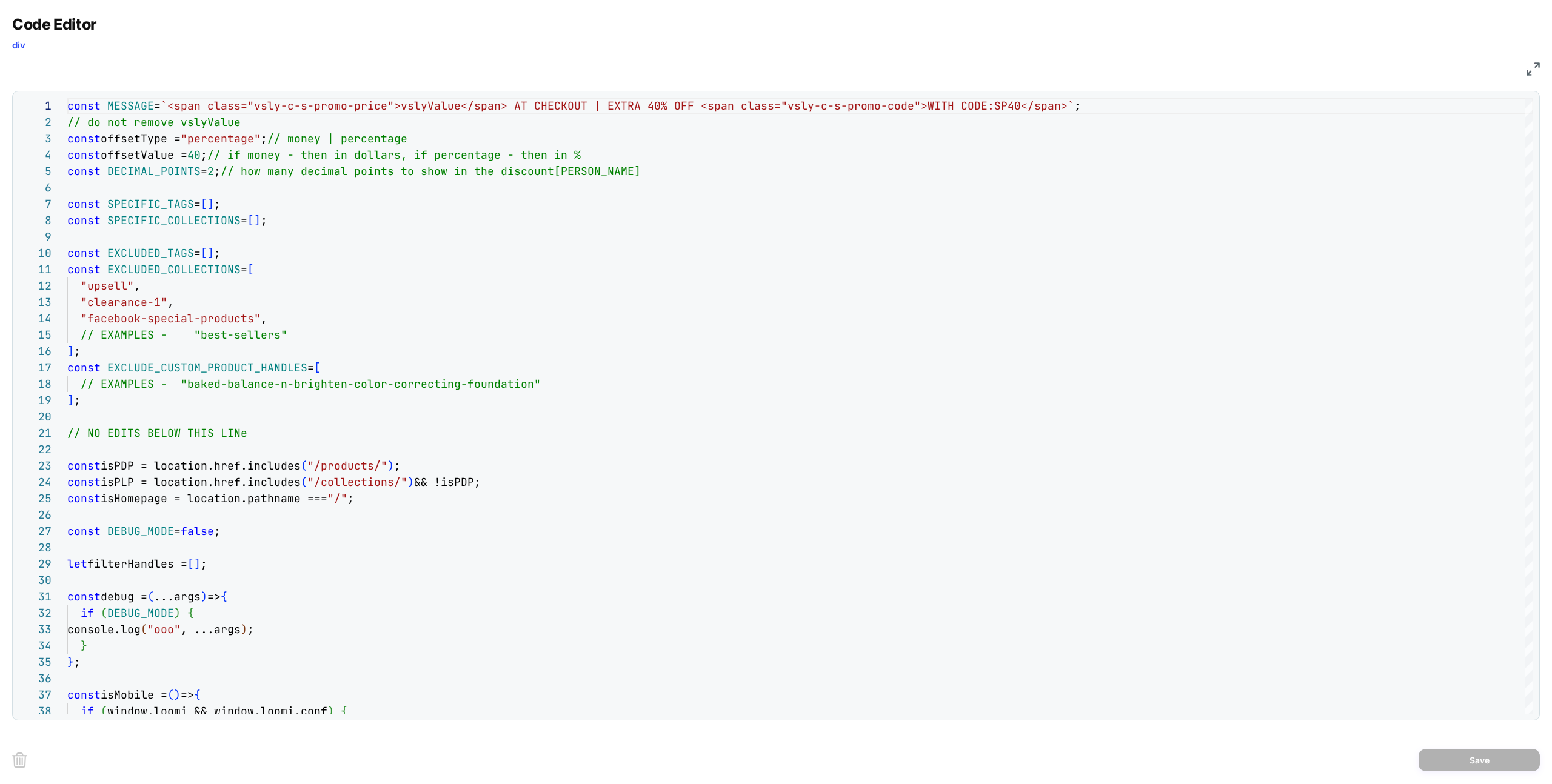
scroll to position [0, 0]
click at [1527, 74] on img at bounding box center [1533, 69] width 13 height 13
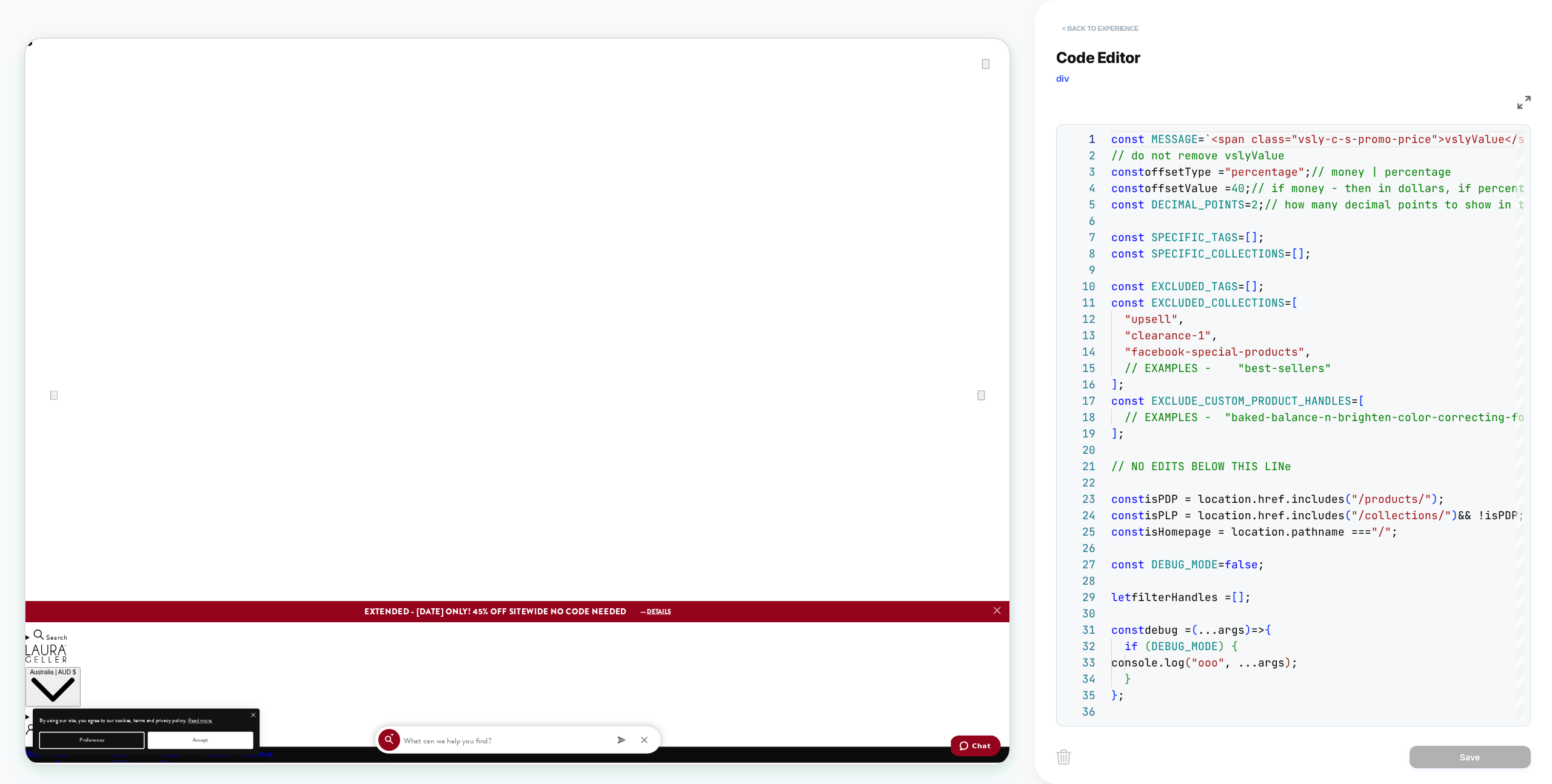
click at [1127, 27] on button "< Back to experience" at bounding box center [1100, 28] width 89 height 19
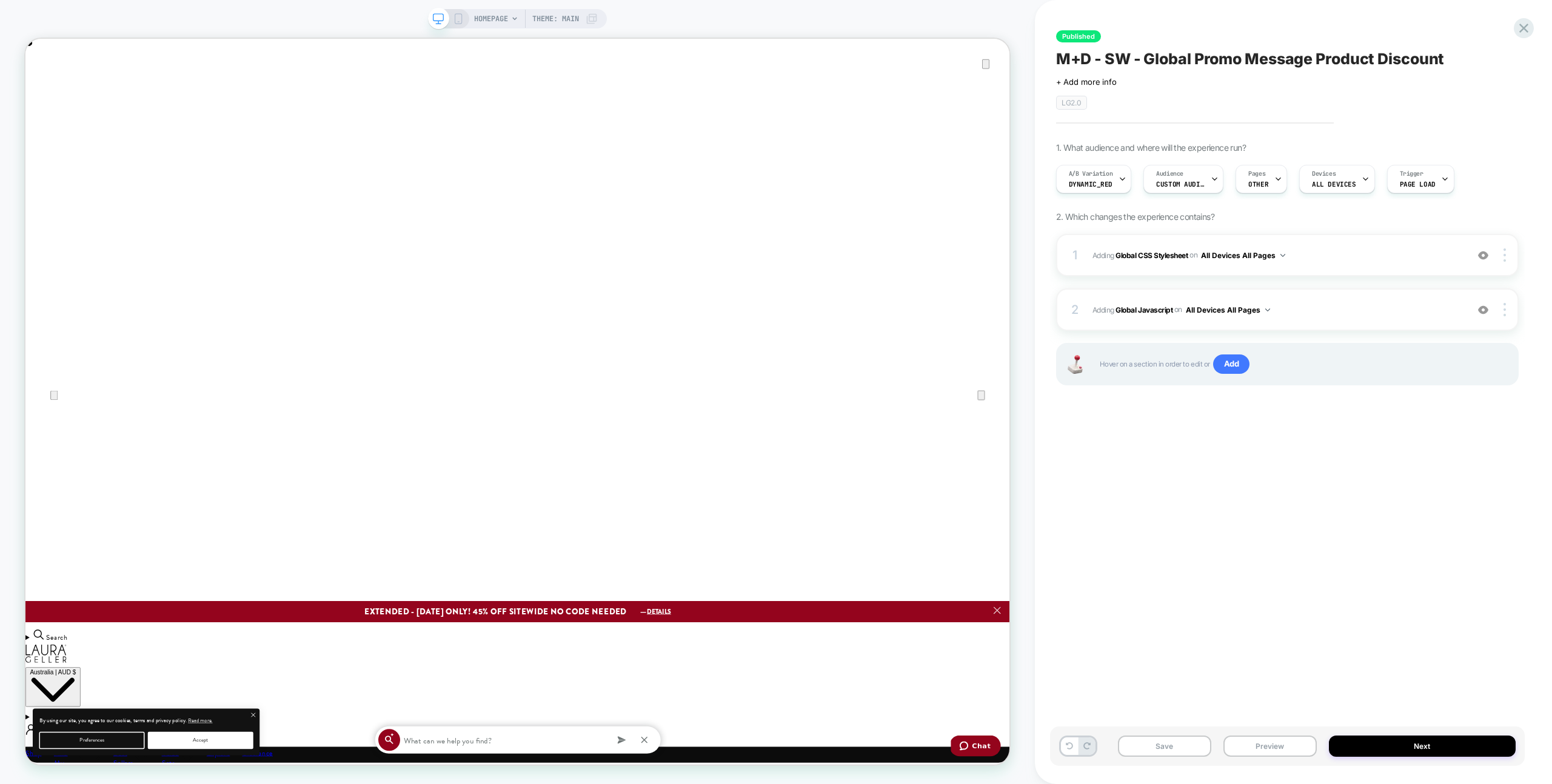
scroll to position [0, 1312]
click at [1176, 753] on button "Save" at bounding box center [1165, 746] width 94 height 21
click at [1326, 269] on div "1 Adding Global CSS Stylesheet on All Devices All Pages Add Before Add After Ta…" at bounding box center [1287, 255] width 463 height 43
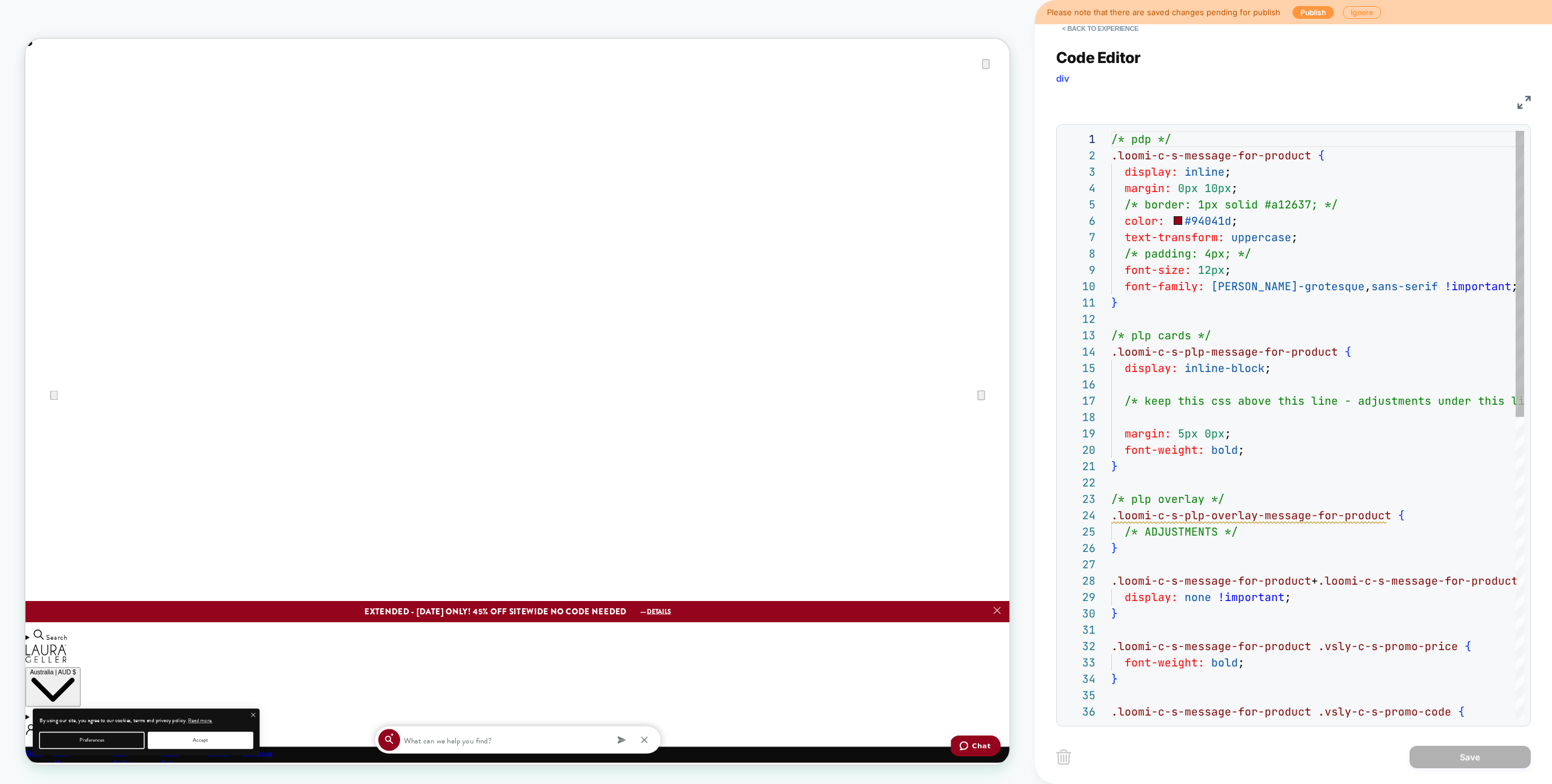
scroll to position [164, 0]
click at [1125, 33] on button "< Back to experience" at bounding box center [1100, 28] width 89 height 19
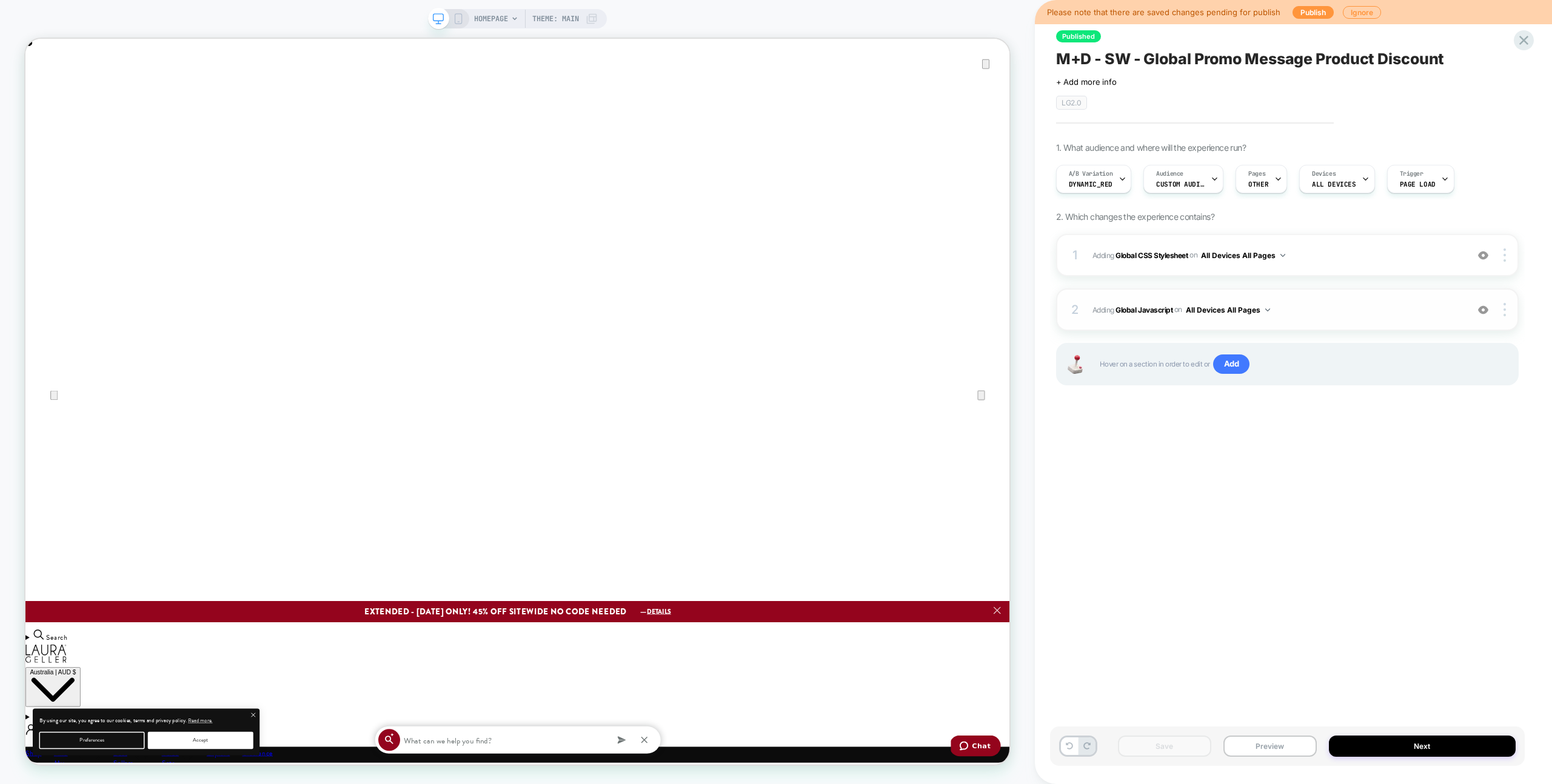
click at [1372, 306] on span "Adding Global Javascript on All Devices All Pages" at bounding box center [1276, 309] width 368 height 15
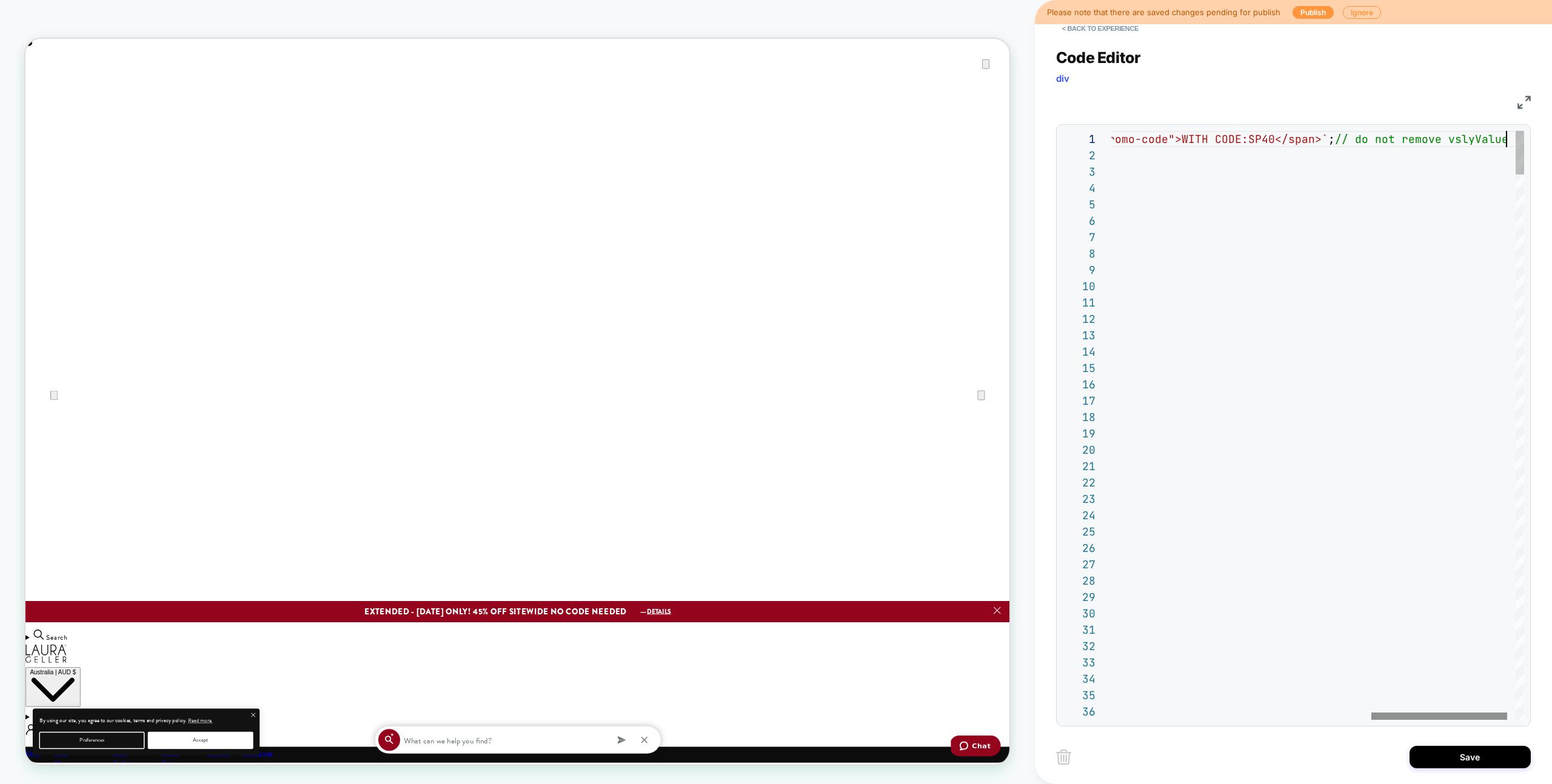
scroll to position [0, 1184]
type textarea "**********"
click at [1472, 768] on button "Save" at bounding box center [1470, 758] width 121 height 23
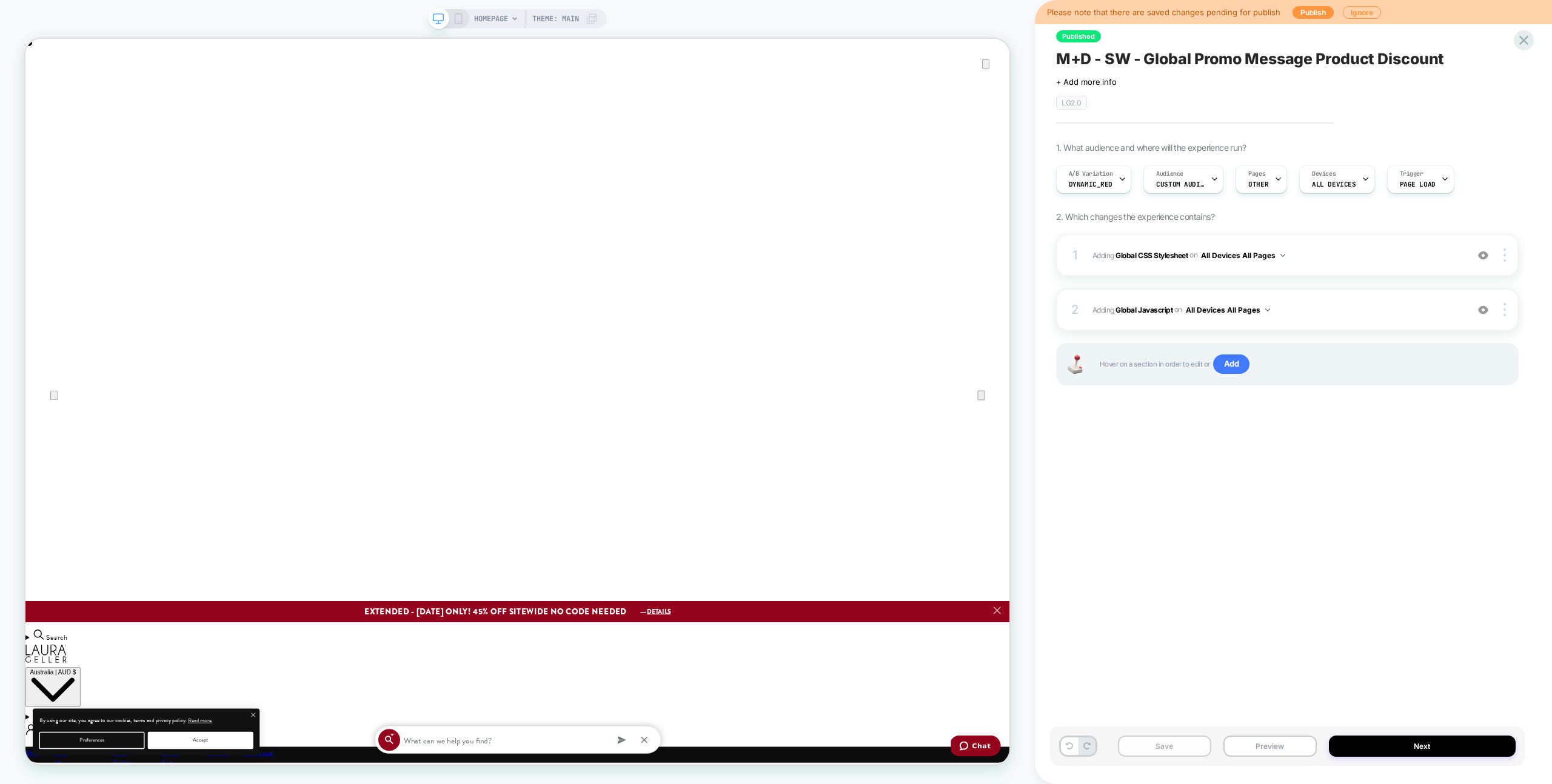
click at [1179, 746] on button "Save" at bounding box center [1165, 746] width 94 height 21
click at [1343, 248] on span "Adding Global CSS Stylesheet on All Devices All Pages" at bounding box center [1276, 255] width 368 height 15
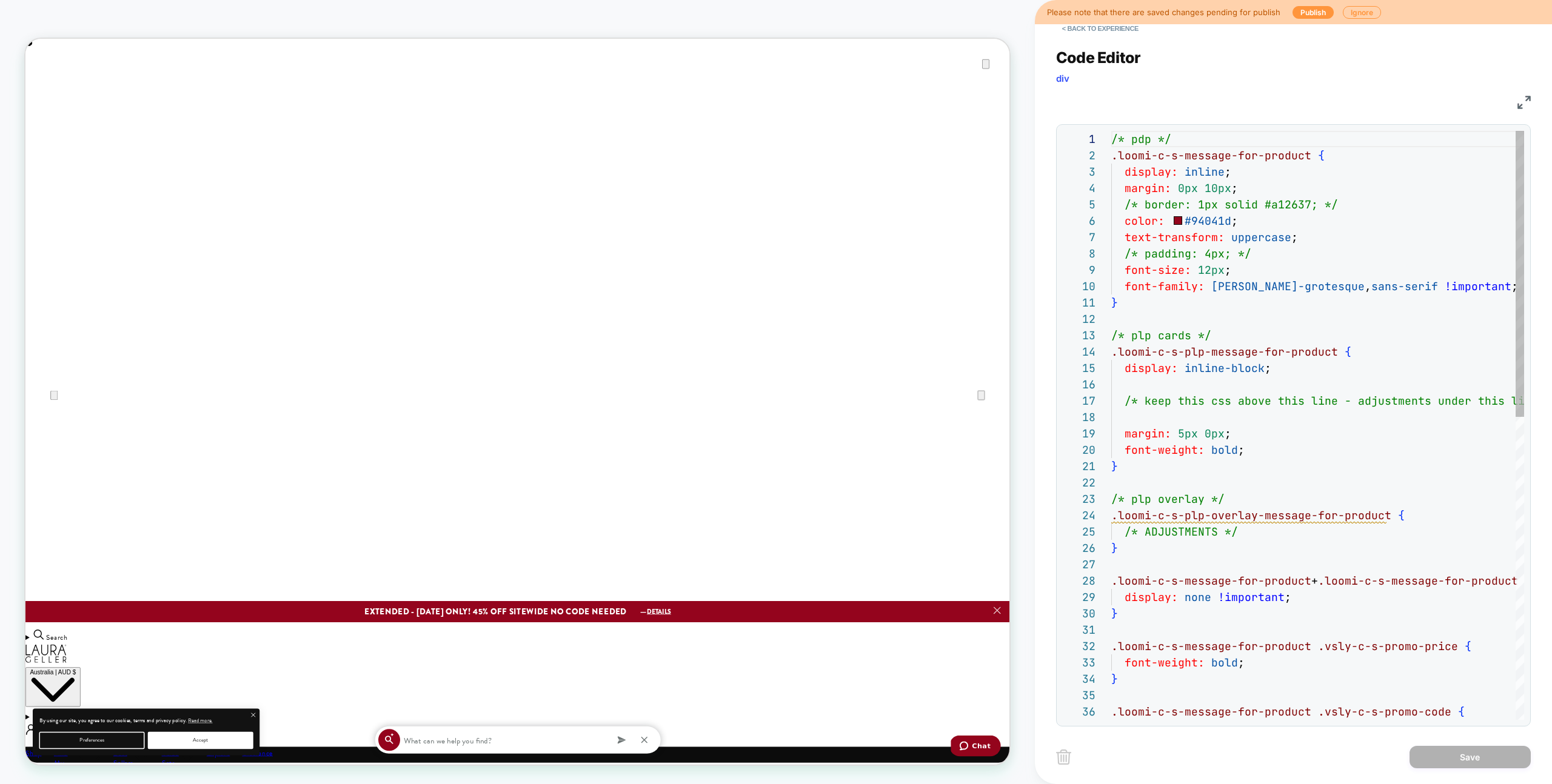
scroll to position [164, 0]
click at [1072, 33] on button "< Back to experience" at bounding box center [1100, 28] width 89 height 19
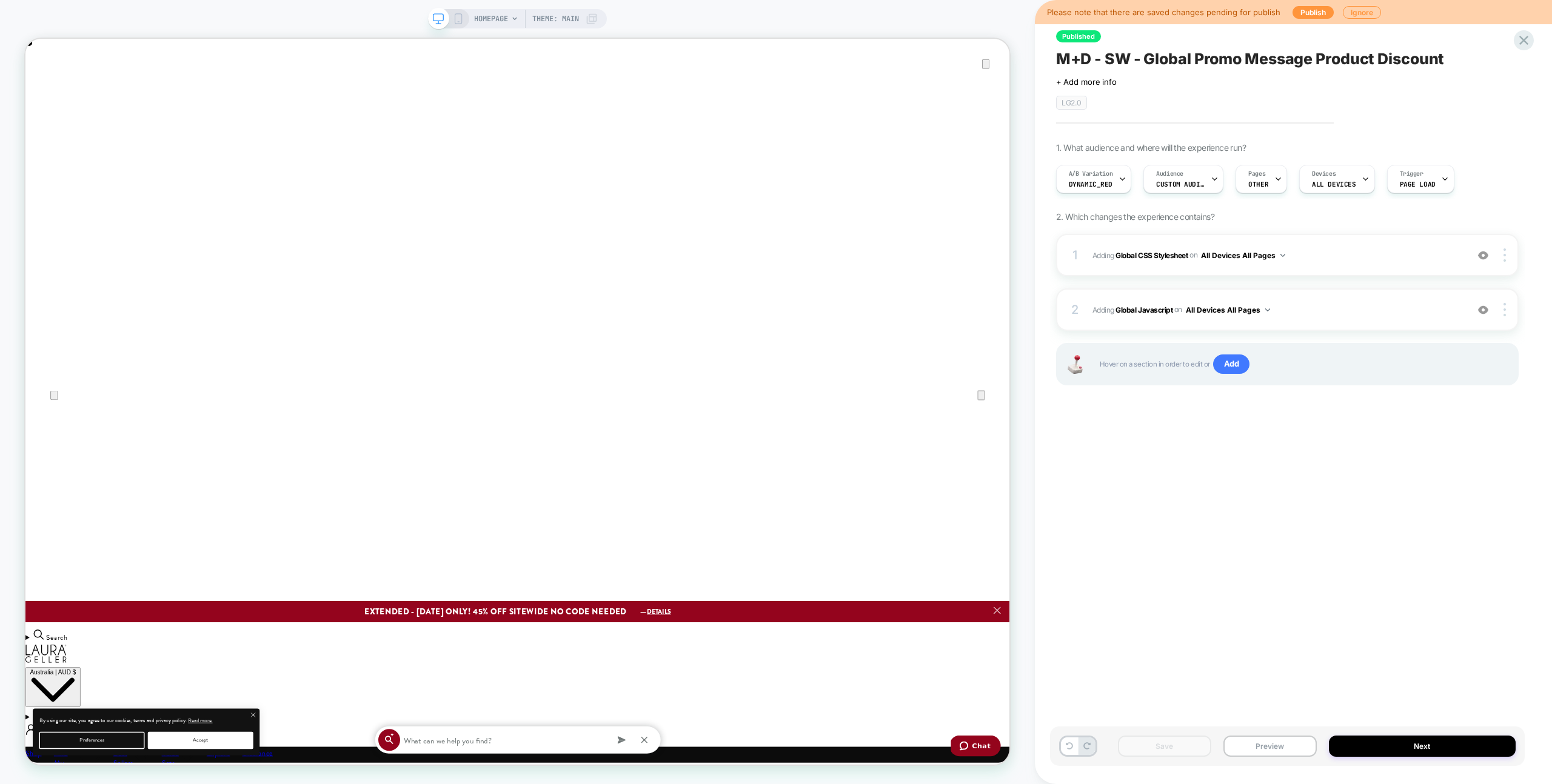
click at [1304, 285] on div "1 Adding Global CSS Stylesheet on All Devices All Pages Add Before Add After Ta…" at bounding box center [1287, 325] width 463 height 182
click at [1307, 301] on div "2 Adding Global Javascript on All Devices All Pages Add Before Add After Target…" at bounding box center [1287, 310] width 463 height 43
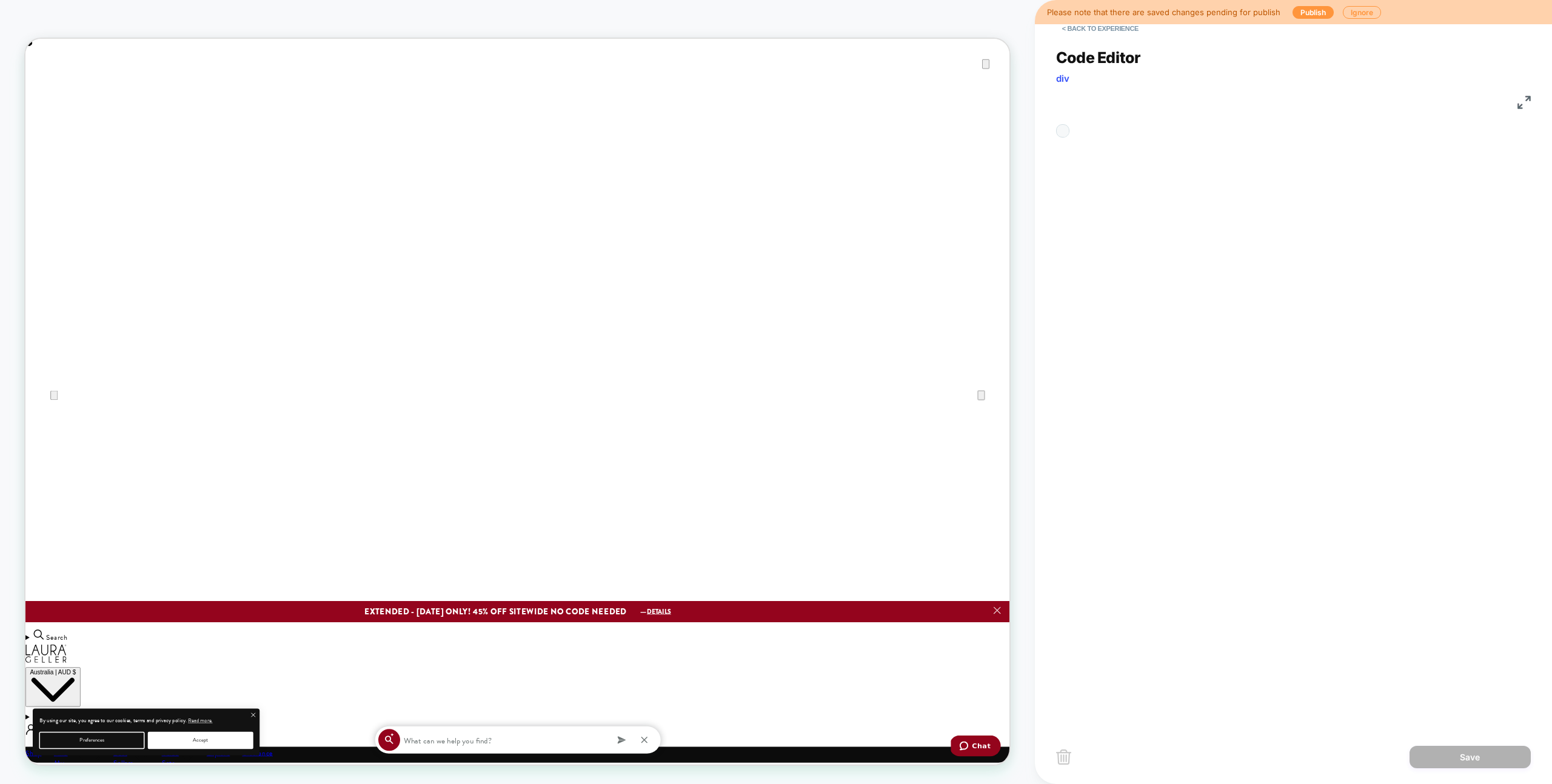
scroll to position [148, 0]
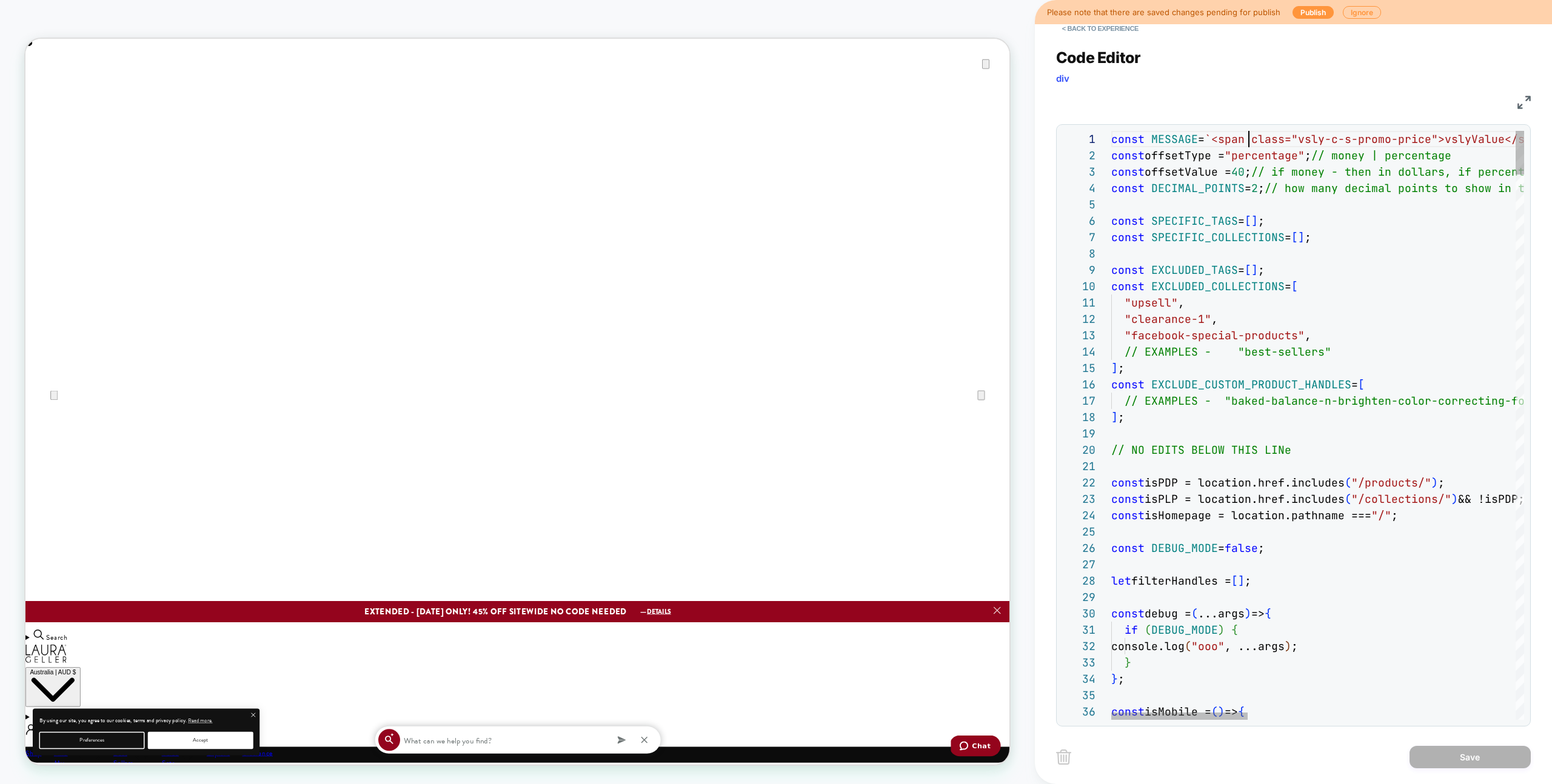
type textarea "**********"
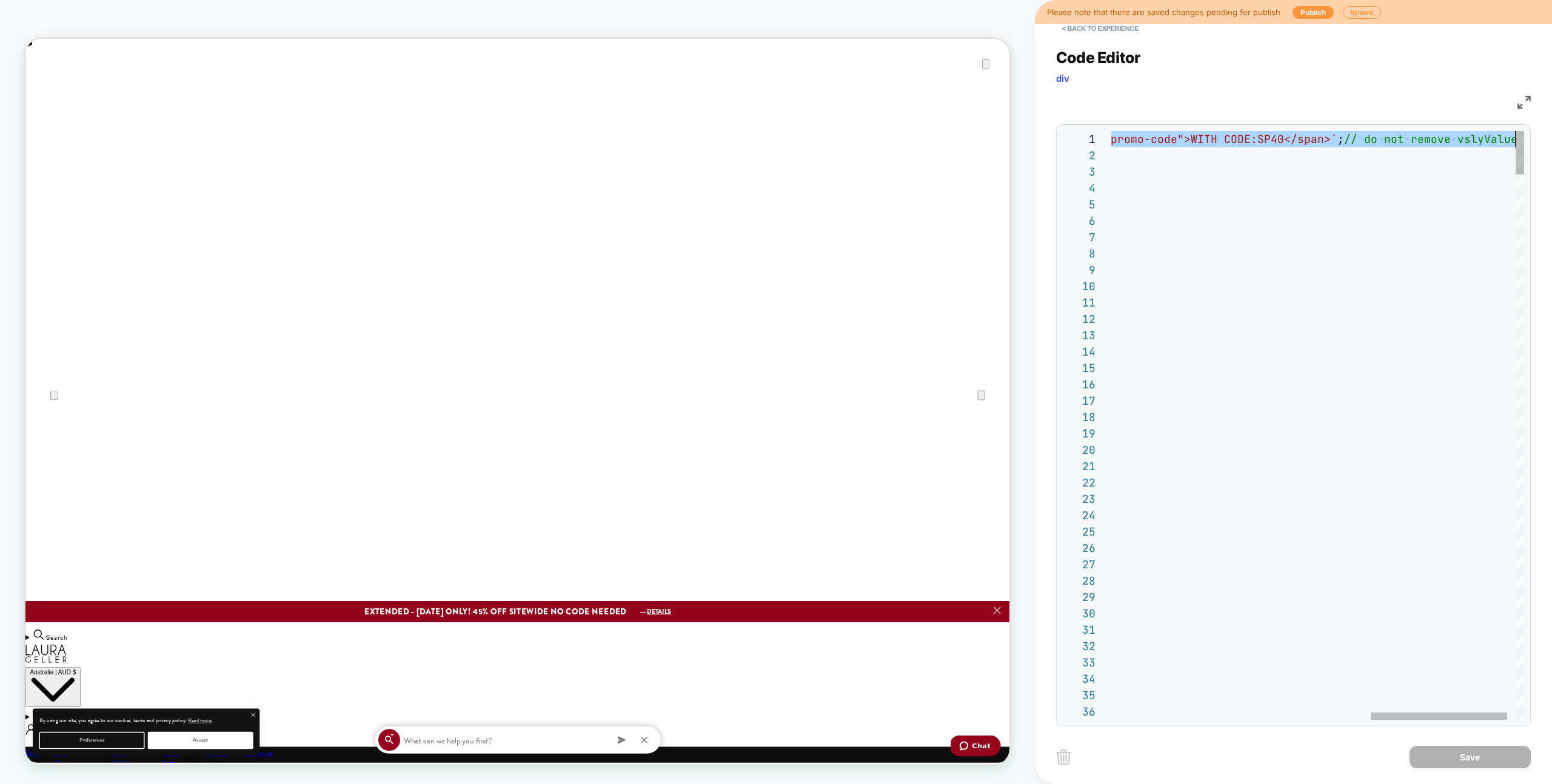
drag, startPoint x: 1111, startPoint y: 138, endPoint x: 1545, endPoint y: 134, distance: 434.0
click at [1125, 43] on div "Code Editor div JS 1 2 3 4 5 6 7 8 9 10 11 12 13 14 15 16 17 18 19 20 21 22 23 …" at bounding box center [1293, 380] width 475 height 693
click at [1116, 35] on button "< Back to experience" at bounding box center [1100, 28] width 89 height 19
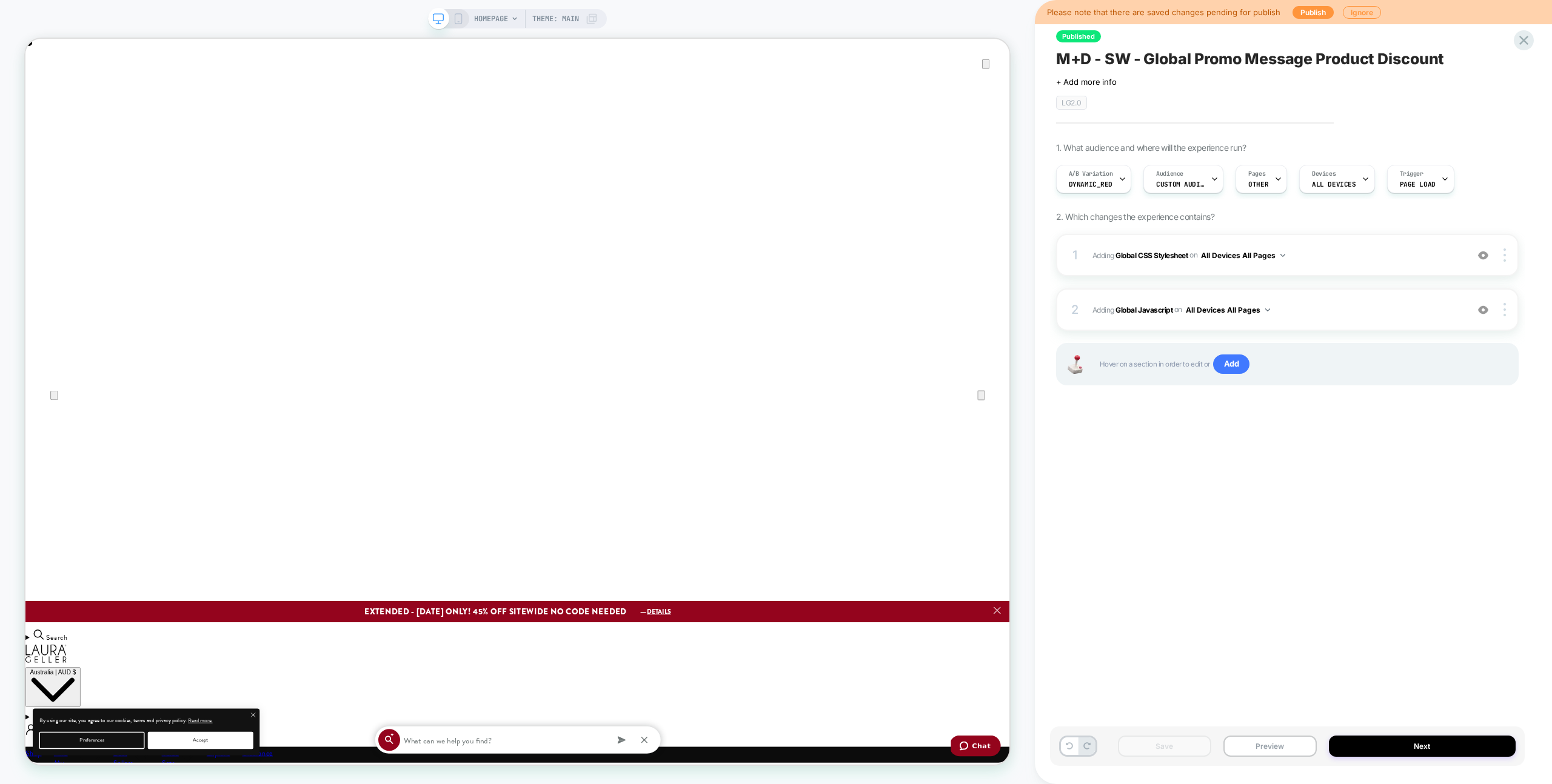
drag, startPoint x: 1524, startPoint y: 43, endPoint x: 1433, endPoint y: 72, distance: 95.5
click at [1524, 43] on icon at bounding box center [1524, 40] width 16 height 16
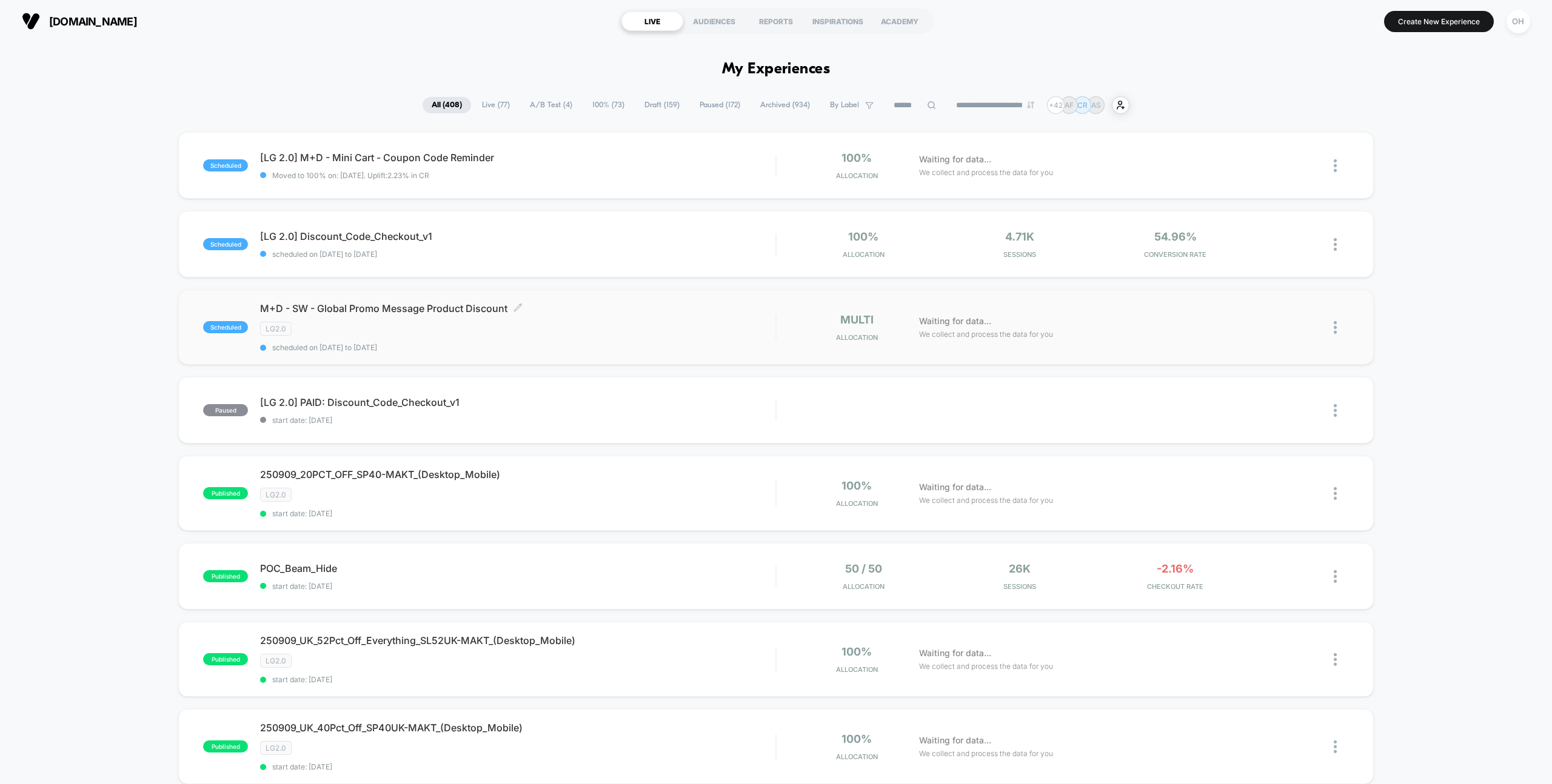
click at [633, 341] on div "M+D - SW - Global Promo Message Product Discount Click to edit experience detai…" at bounding box center [517, 327] width 515 height 50
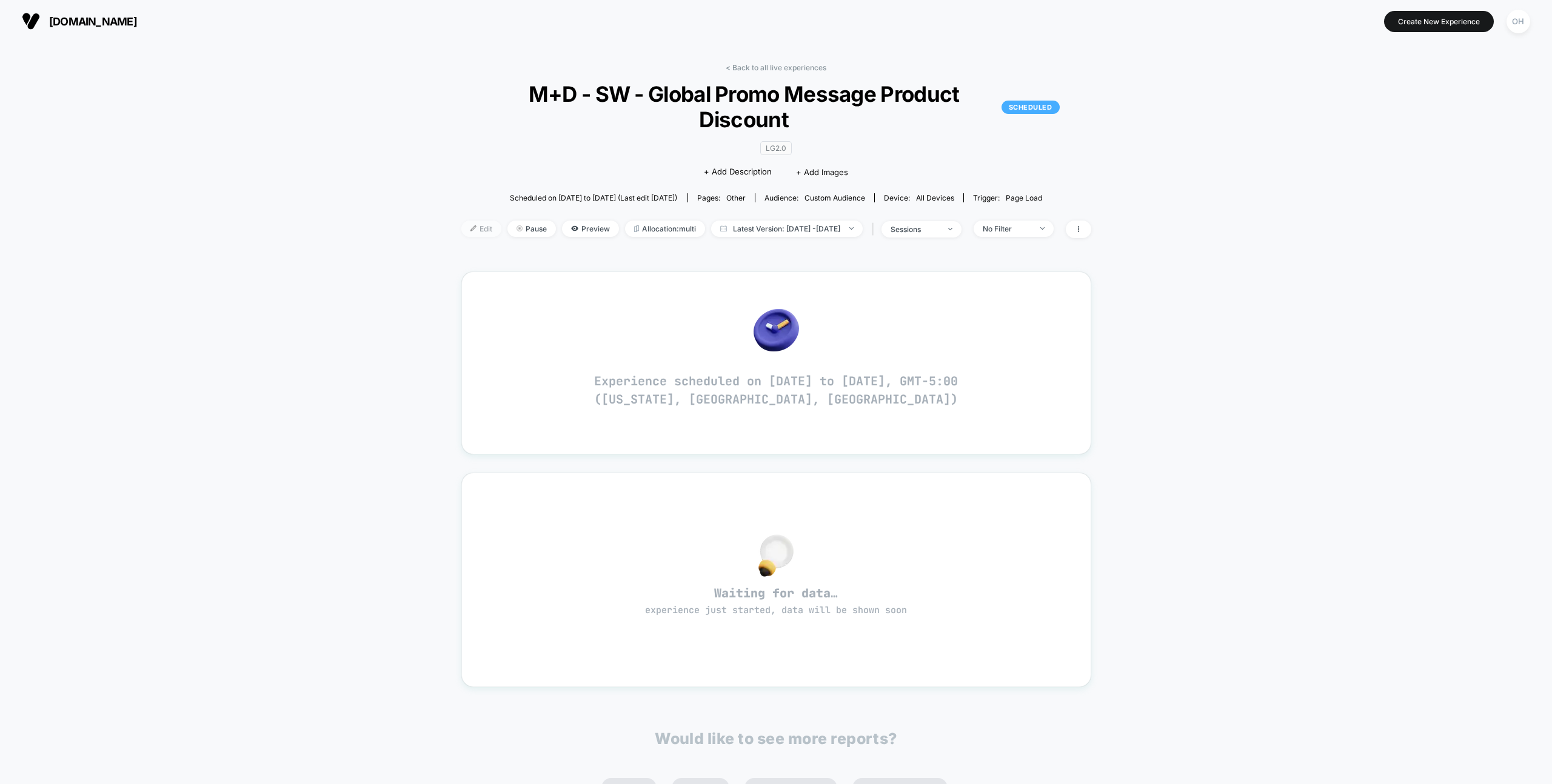
click at [467, 221] on span "Edit" at bounding box center [481, 228] width 40 height 16
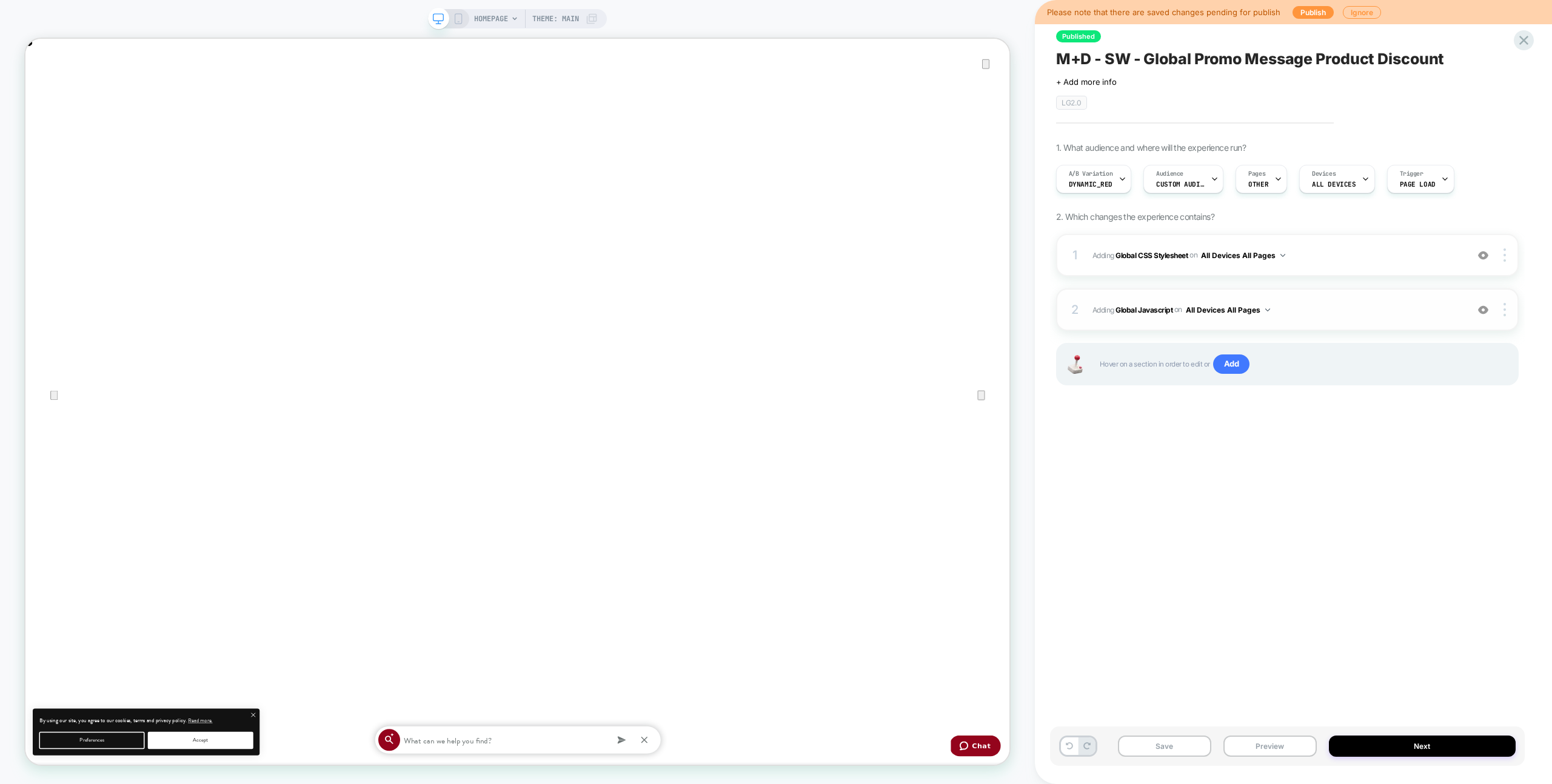
scroll to position [0, 1312]
click at [1348, 312] on span "Adding Global Javascript on All Devices All Pages" at bounding box center [1276, 309] width 368 height 15
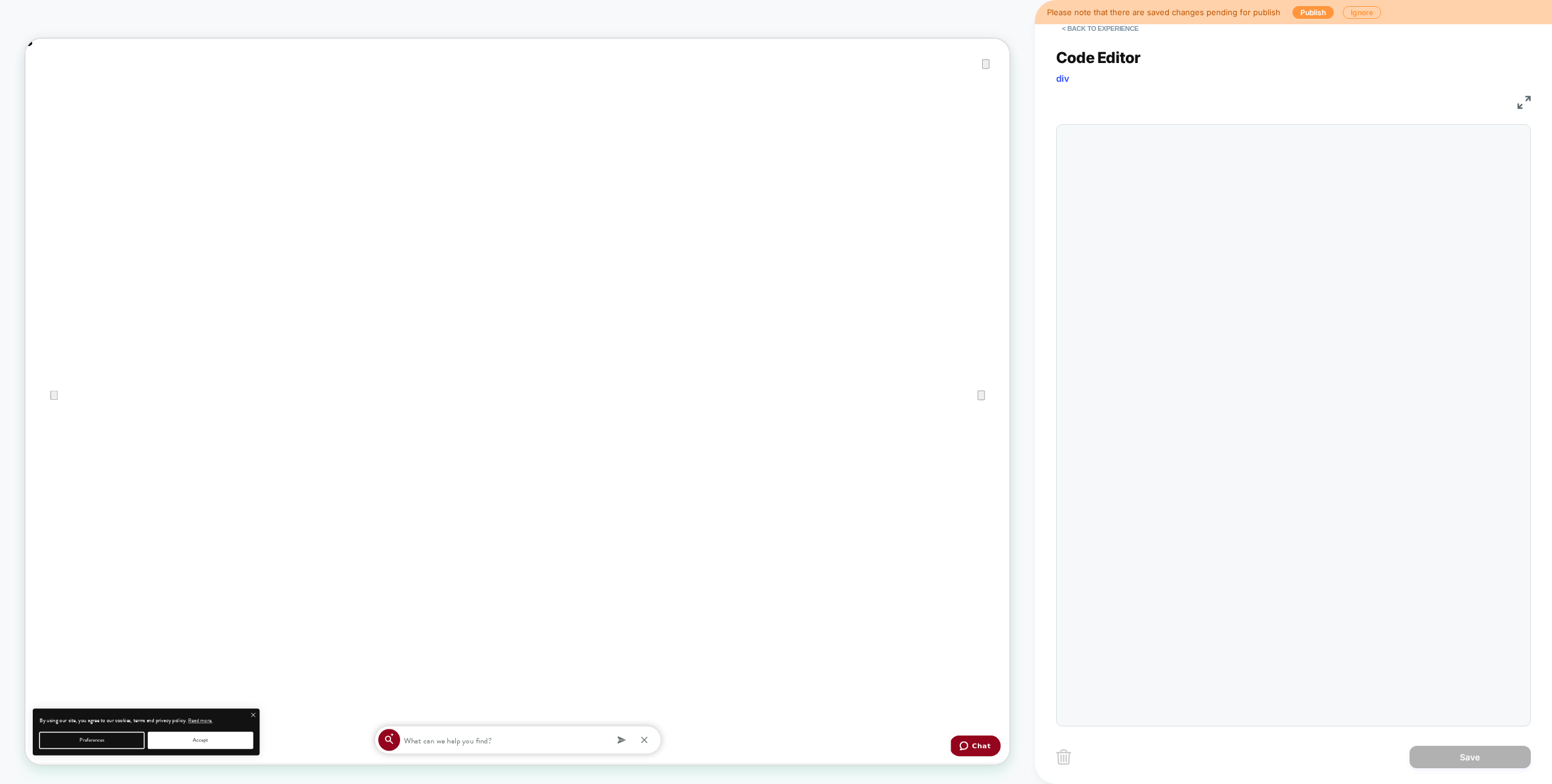
scroll to position [148, 0]
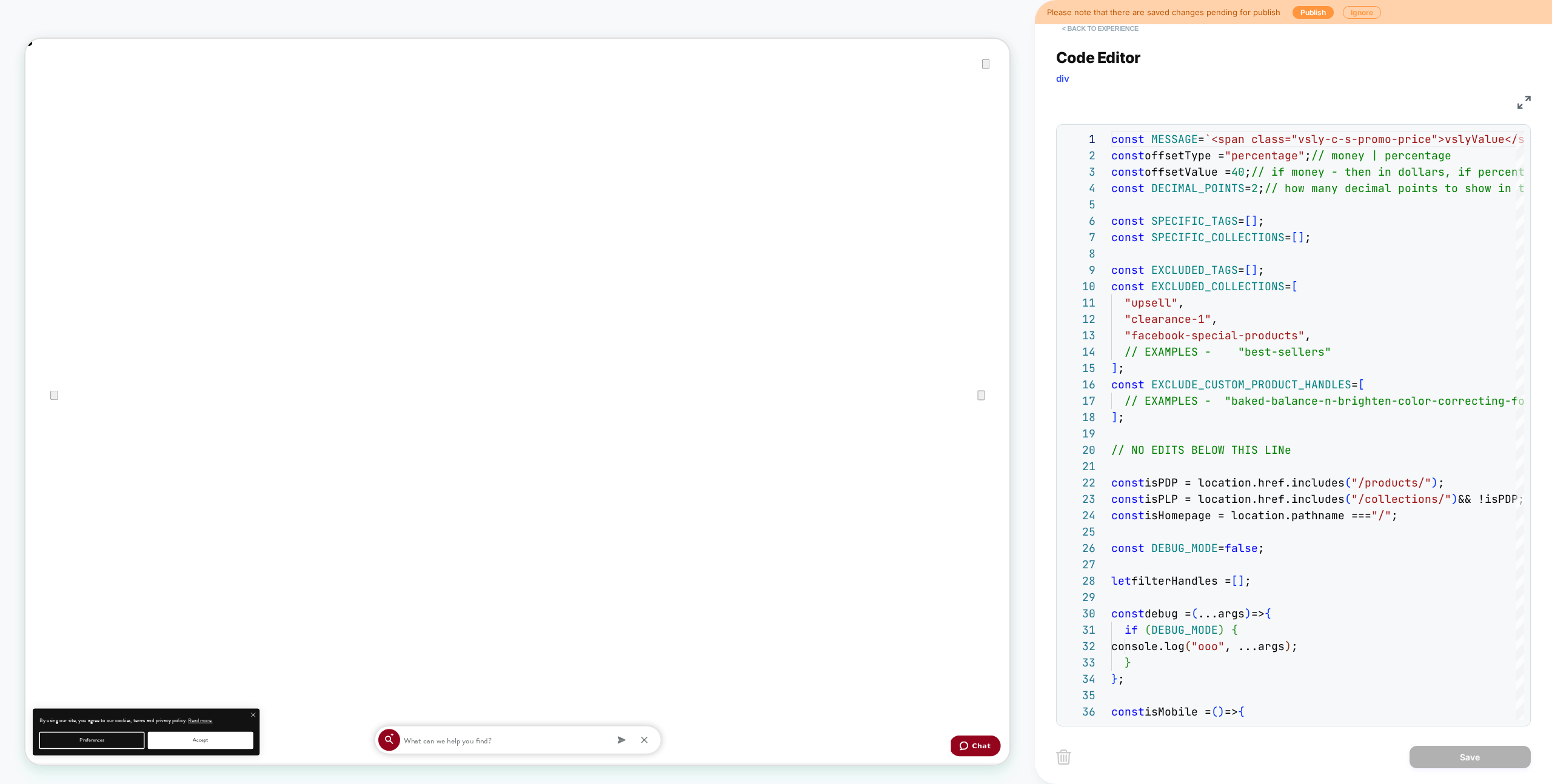
click at [1124, 36] on button "< Back to experience" at bounding box center [1100, 28] width 89 height 19
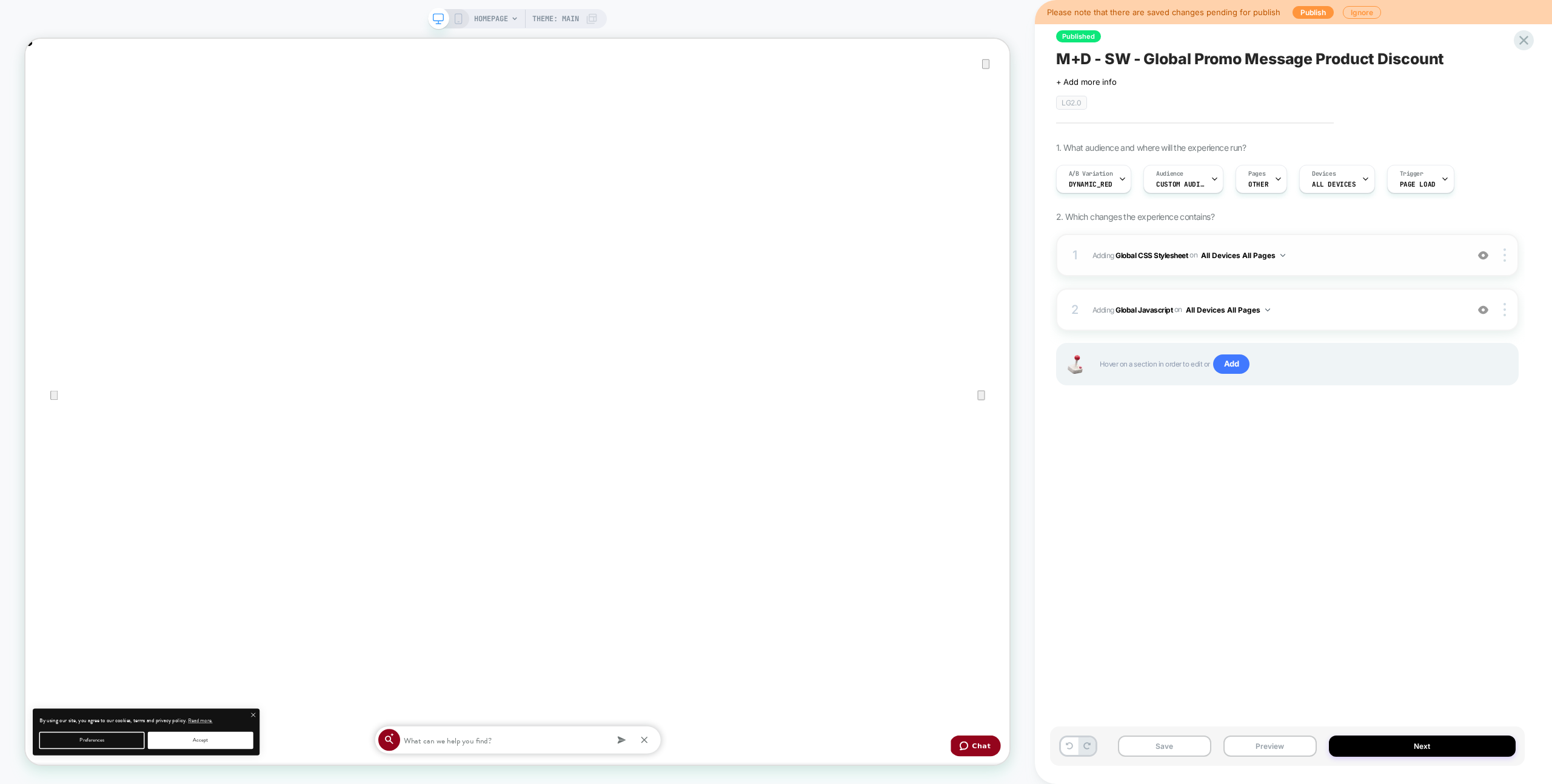
click at [1353, 243] on div "1 Adding Global CSS Stylesheet on All Devices All Pages Add Before Add After Ta…" at bounding box center [1287, 255] width 463 height 43
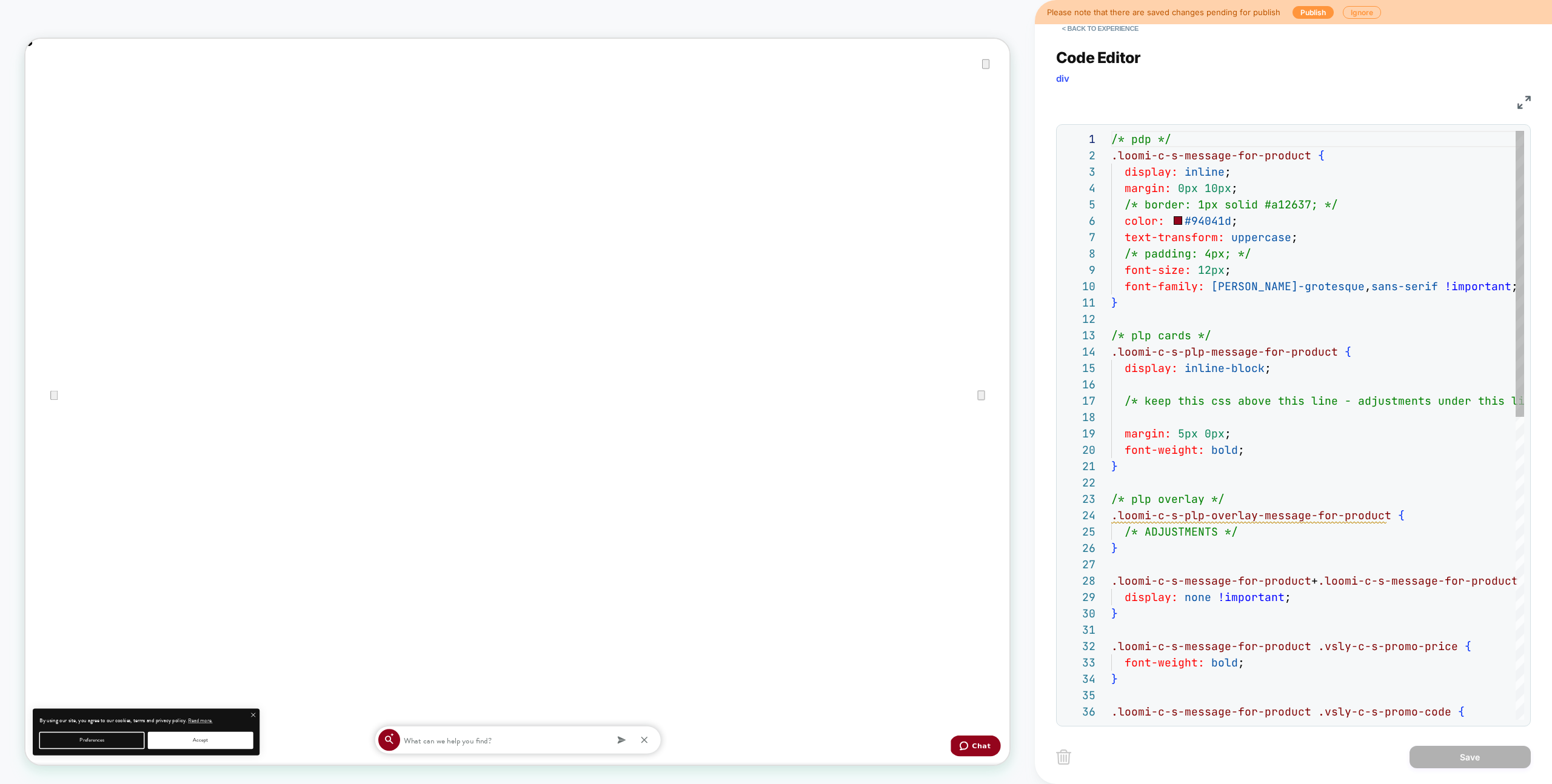
scroll to position [164, 0]
click at [1091, 35] on button "< Back to experience" at bounding box center [1100, 28] width 89 height 19
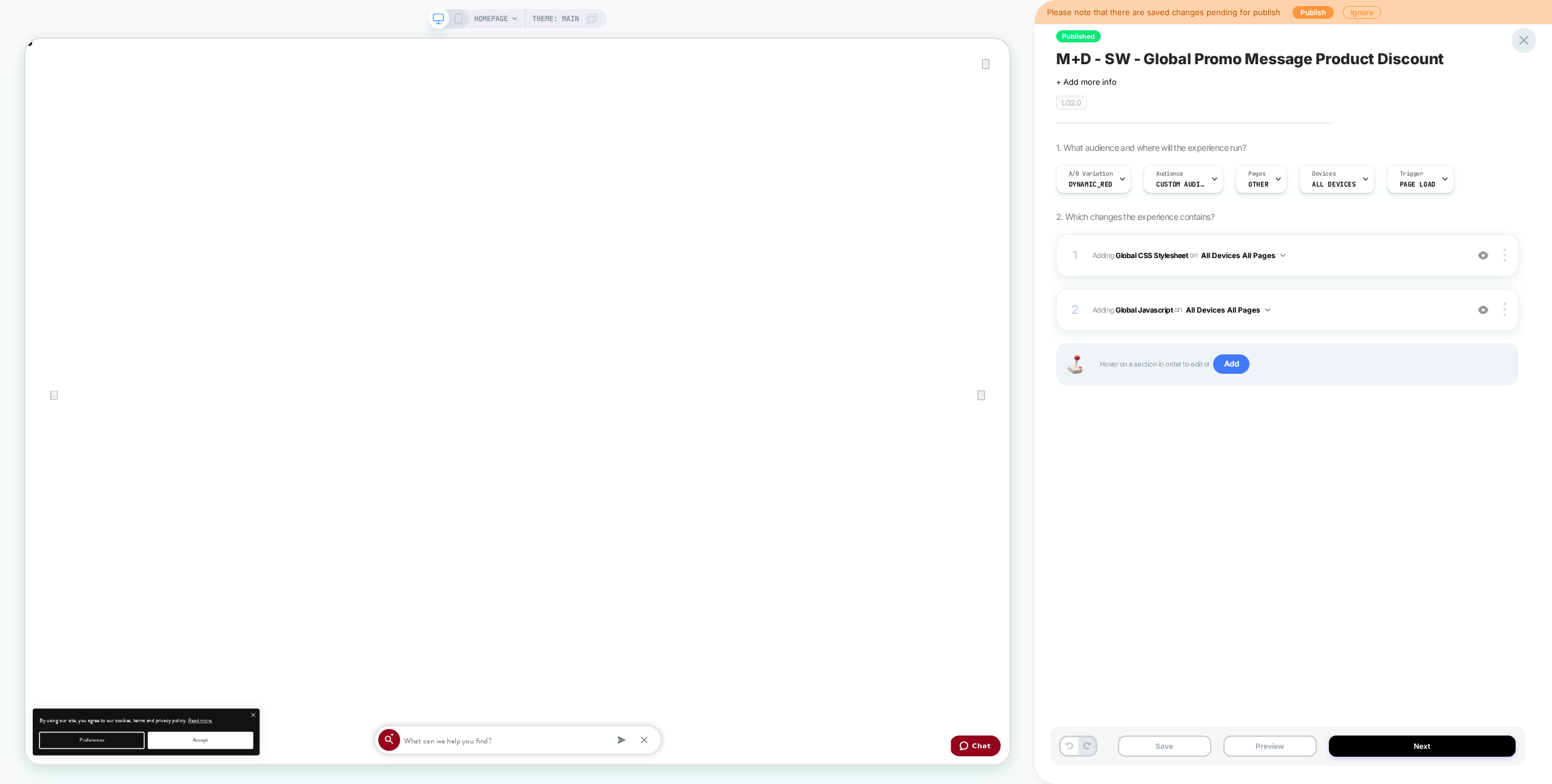
click at [1533, 43] on div "Published M+D - SW - Global Promo Message Product Discount Click to edit experi…" at bounding box center [1293, 392] width 517 height 784
click at [1287, 755] on button "Preview" at bounding box center [1270, 746] width 94 height 21
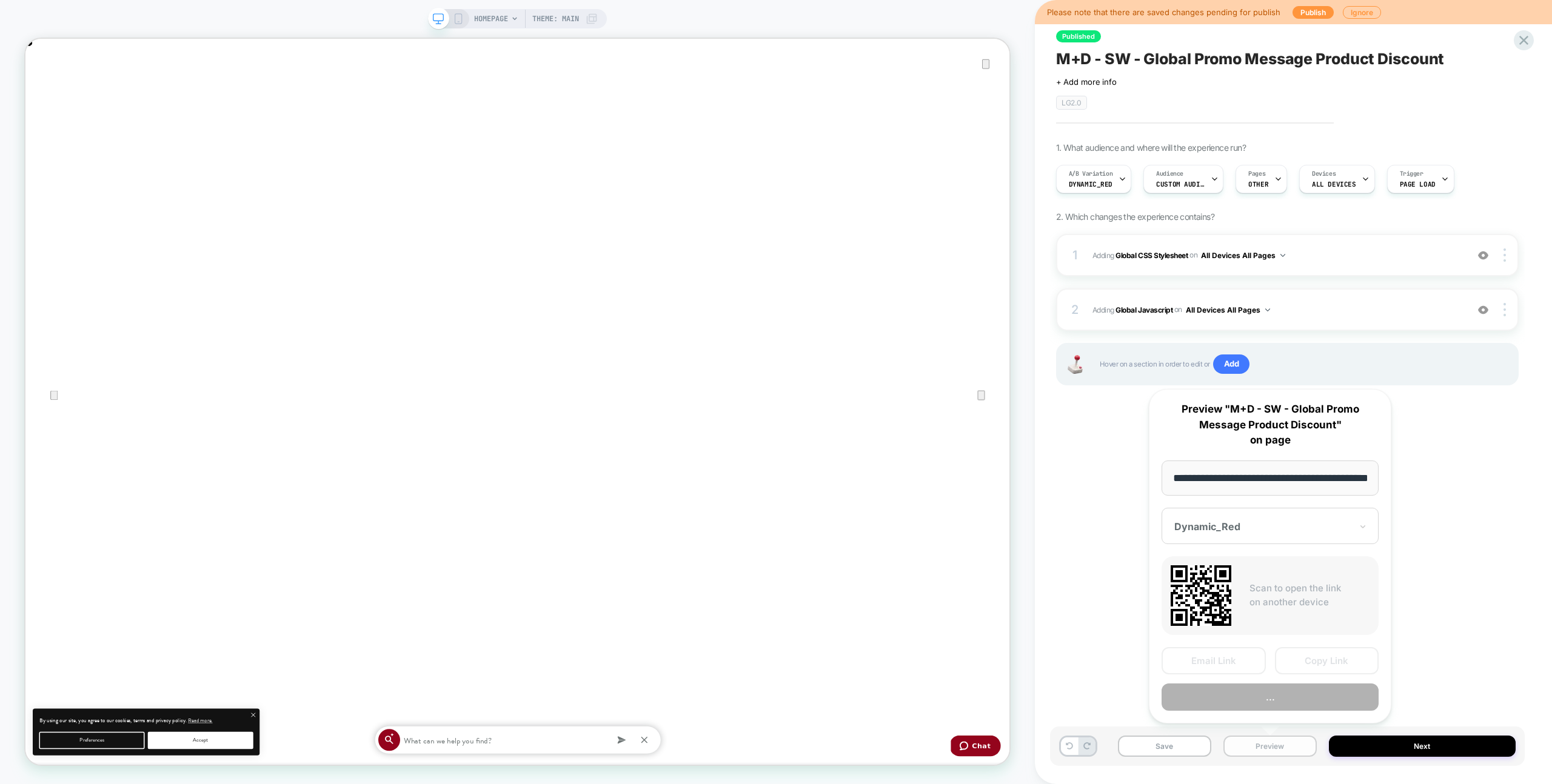
scroll to position [0, 43]
click at [1287, 712] on div "**********" at bounding box center [1270, 556] width 243 height 335
click at [1287, 701] on button "Preview" at bounding box center [1270, 697] width 217 height 27
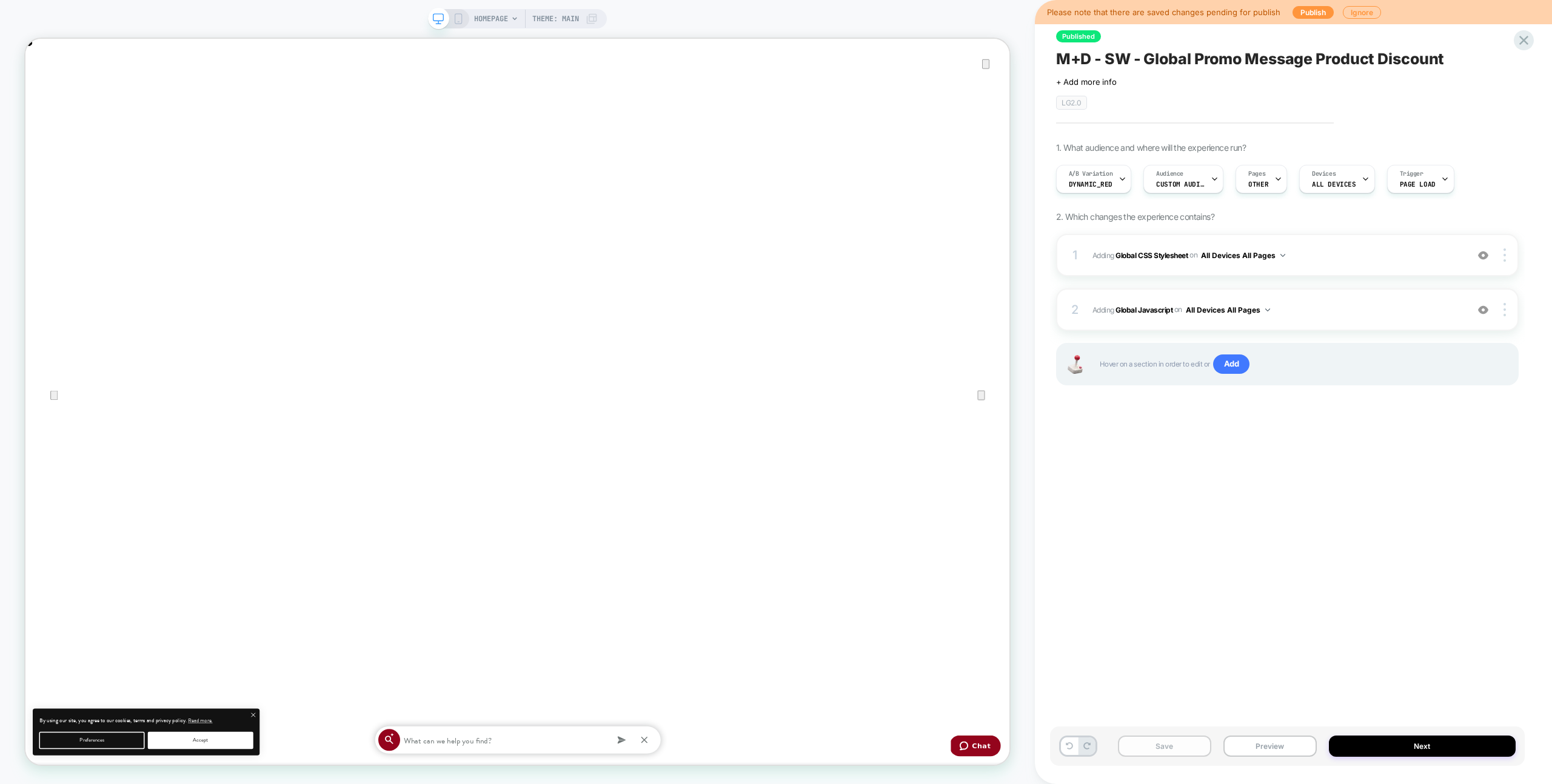
click at [1144, 749] on button "Save" at bounding box center [1165, 746] width 94 height 21
click at [1528, 45] on icon at bounding box center [1524, 40] width 16 height 16
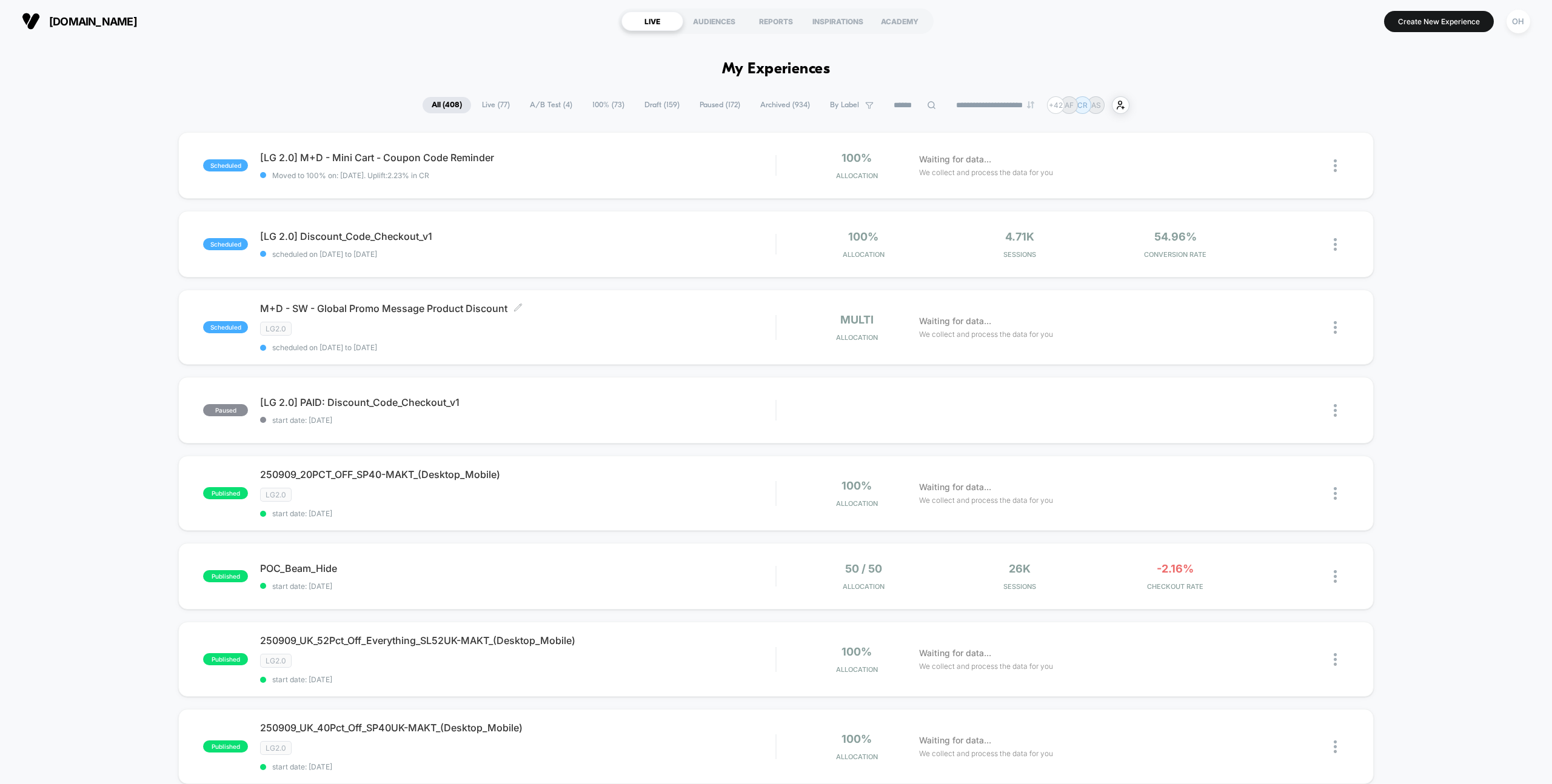
click at [580, 332] on div "LG2.0" at bounding box center [517, 329] width 515 height 14
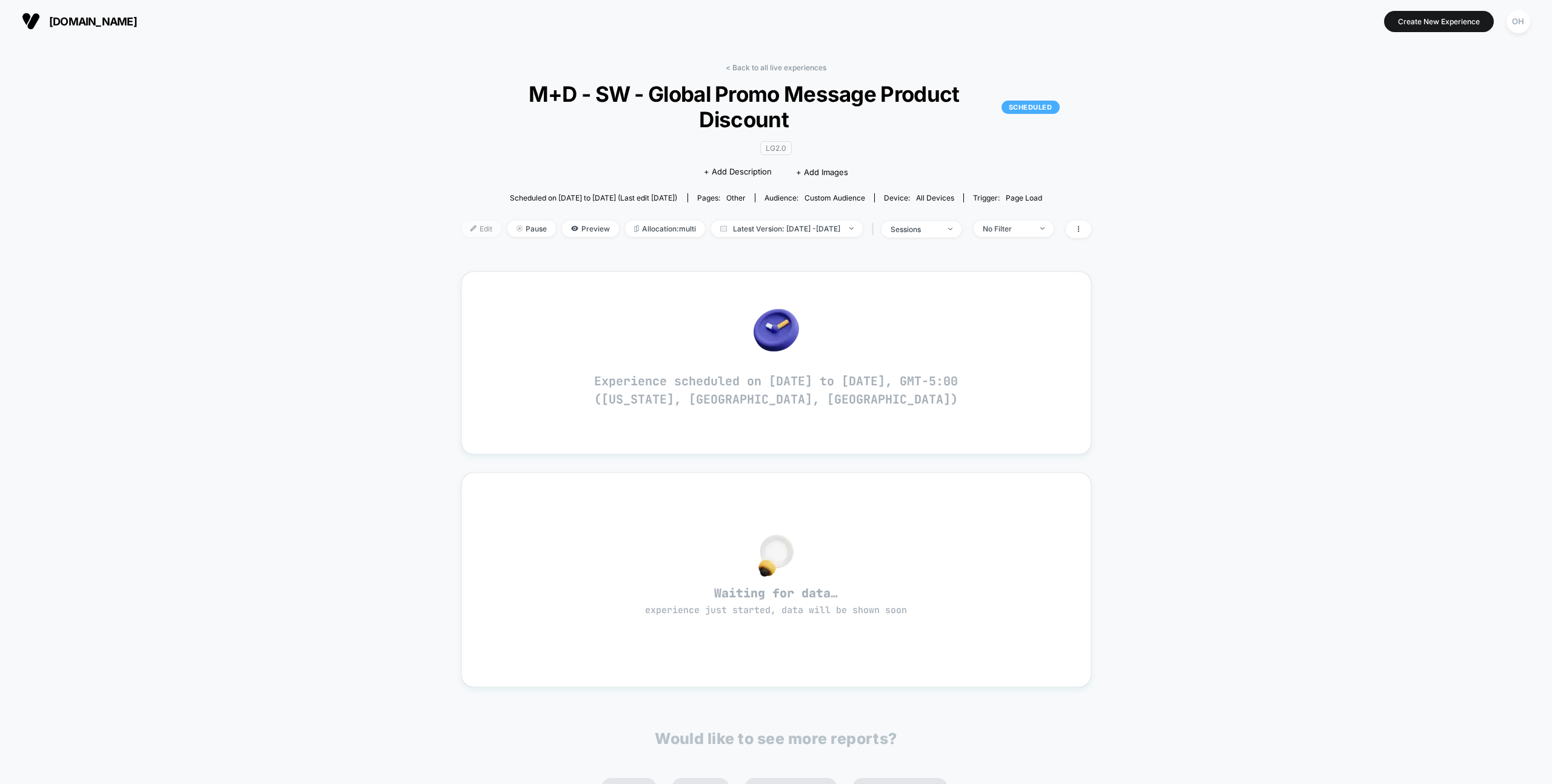
click at [470, 226] on img at bounding box center [473, 228] width 6 height 6
